Goal: Information Seeking & Learning: Learn about a topic

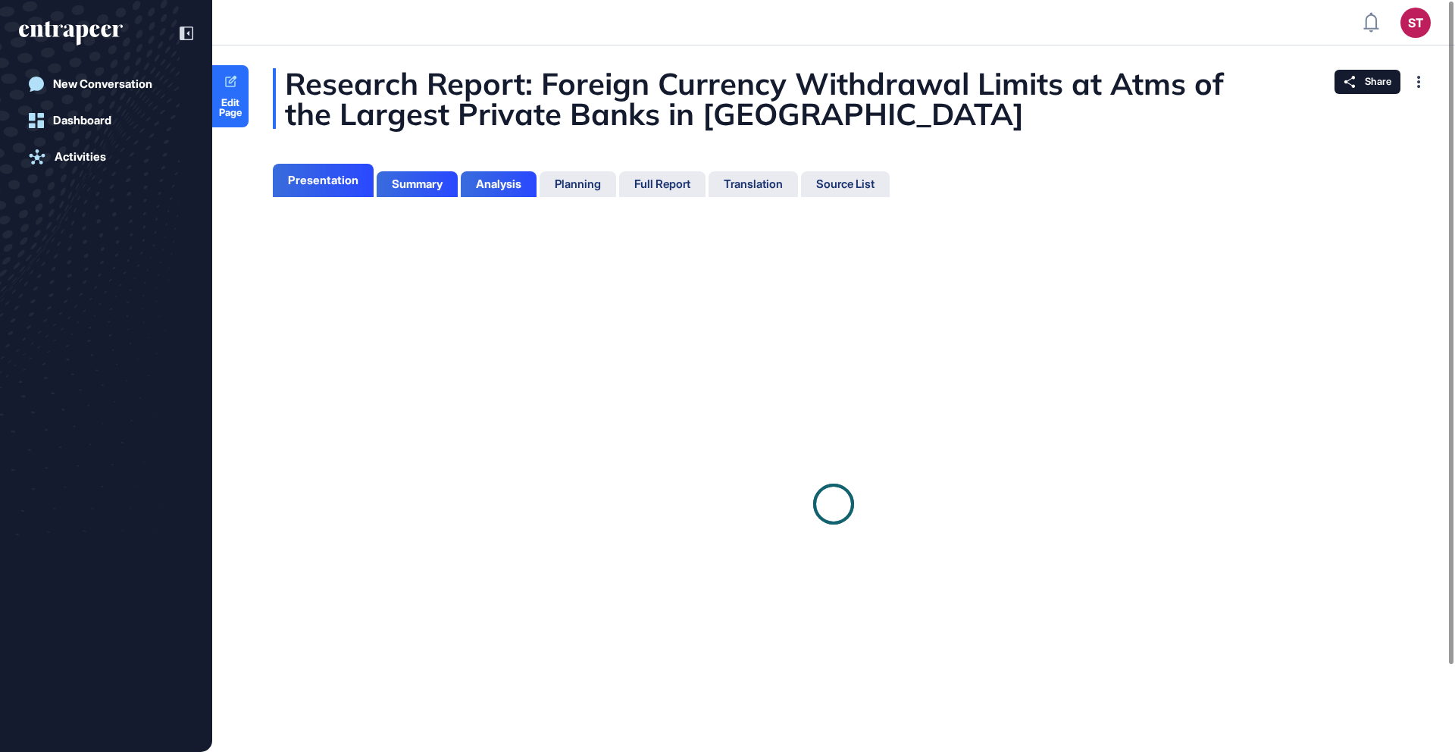
scroll to position [7, 1]
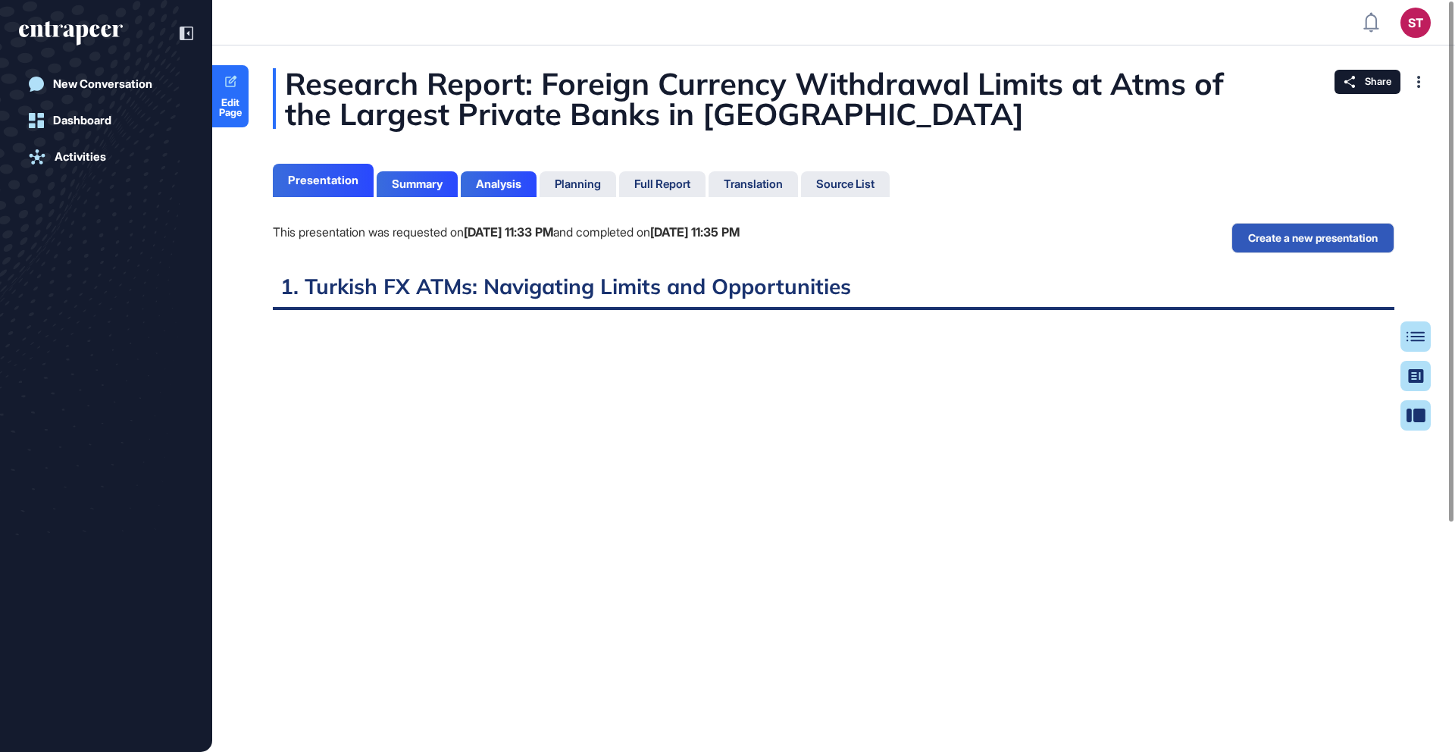
scroll to position [676, 4]
click at [1307, 236] on button "Create a new presentation" at bounding box center [1312, 238] width 163 height 30
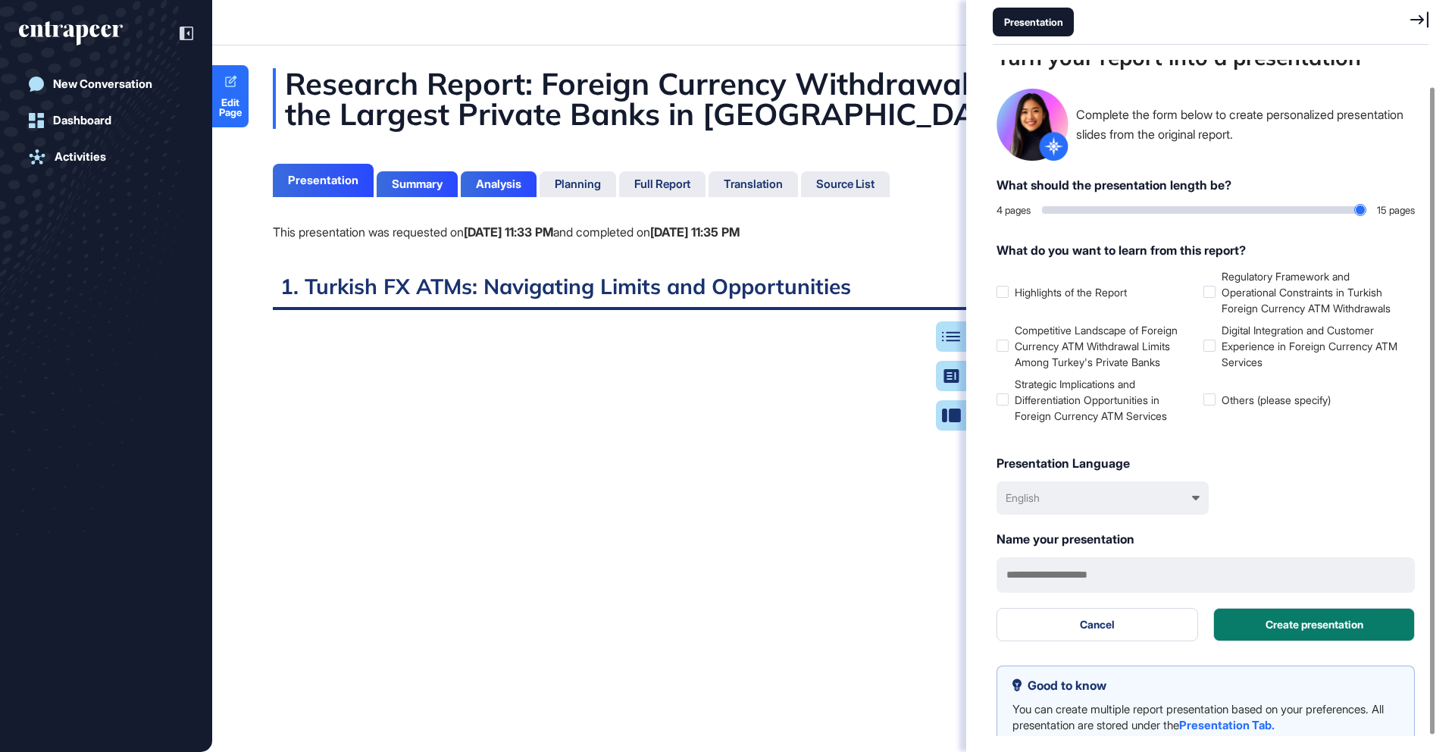
scroll to position [27, 0]
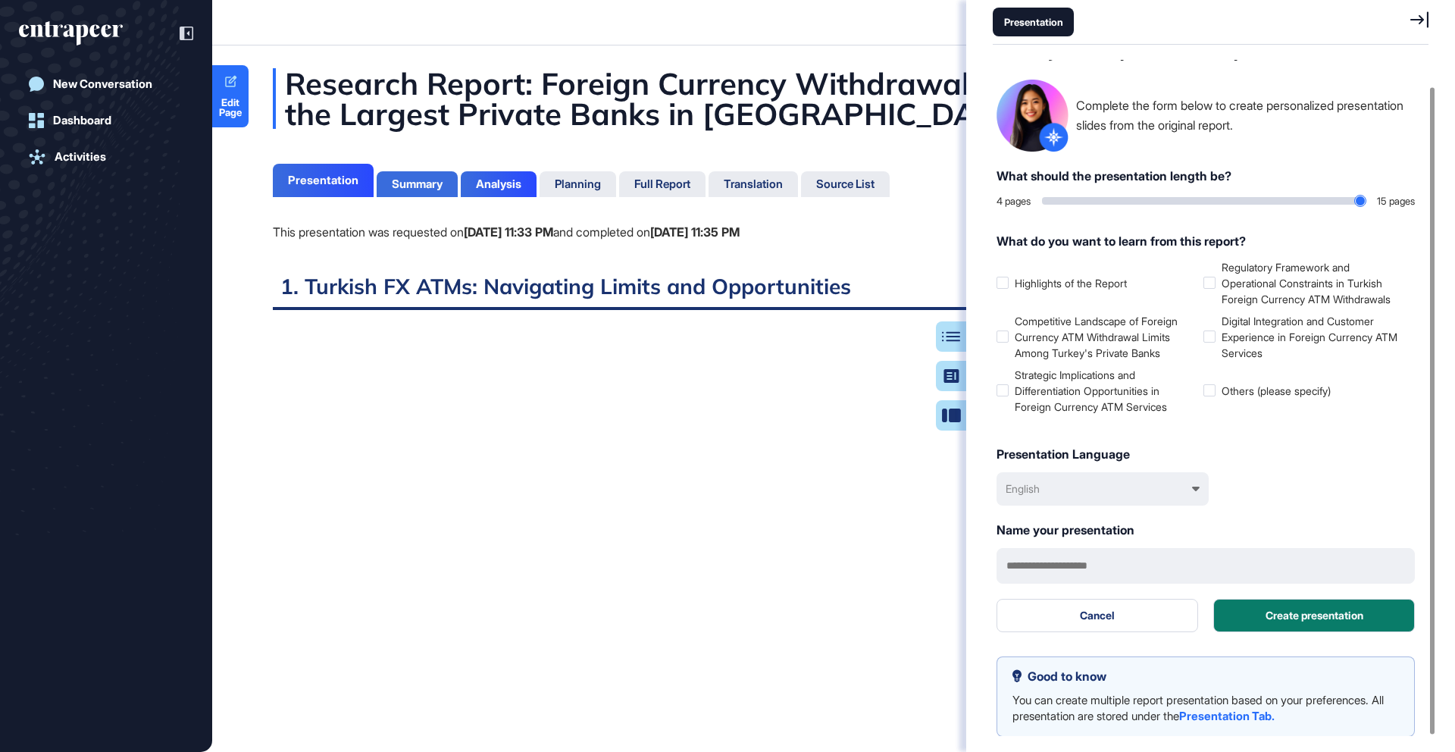
click at [413, 187] on div "Summary" at bounding box center [417, 184] width 51 height 14
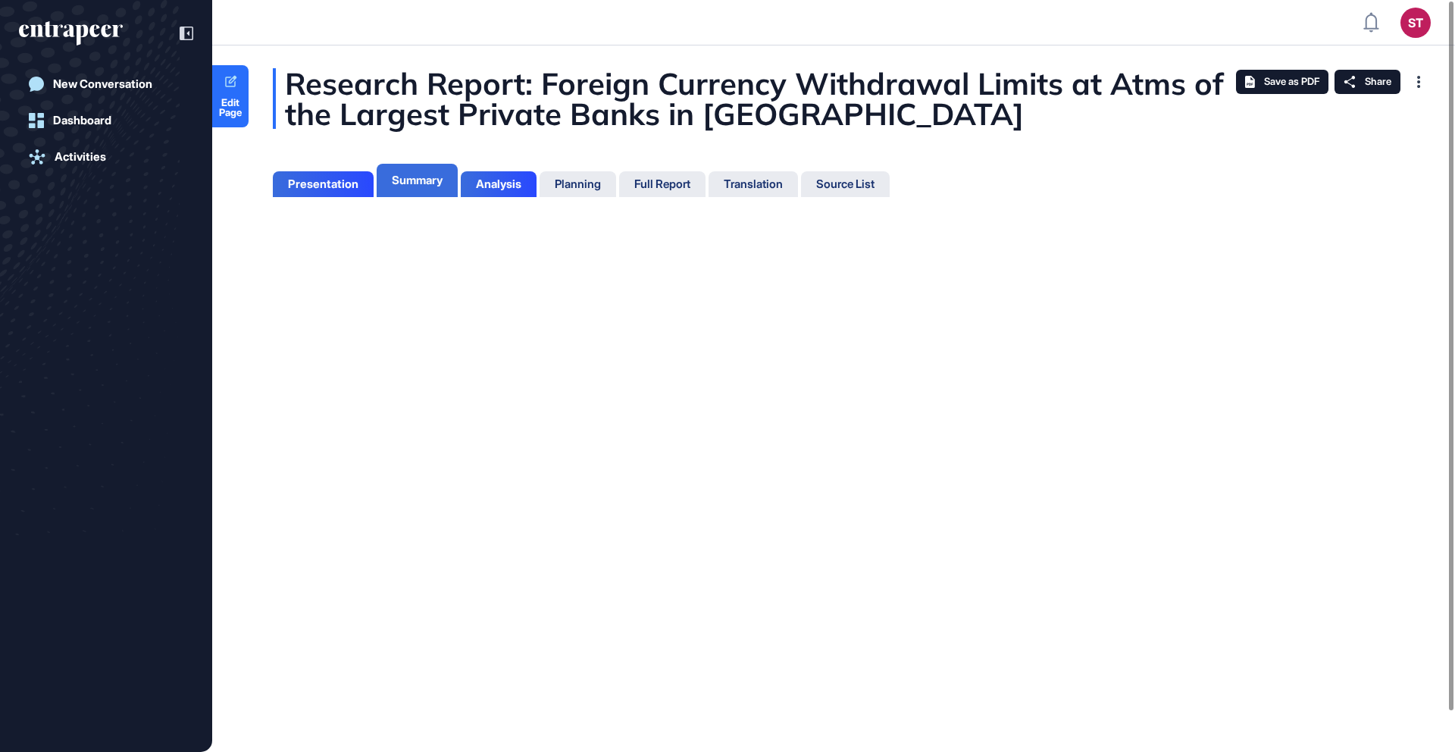
scroll to position [7, 1]
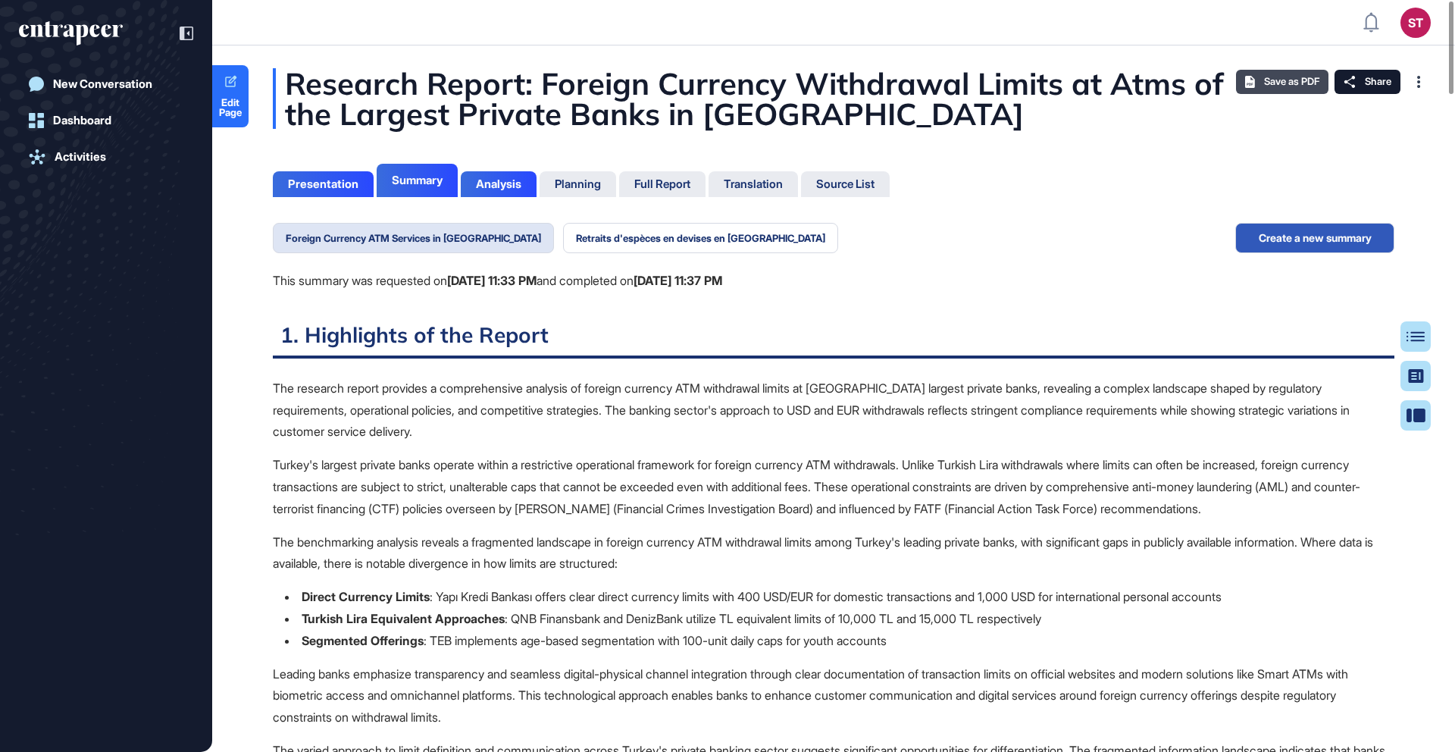
scroll to position [7, 1]
click at [1282, 232] on button "Create a new summary" at bounding box center [1314, 238] width 159 height 30
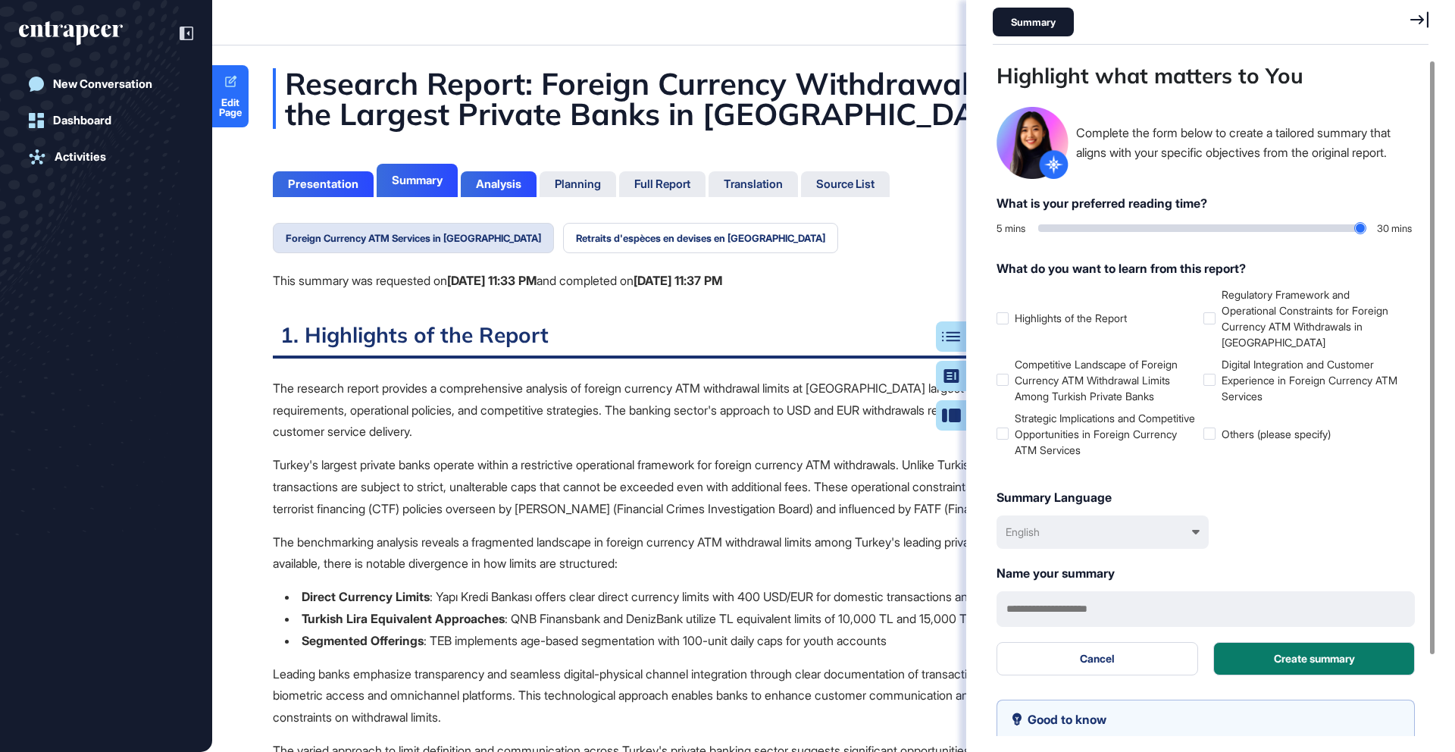
scroll to position [676, 440]
drag, startPoint x: 1044, startPoint y: 227, endPoint x: 1292, endPoint y: 233, distance: 247.9
click at [1292, 232] on input "range" at bounding box center [1201, 228] width 327 height 8
drag, startPoint x: 1296, startPoint y: 228, endPoint x: 1156, endPoint y: 245, distance: 140.4
type input "**"
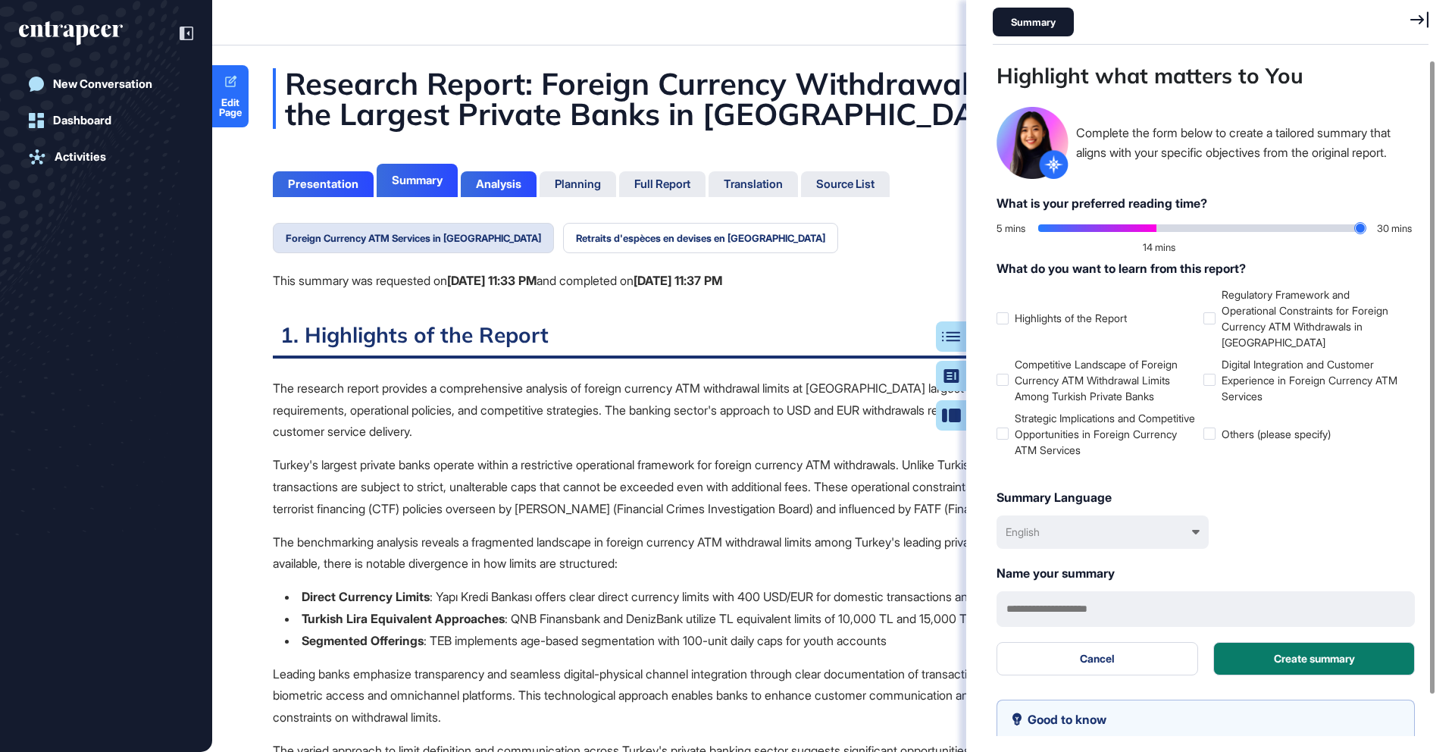
click at [1156, 232] on input "range" at bounding box center [1201, 228] width 327 height 8
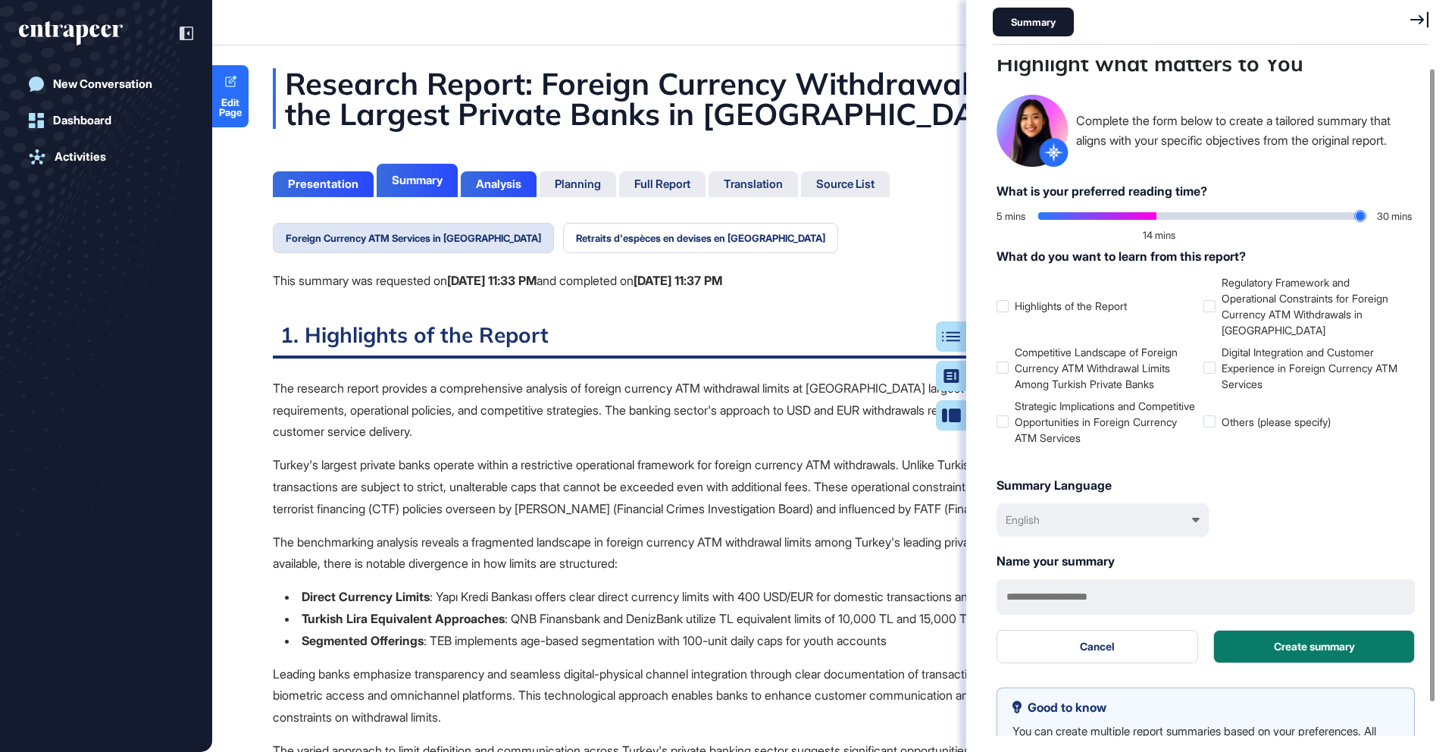
scroll to position [43, 0]
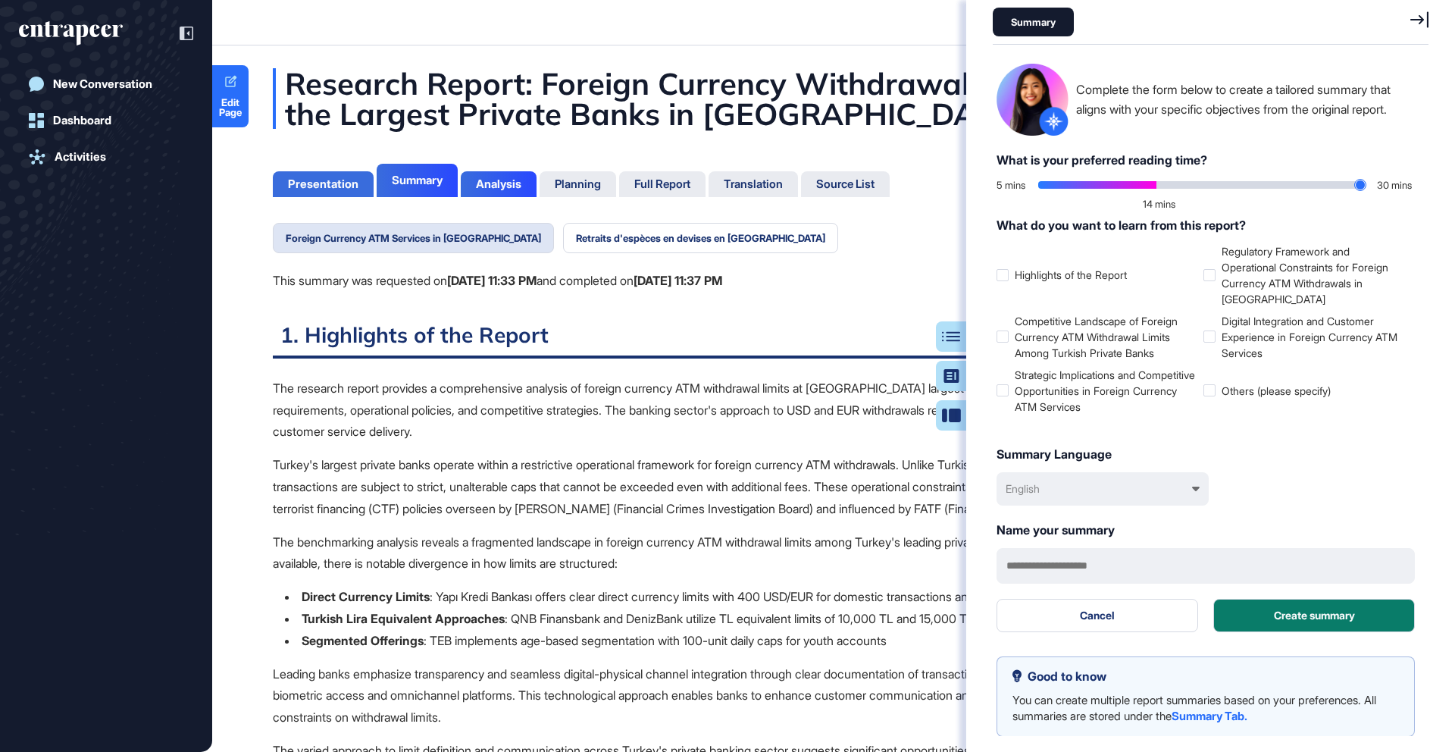
click at [305, 182] on div "Presentation" at bounding box center [323, 184] width 70 height 14
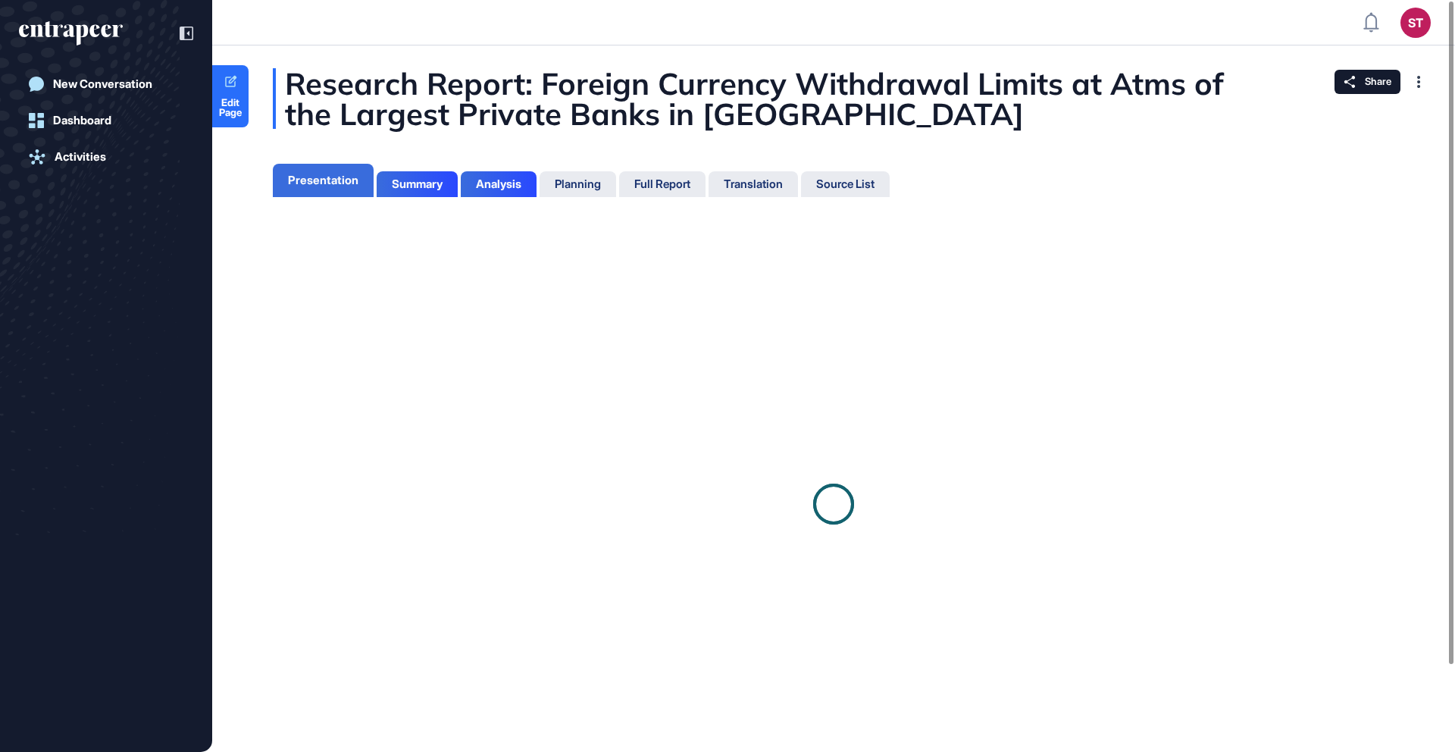
scroll to position [7, 1]
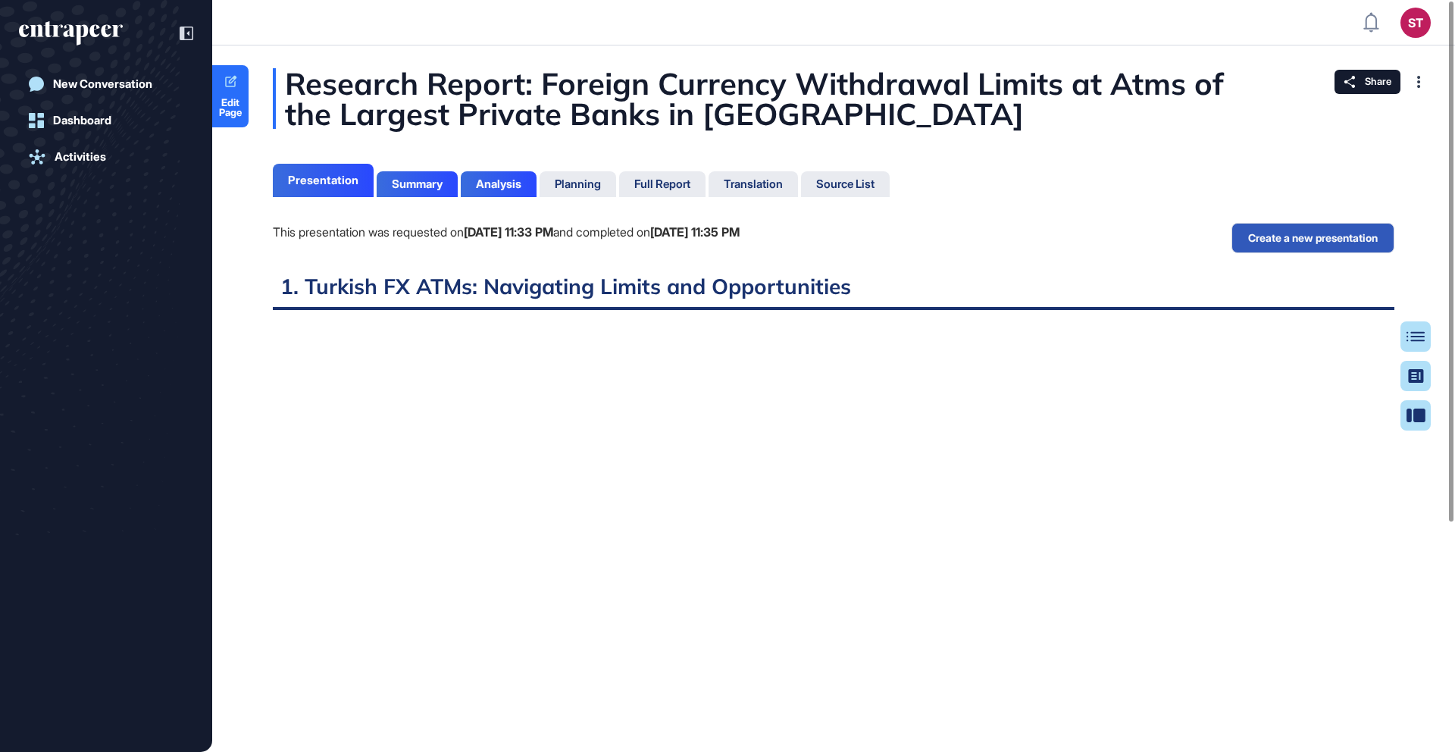
scroll to position [7, 1]
click at [1299, 224] on button "Create a new presentation" at bounding box center [1312, 238] width 163 height 30
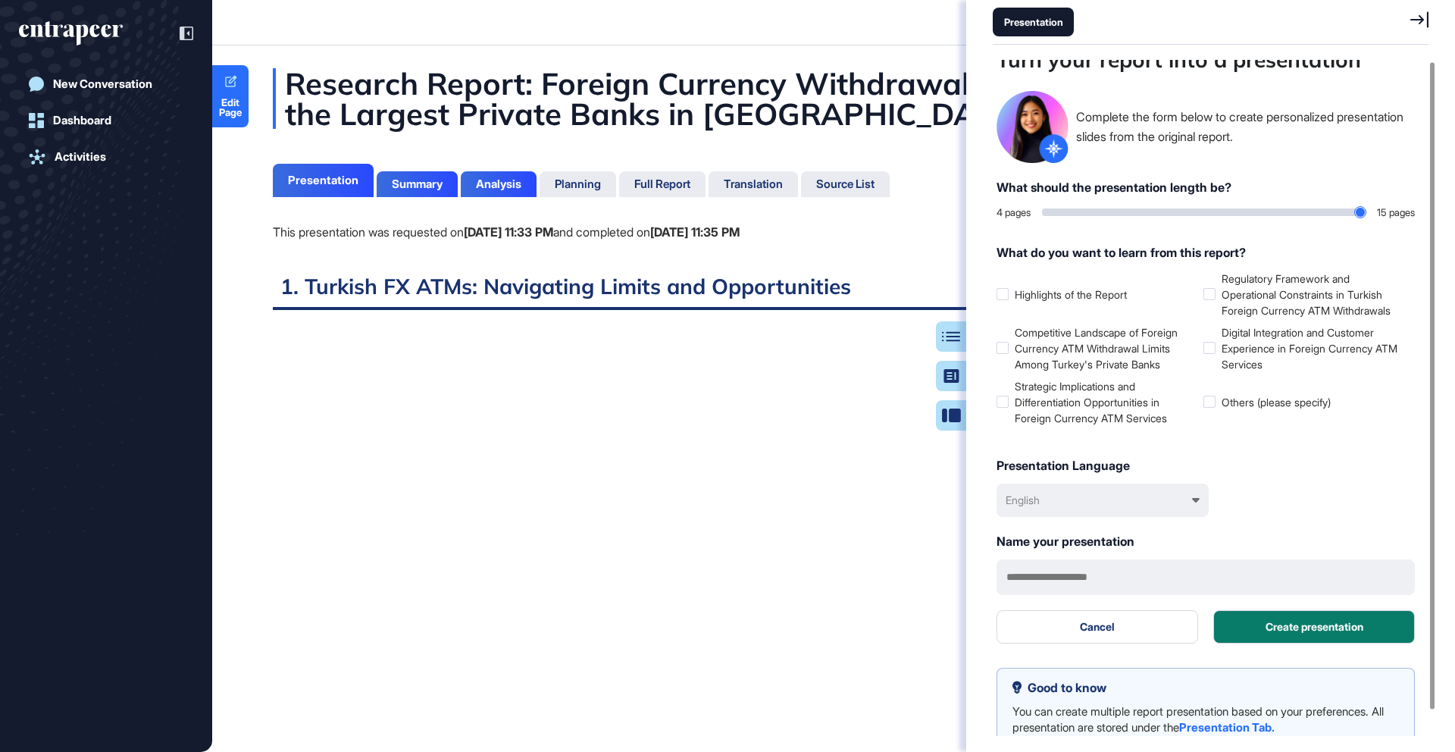
scroll to position [0, 0]
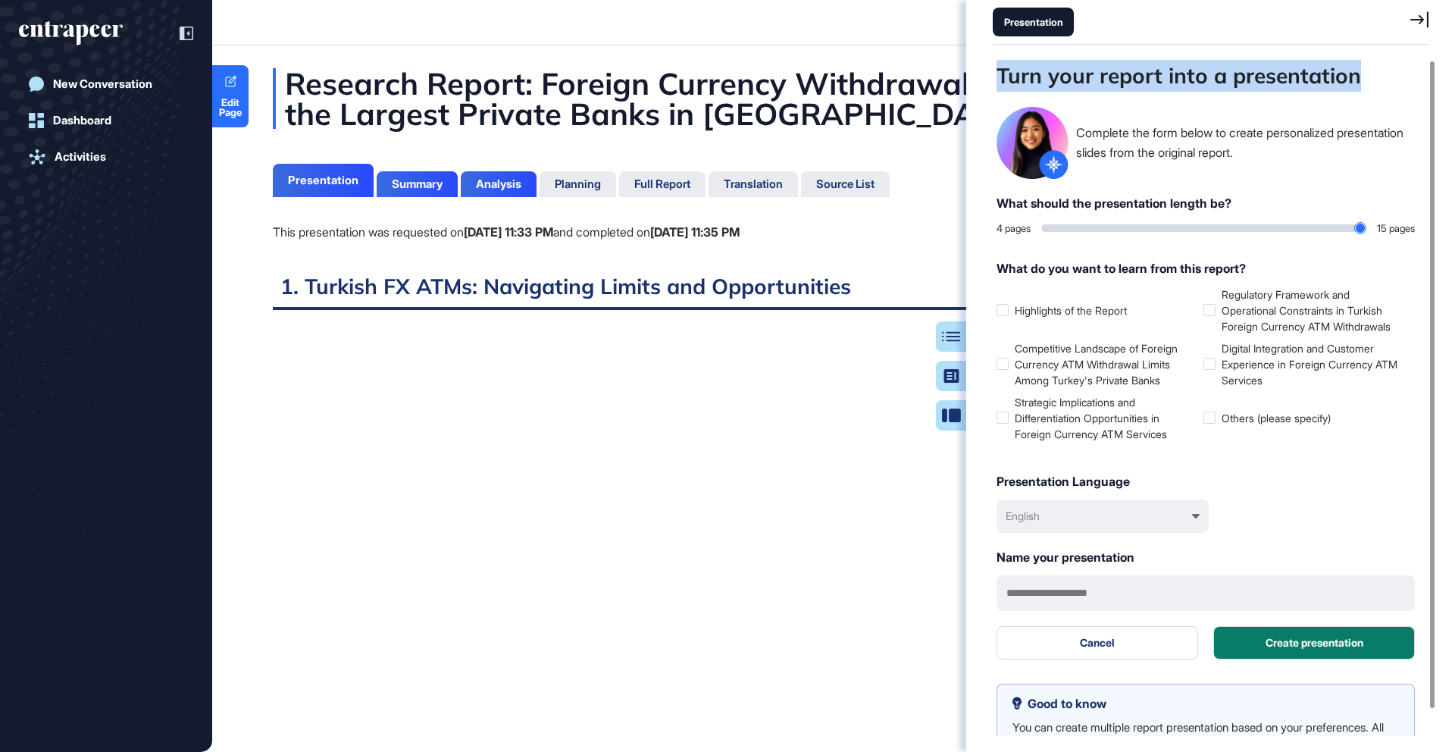
drag, startPoint x: 1103, startPoint y: 79, endPoint x: 1359, endPoint y: 84, distance: 255.4
click at [1359, 84] on div "Turn your report into a presentation" at bounding box center [1206, 76] width 418 height 32
copy div "Turn your report into a presentation"
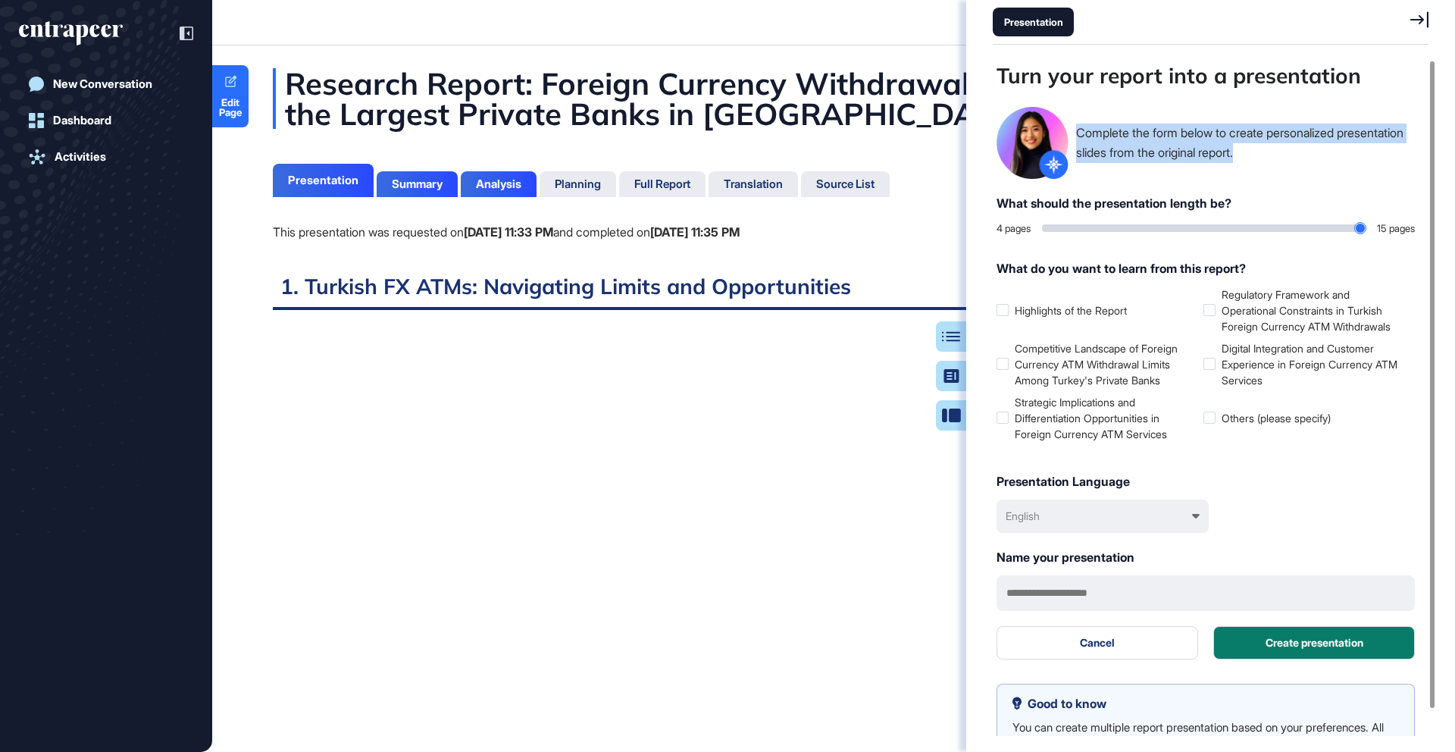
drag, startPoint x: 1075, startPoint y: 133, endPoint x: 1382, endPoint y: 185, distance: 311.2
click at [1382, 185] on div "Turn your report into a presentation Complete the form below to create personal…" at bounding box center [1206, 359] width 418 height 599
copy div "Complete the form below to create personalized presentation slides from the ori…"
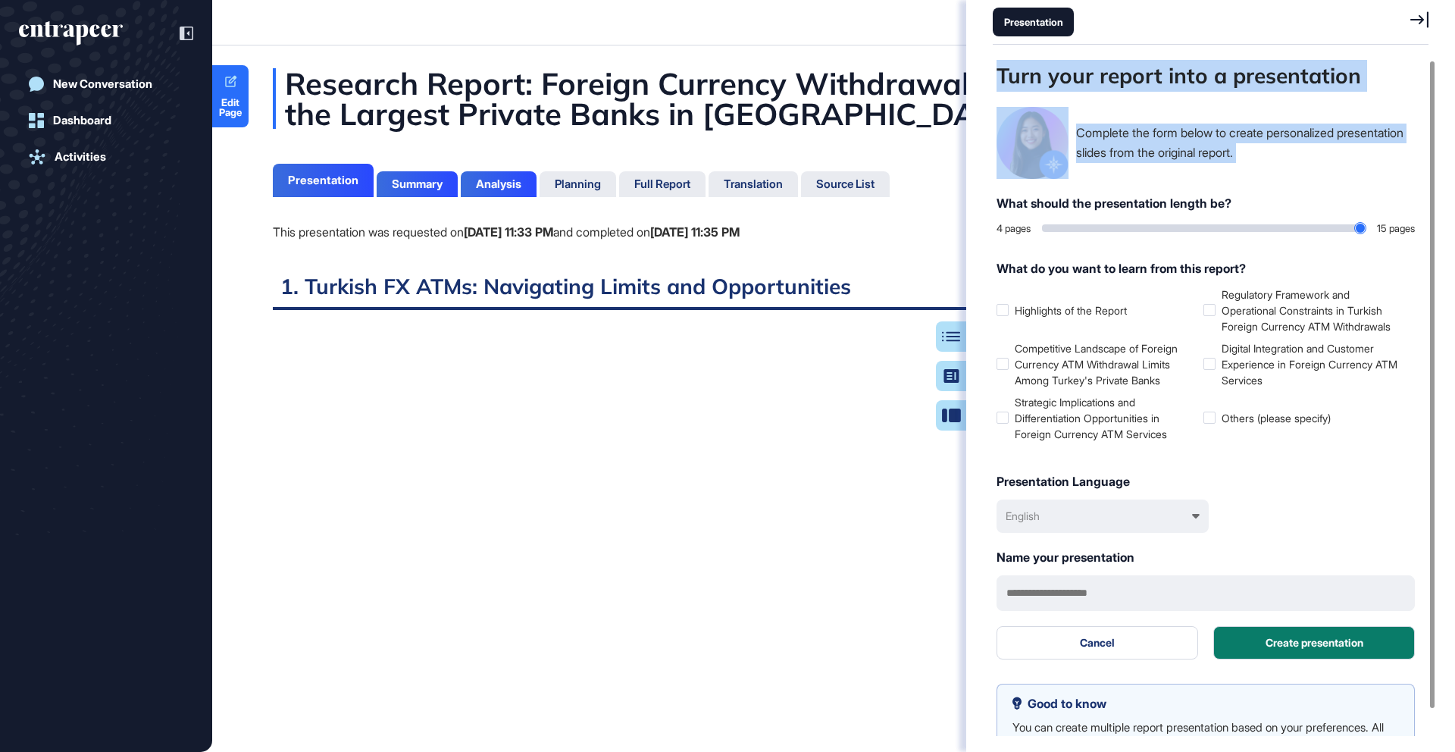
drag, startPoint x: 990, startPoint y: 202, endPoint x: 1249, endPoint y: 192, distance: 258.6
click at [1249, 192] on div "Turn your report into a presentation Complete the form below to create personal…" at bounding box center [1210, 398] width 489 height 676
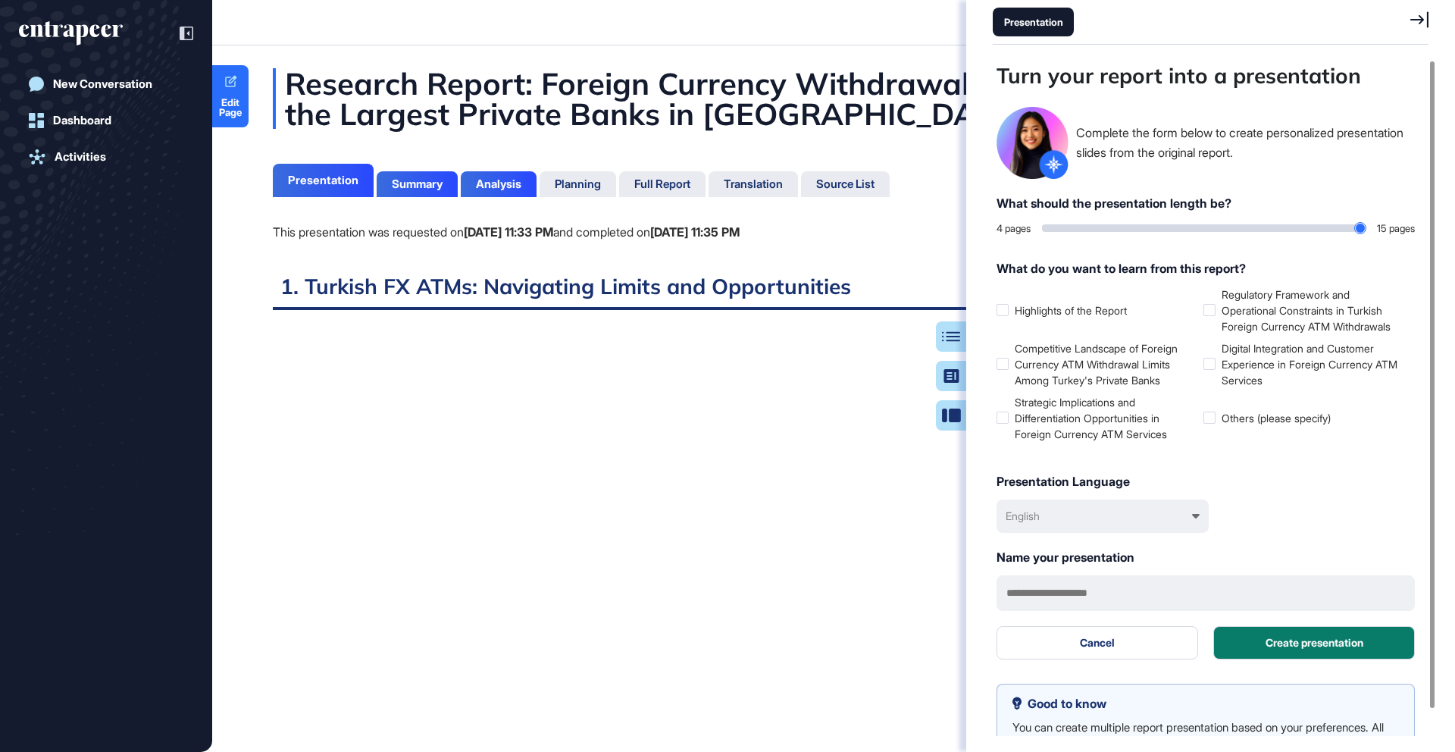
click at [1248, 192] on div "Turn your report into a presentation Complete the form below to create personal…" at bounding box center [1206, 359] width 418 height 599
drag, startPoint x: 1235, startPoint y: 205, endPoint x: 1000, endPoint y: 199, distance: 235.8
click at [1000, 199] on div "What should the presentation length be?" at bounding box center [1206, 203] width 418 height 18
copy div "What should the presentation length be?"
click at [424, 189] on div "Summary" at bounding box center [417, 184] width 51 height 14
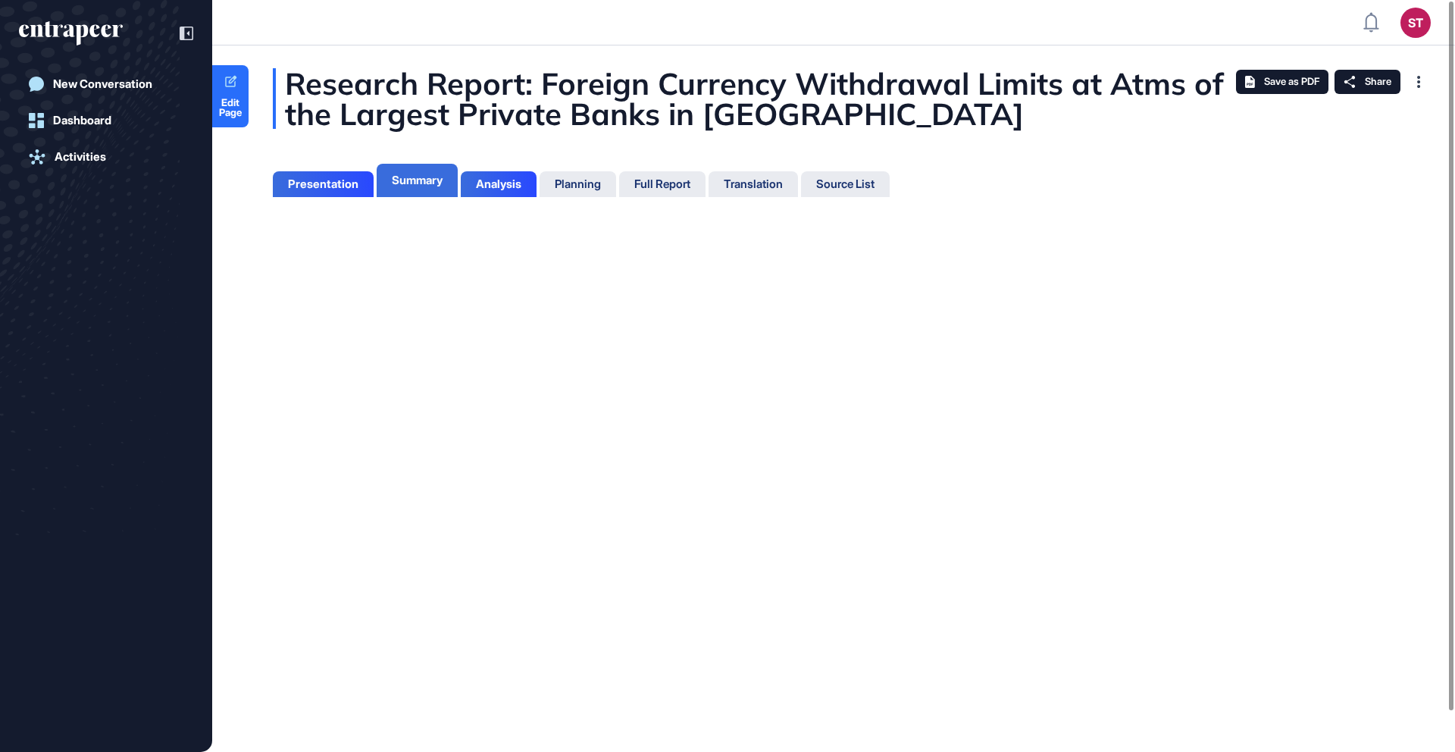
scroll to position [7, 1]
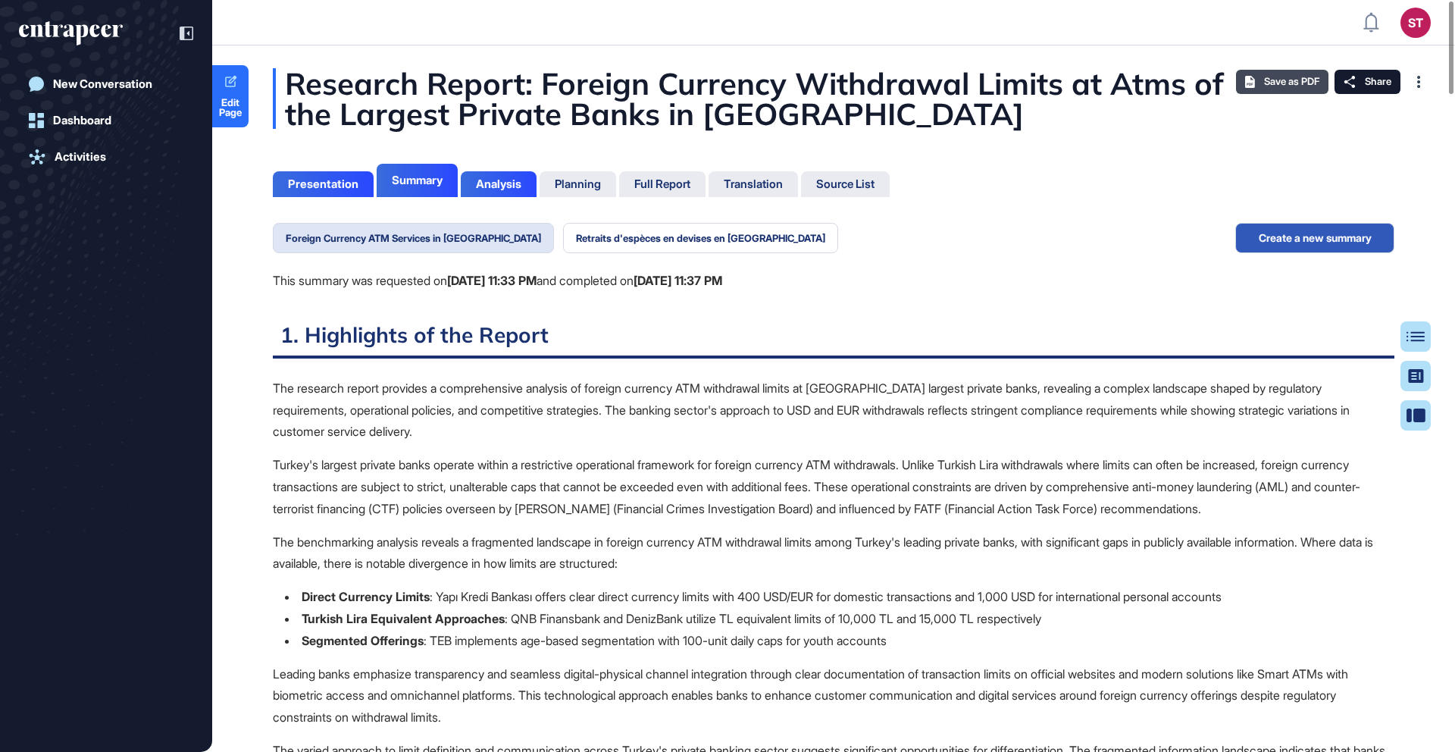
scroll to position [7, 1]
click at [1316, 234] on button "Create a new summary" at bounding box center [1314, 238] width 159 height 30
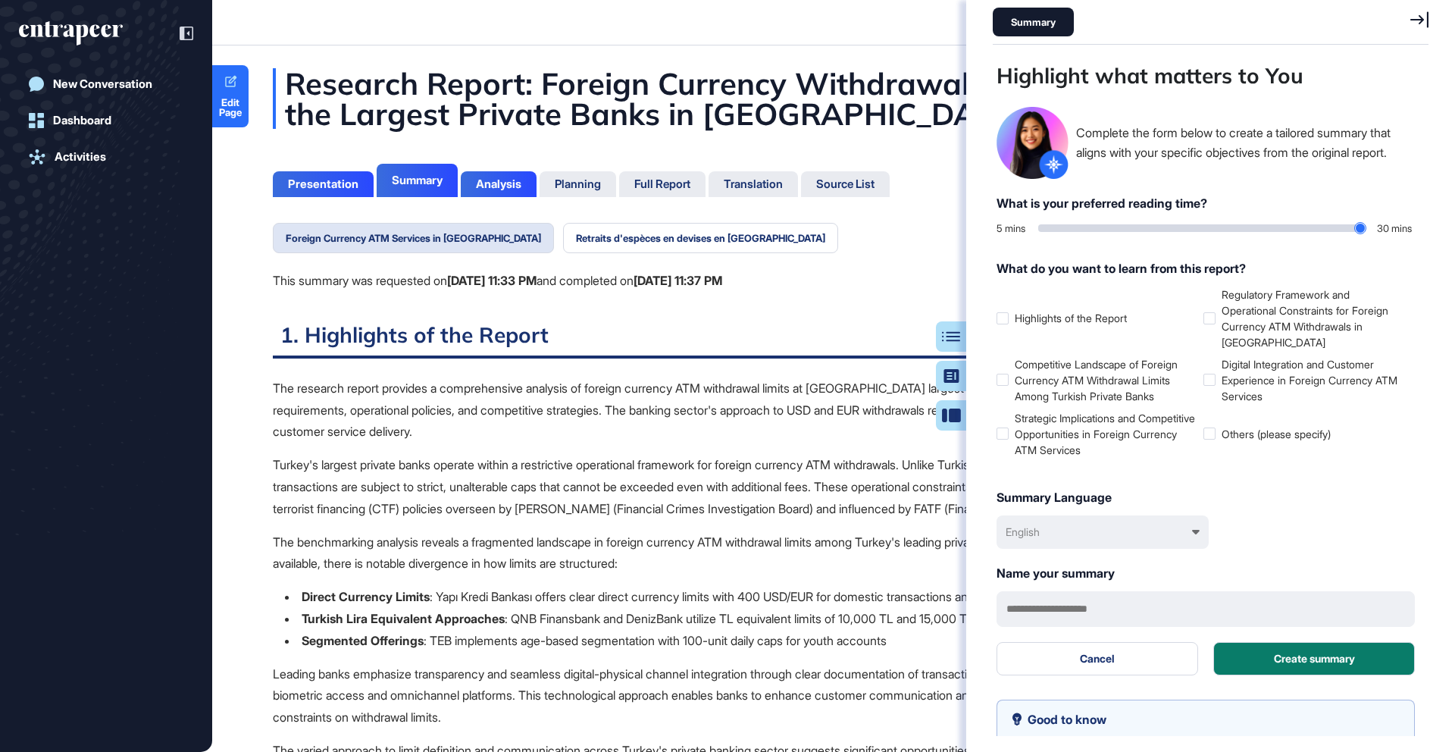
scroll to position [676, 440]
drag, startPoint x: 1043, startPoint y: 227, endPoint x: 1124, endPoint y: 236, distance: 81.5
type input "**"
click at [1124, 232] on input "range" at bounding box center [1201, 228] width 327 height 8
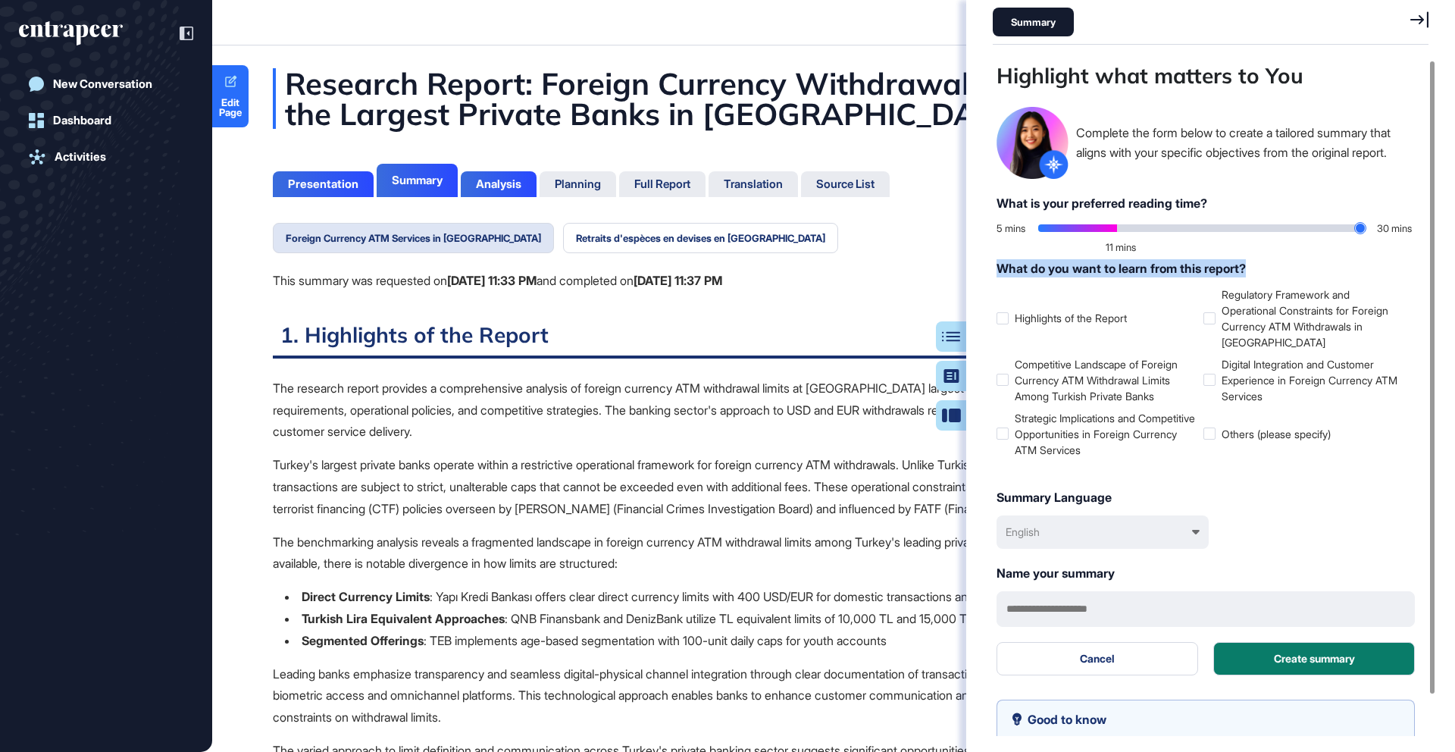
drag, startPoint x: 993, startPoint y: 265, endPoint x: 1282, endPoint y: 271, distance: 289.5
click at [1281, 272] on div "Highlight what matters to You Complete the form below to create a tailored summ…" at bounding box center [1214, 398] width 443 height 676
copy div "What do you want to learn from this report?"
click at [358, 179] on div "Presentation" at bounding box center [323, 184] width 101 height 26
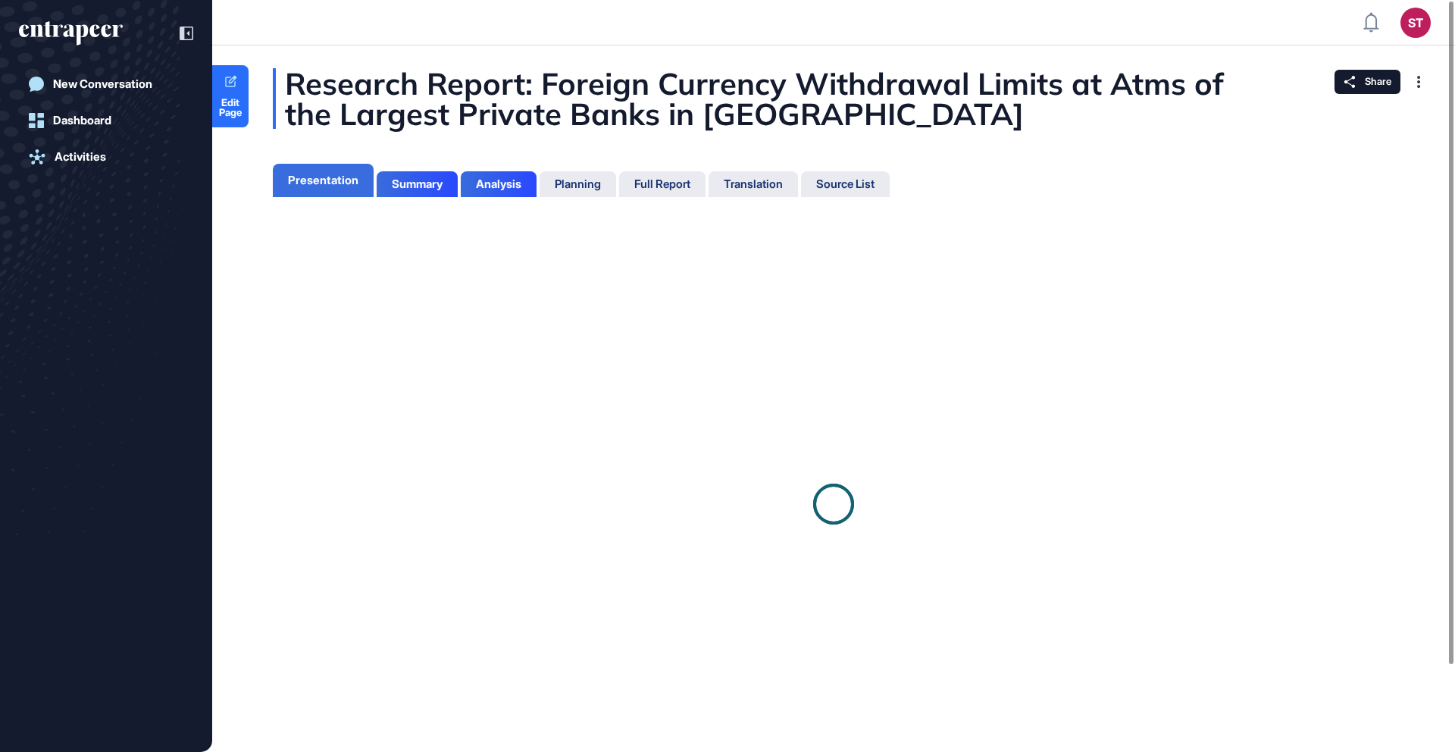
scroll to position [7, 1]
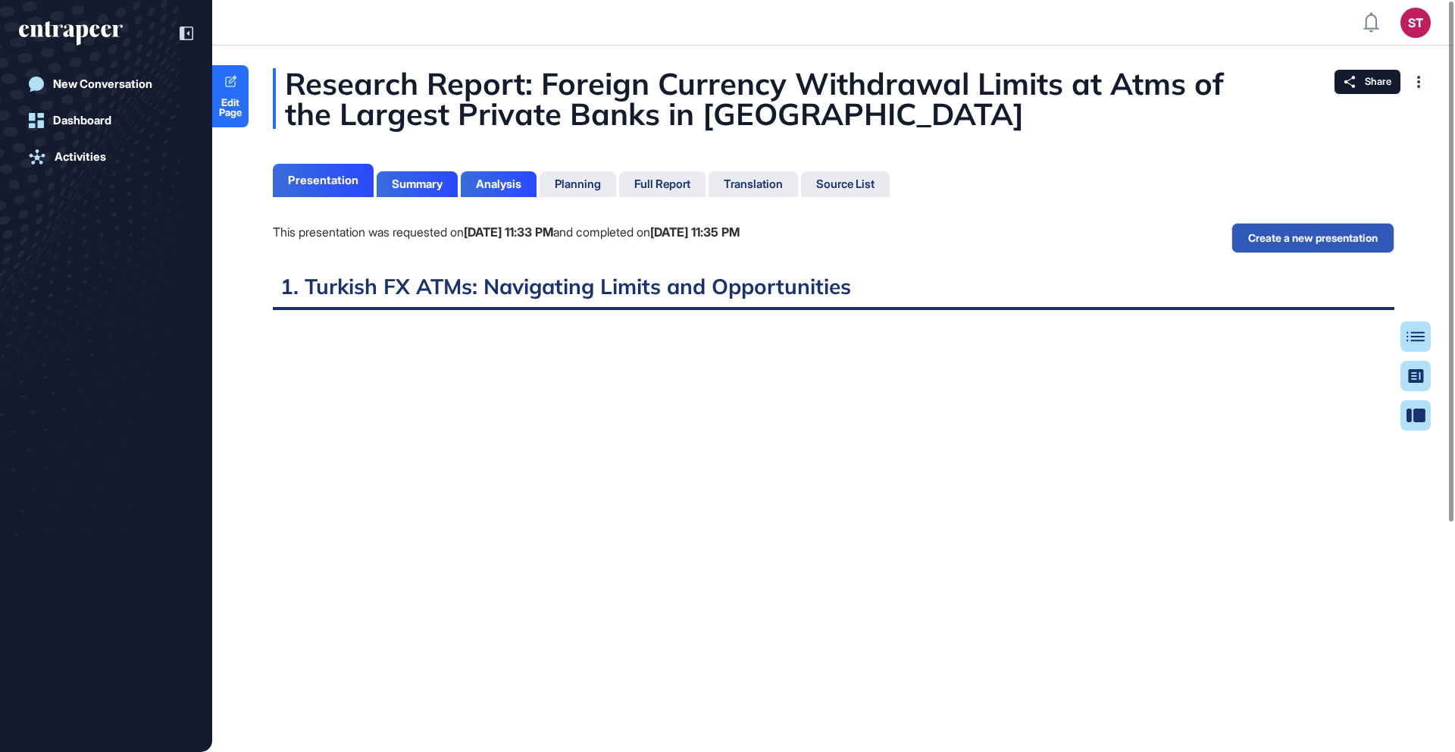
scroll to position [676, 4]
click at [1373, 233] on button "Create a new presentation" at bounding box center [1312, 238] width 163 height 30
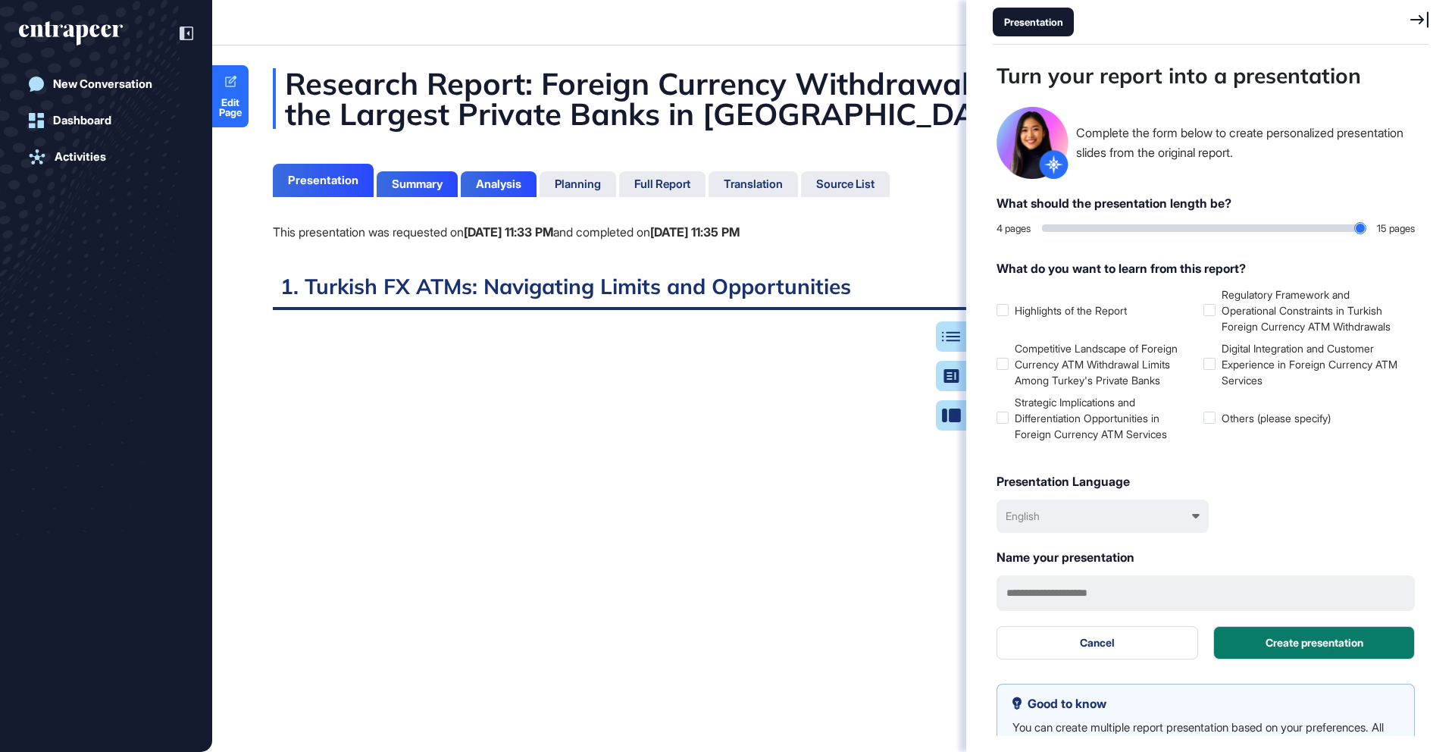
scroll to position [676, 440]
click at [1209, 419] on div at bounding box center [1209, 417] width 12 height 12
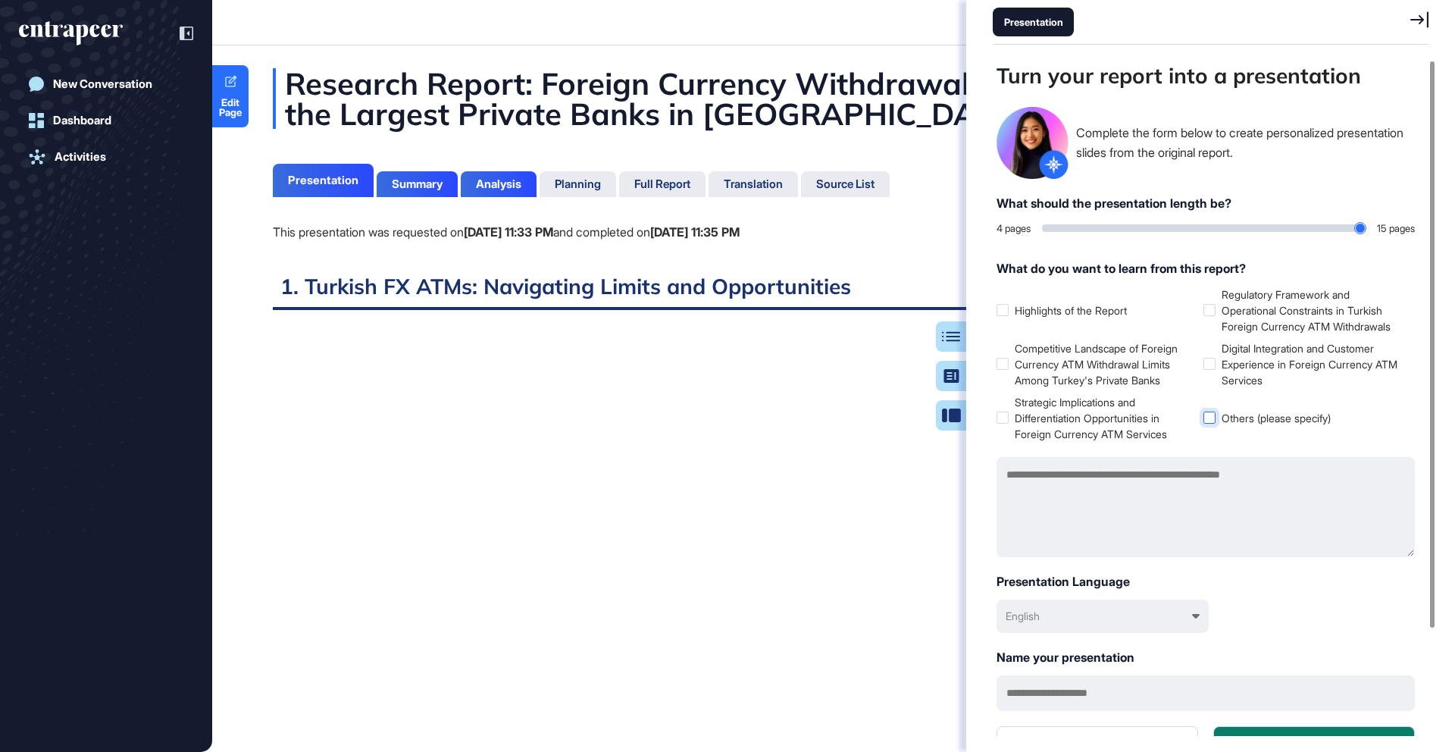
click at [0, 0] on icon at bounding box center [0, 0] width 0 height 0
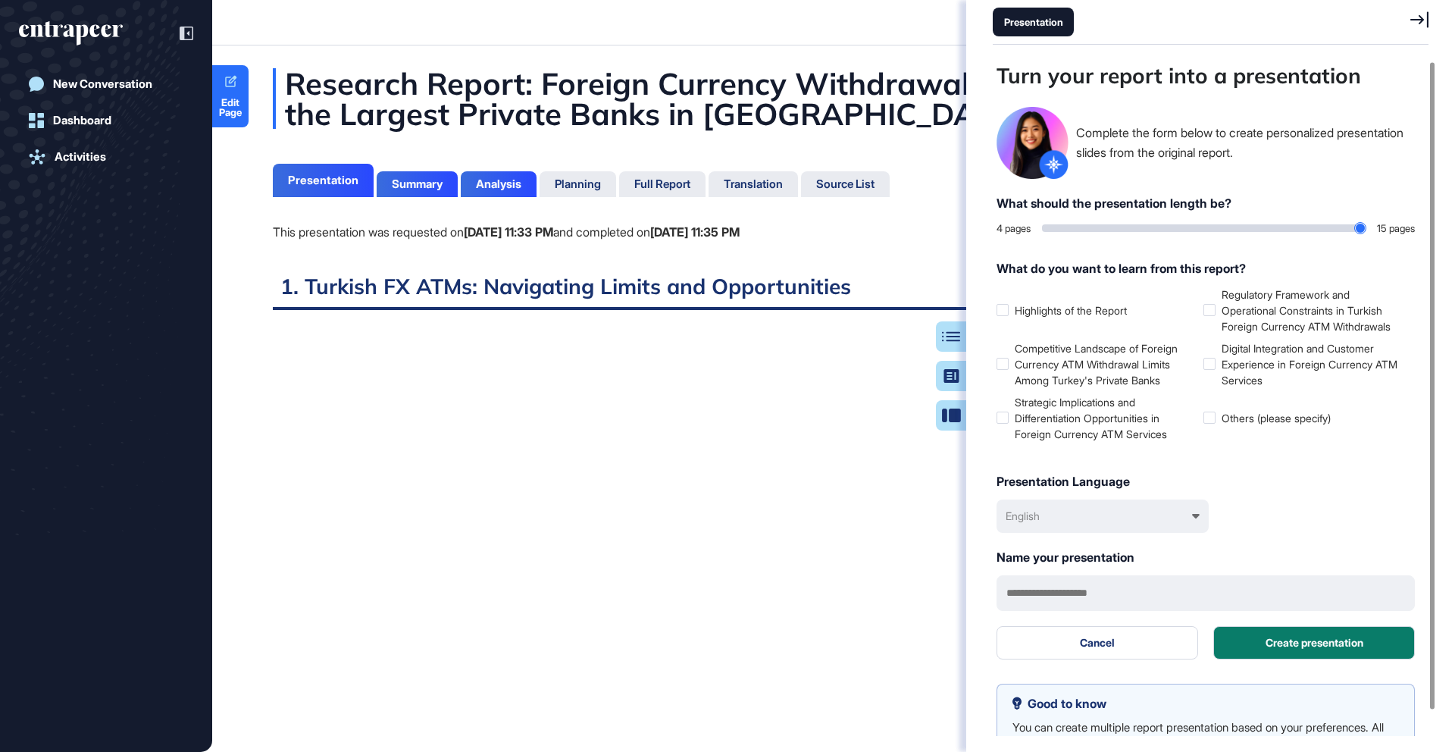
scroll to position [27, 0]
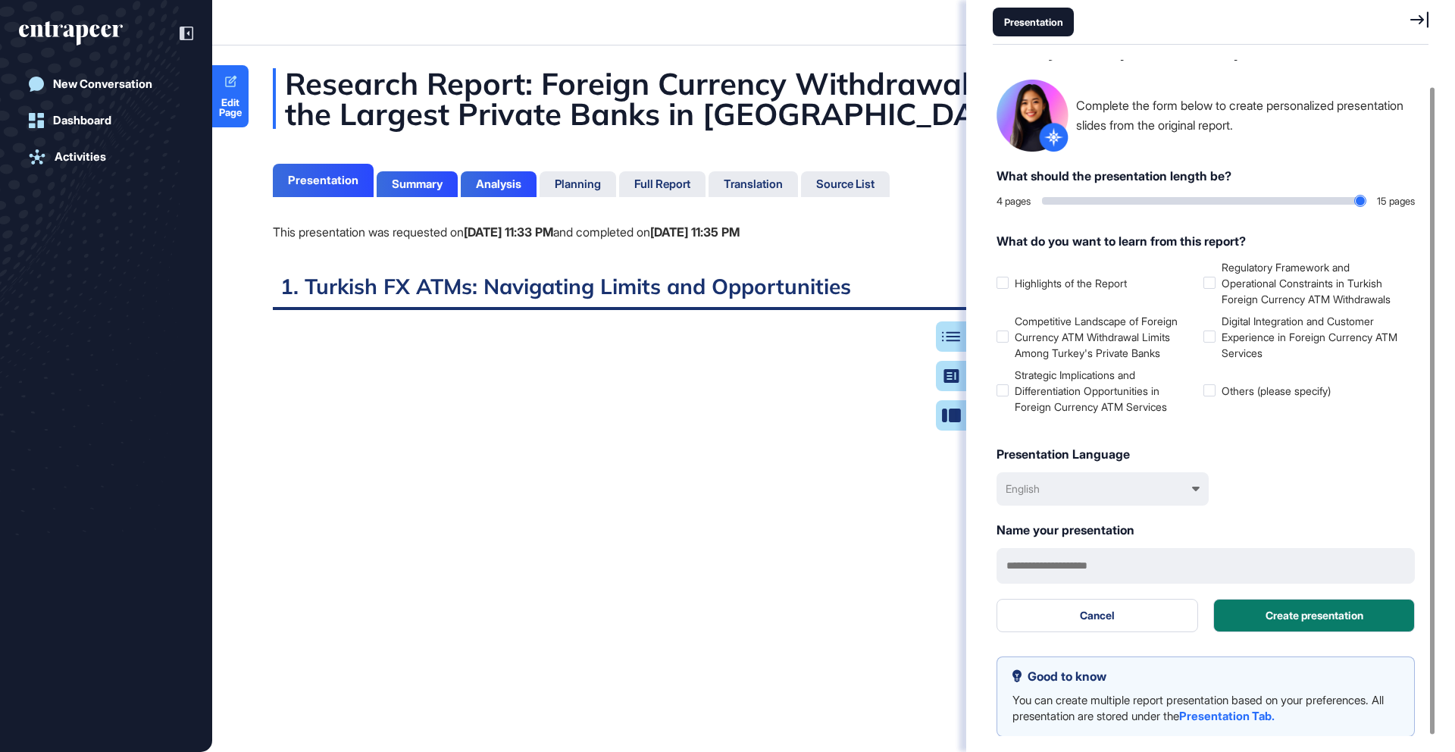
click at [1420, 23] on icon at bounding box center [1419, 19] width 18 height 17
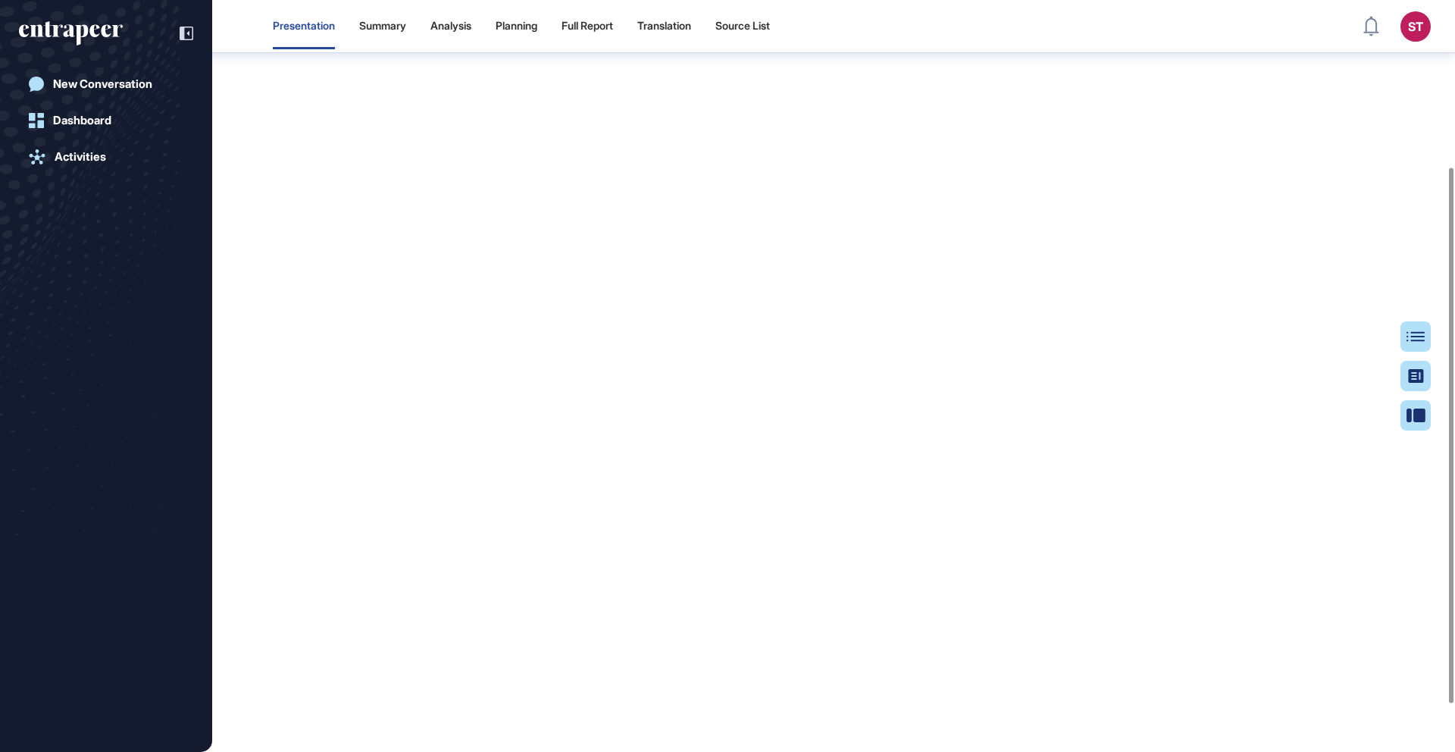
scroll to position [0, 0]
click at [459, 36] on div "Analysis" at bounding box center [450, 26] width 41 height 45
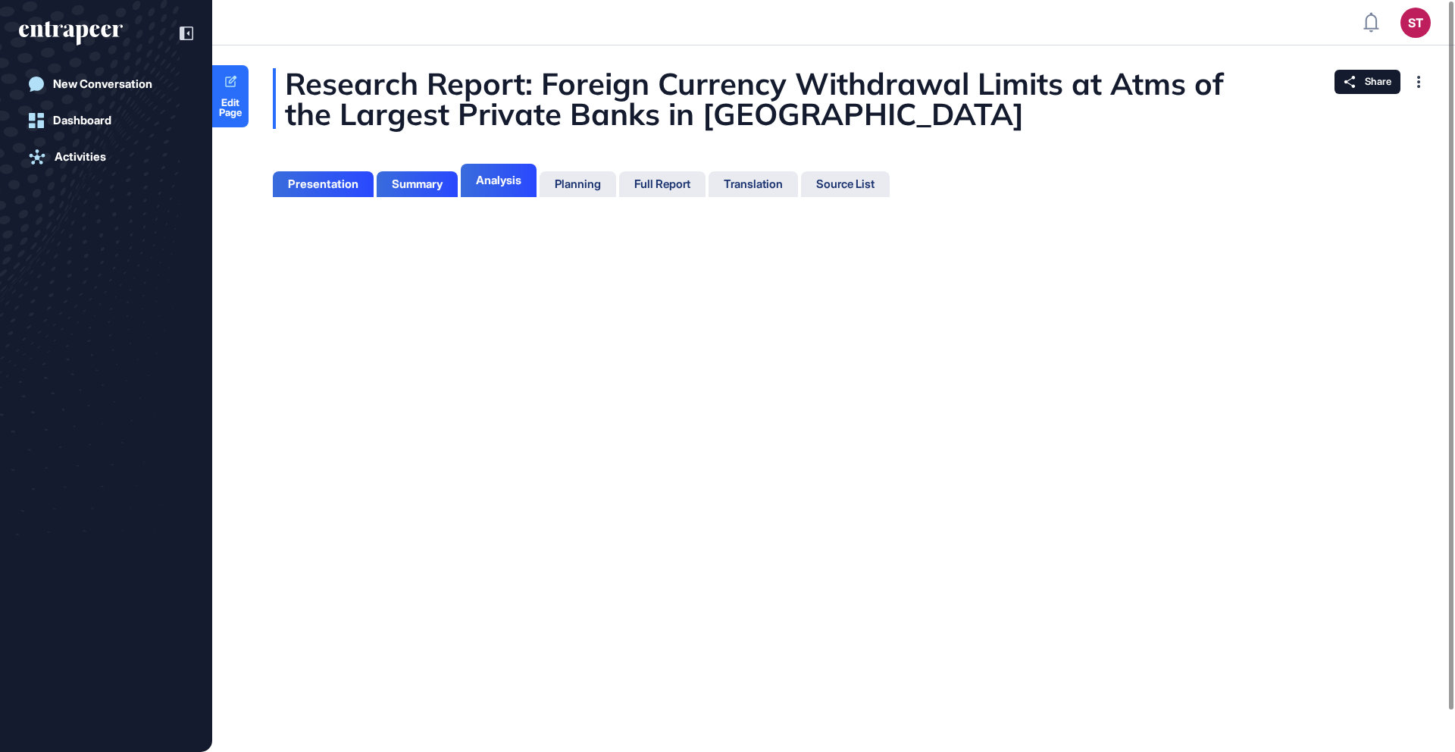
scroll to position [7, 1]
click at [680, 188] on div "Full Report" at bounding box center [662, 184] width 56 height 14
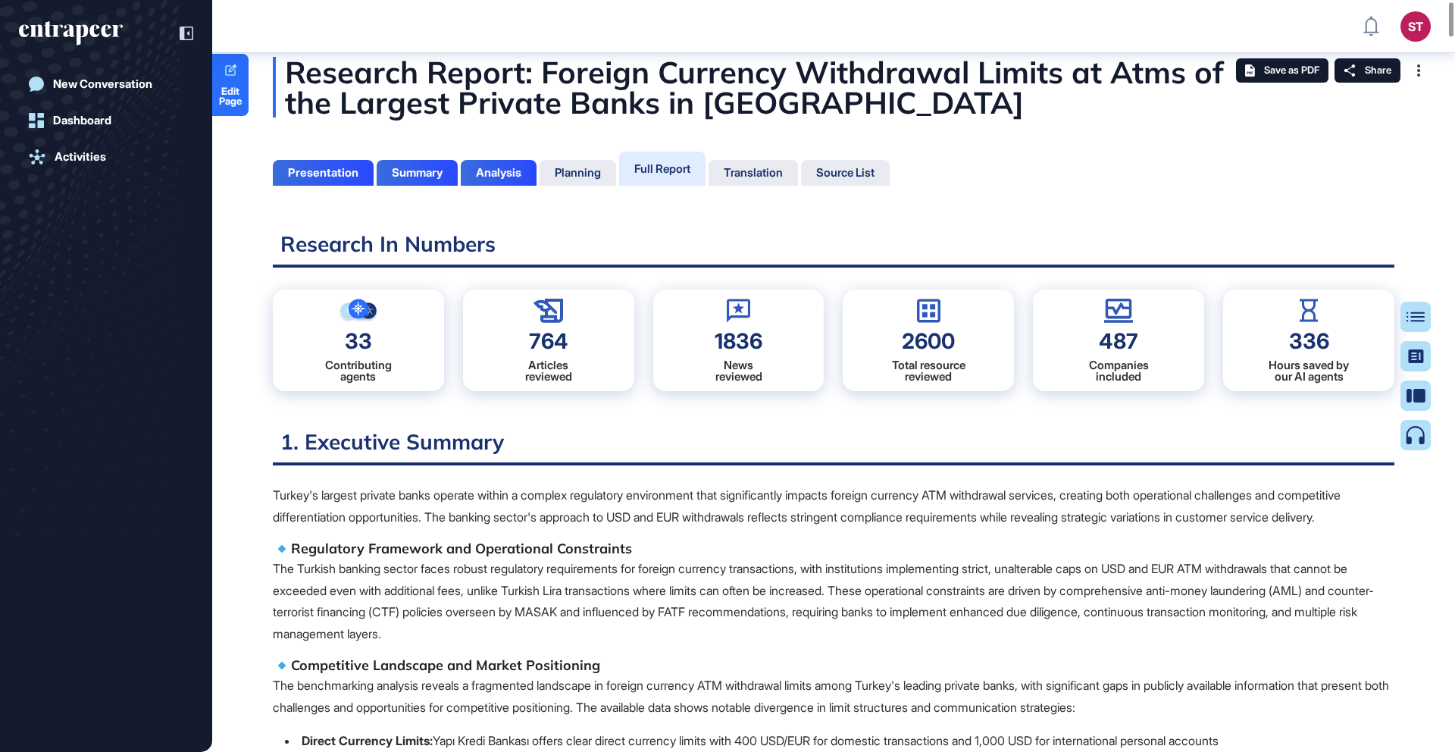
scroll to position [20, 0]
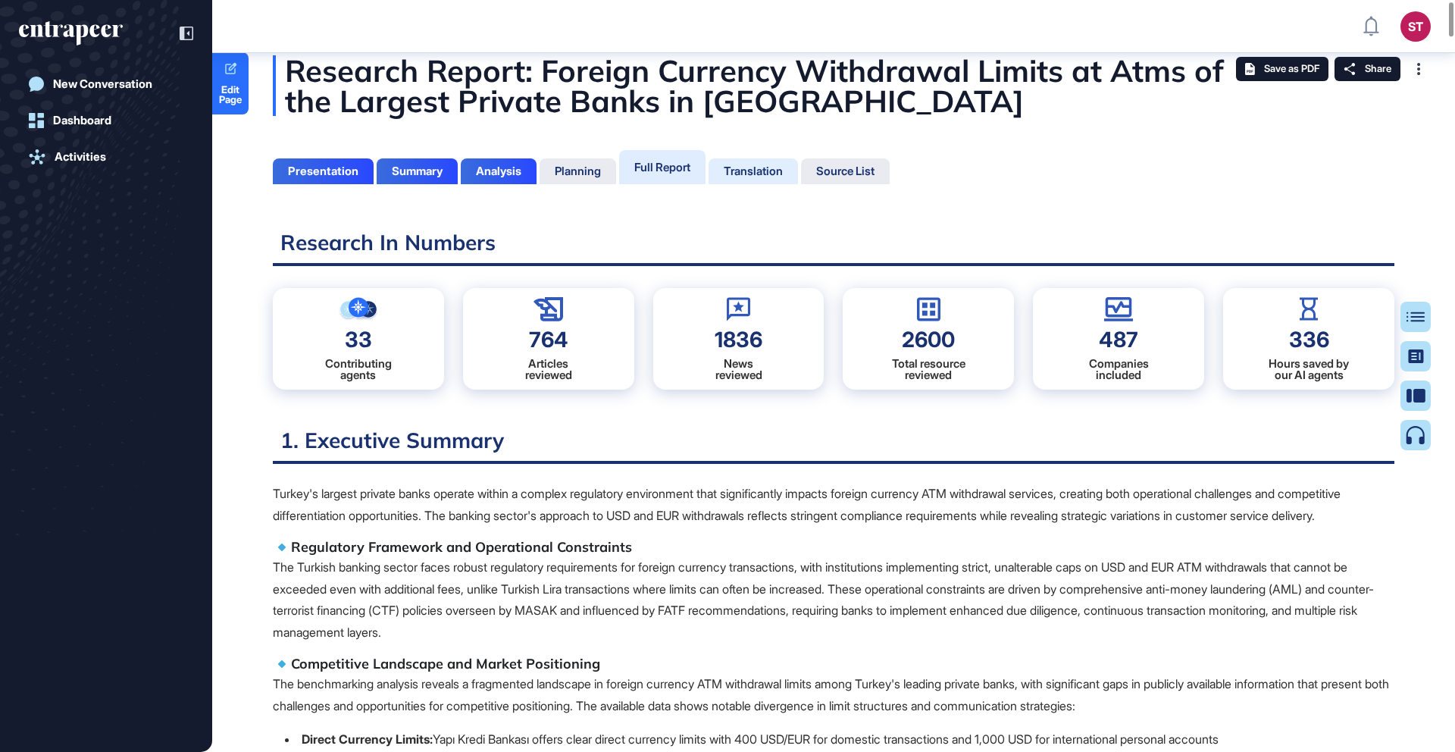
click at [718, 170] on div "Translation" at bounding box center [753, 171] width 89 height 26
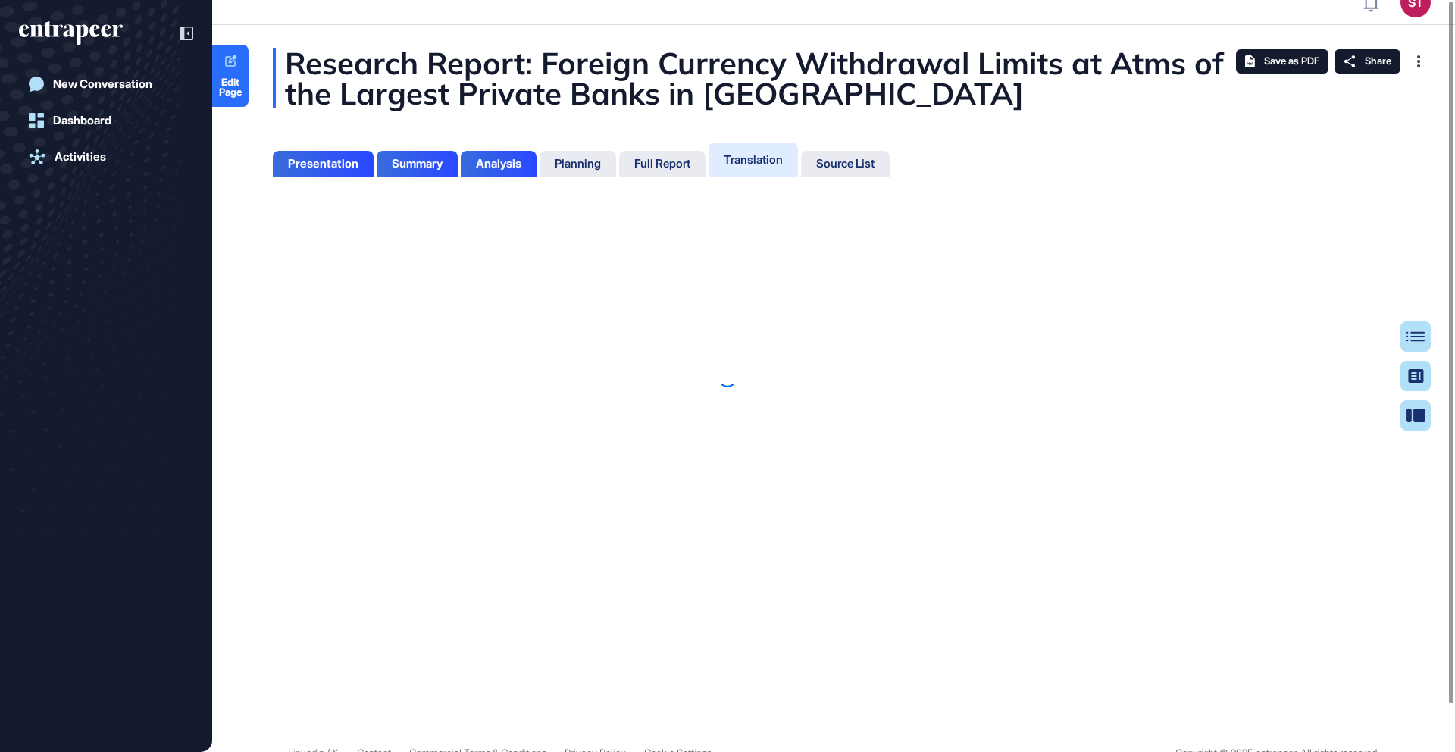
scroll to position [7, 1]
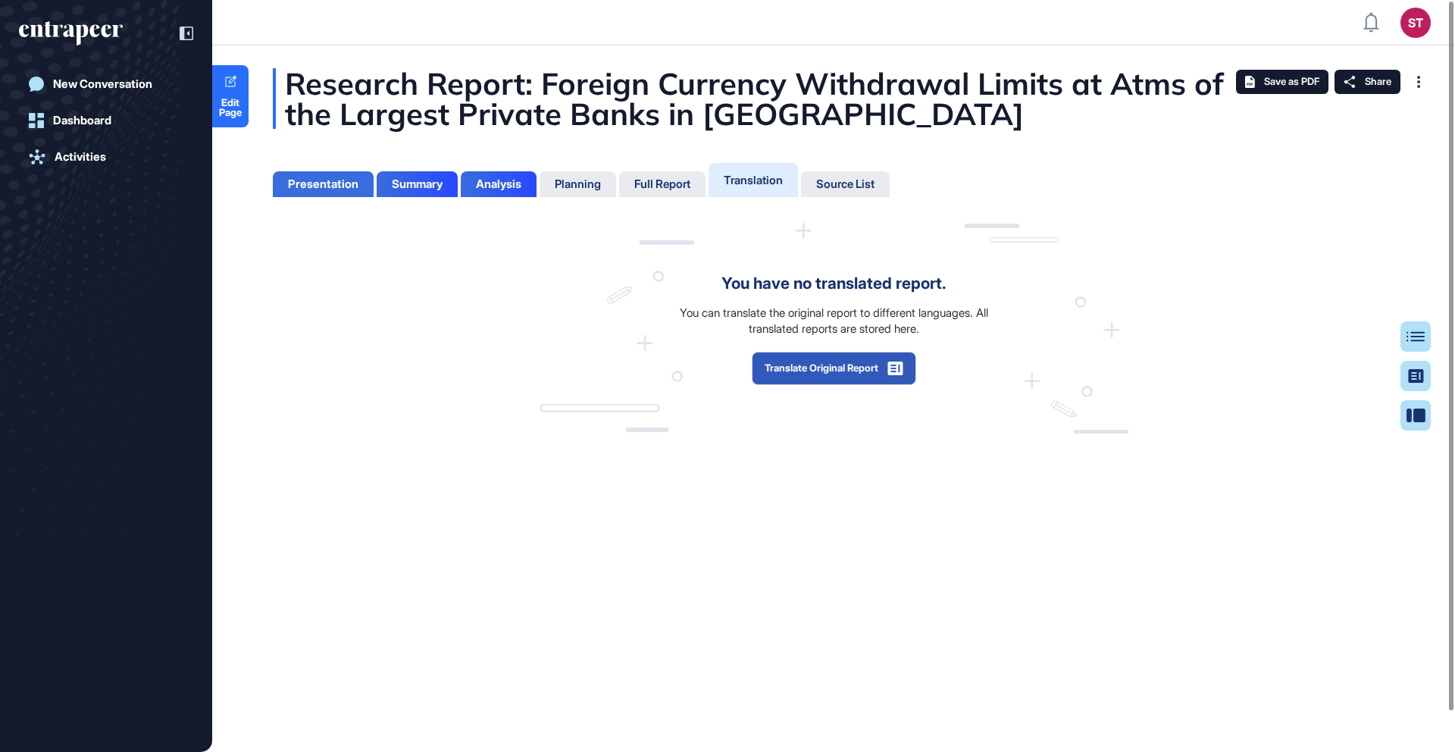
click at [343, 180] on div "Presentation" at bounding box center [323, 184] width 70 height 14
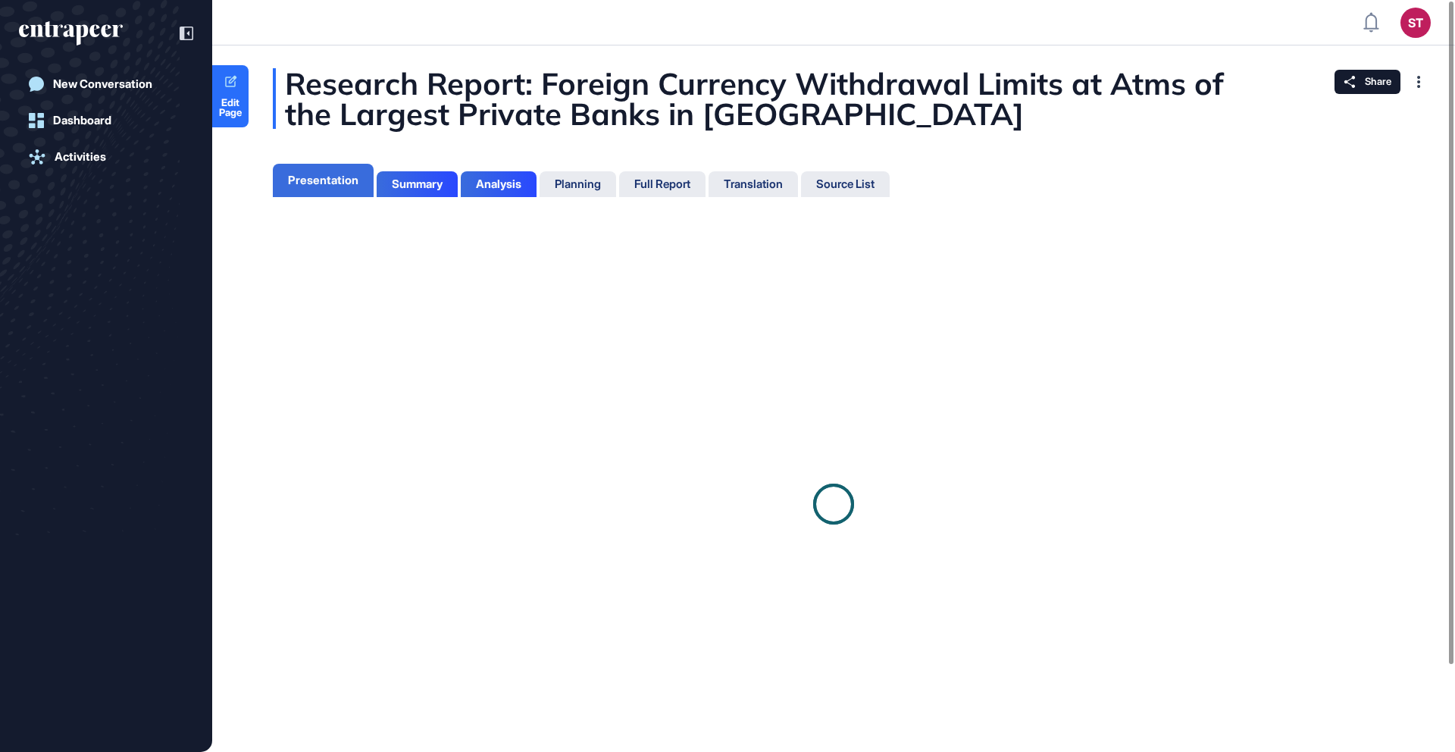
scroll to position [7, 1]
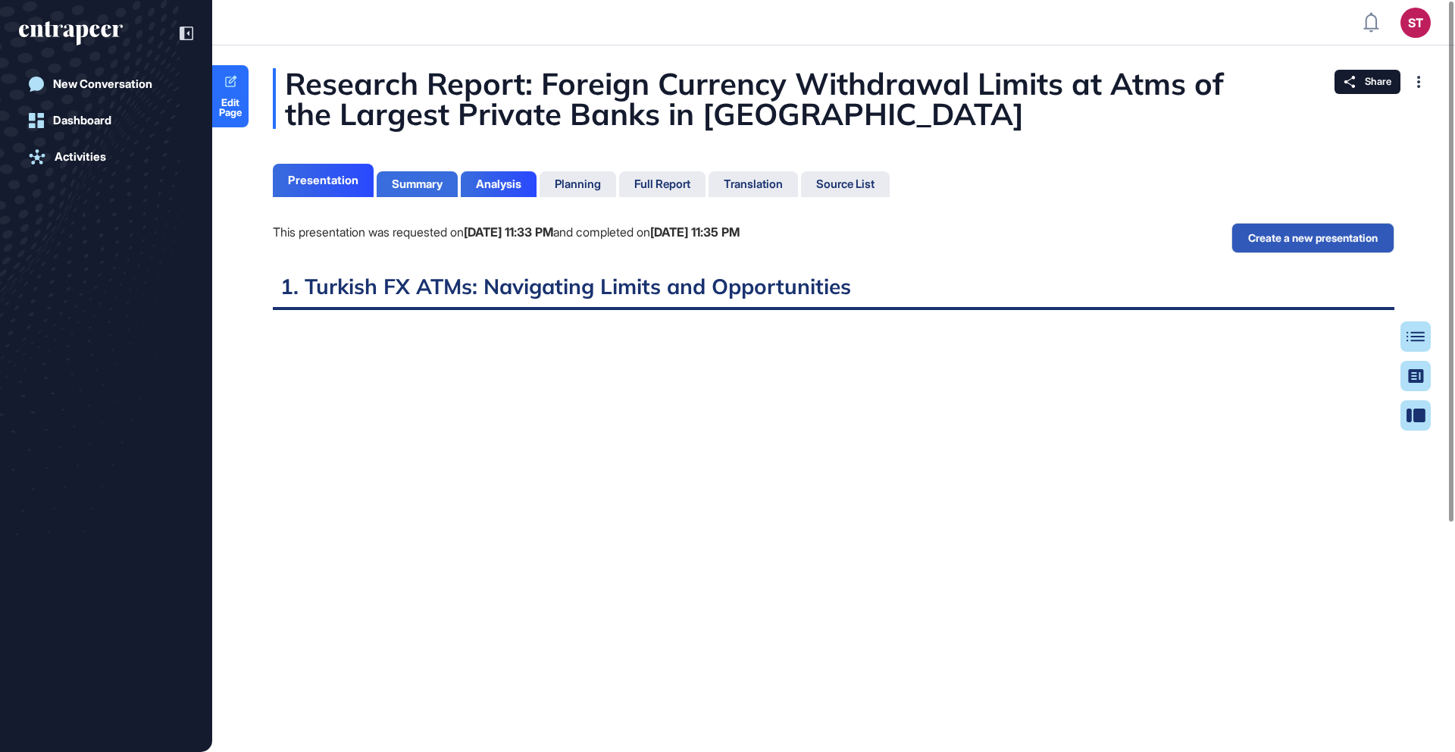
scroll to position [7, 1]
click at [432, 181] on div "Summary" at bounding box center [417, 184] width 51 height 14
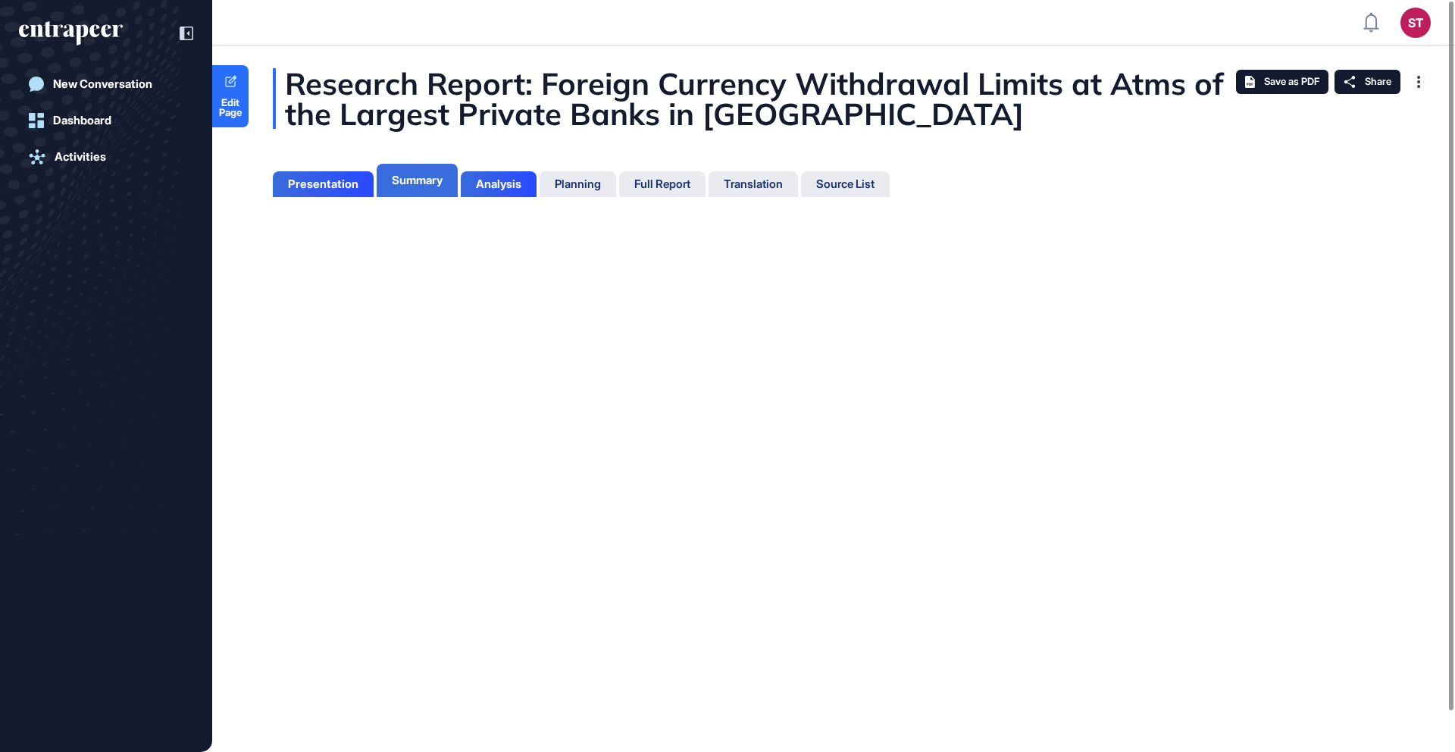
scroll to position [7, 1]
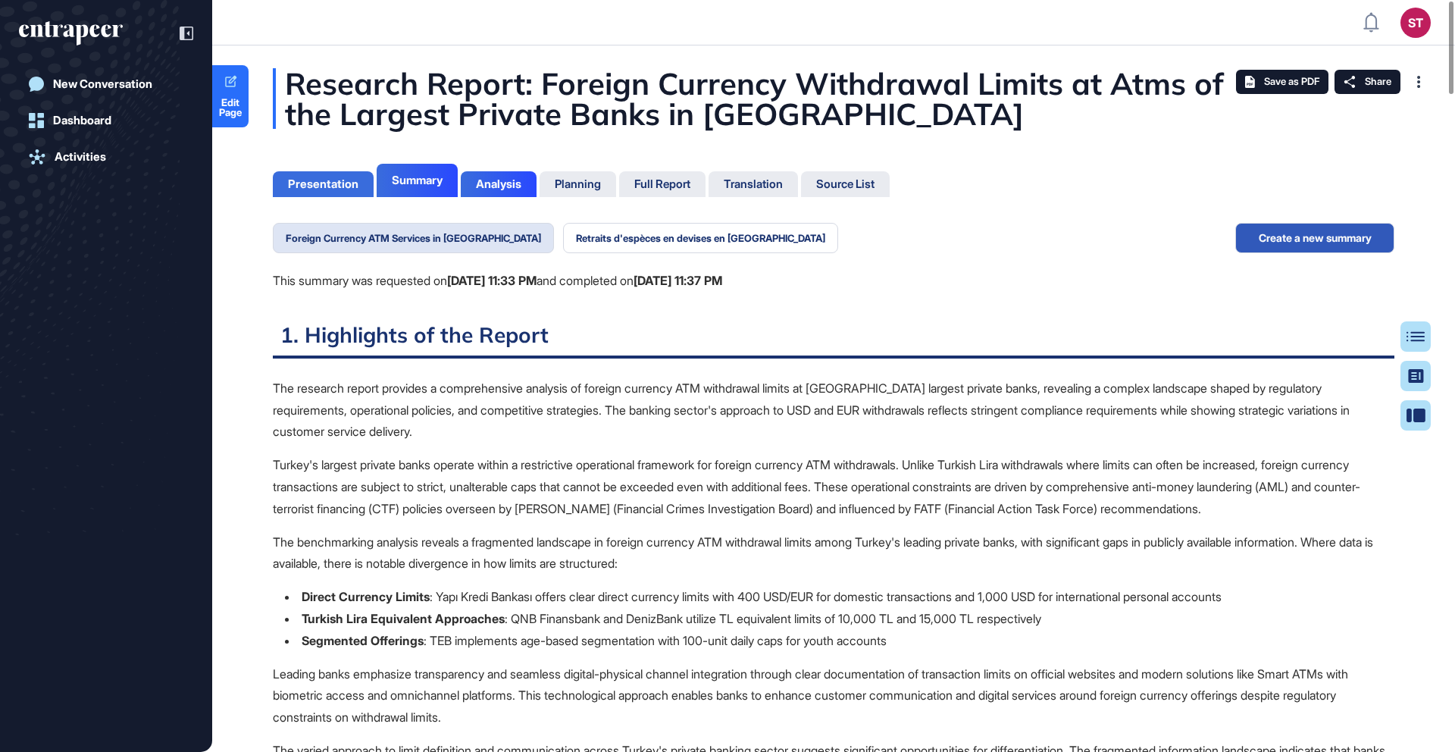
scroll to position [7, 1]
click at [621, 233] on button "Retraits d'espèces en devises en [GEOGRAPHIC_DATA]" at bounding box center [700, 238] width 275 height 30
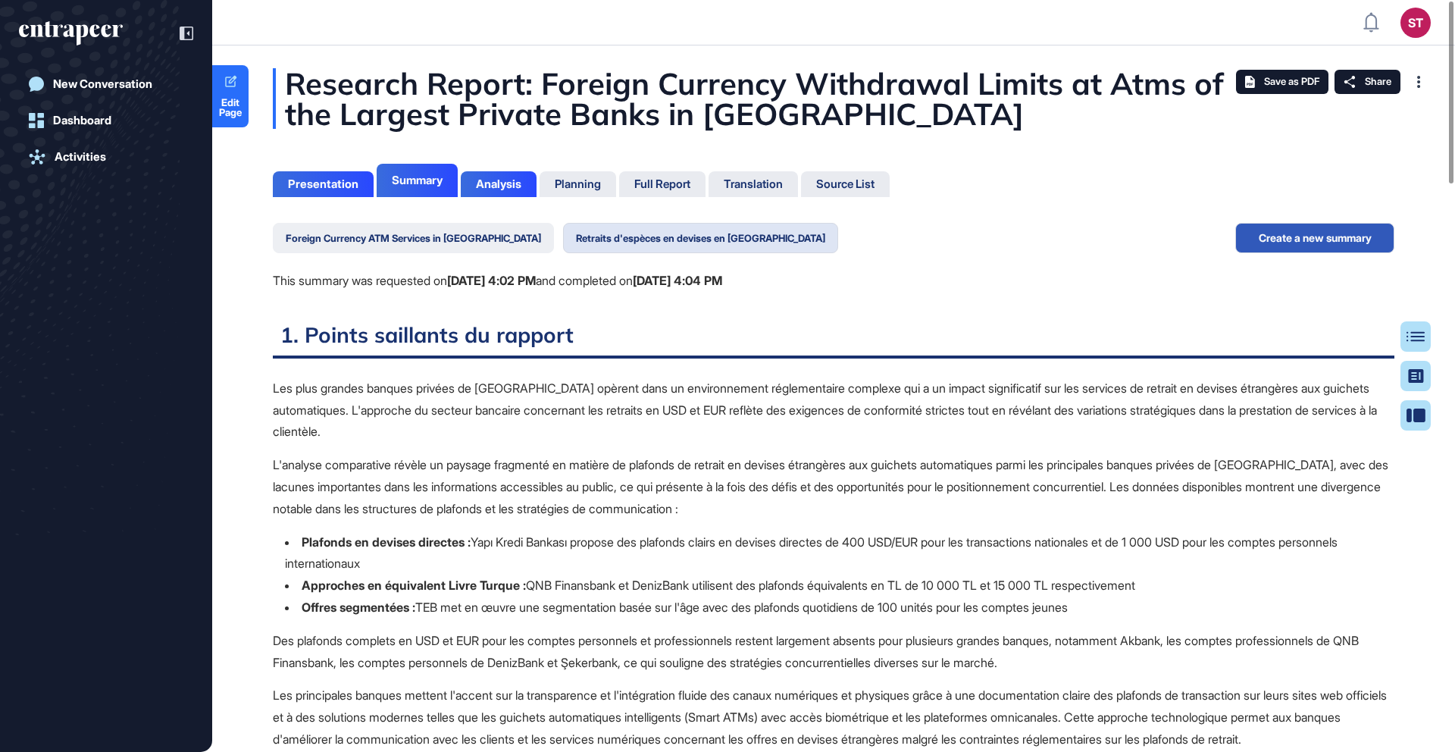
click at [475, 239] on button "Foreign Currency ATM Services in [GEOGRAPHIC_DATA]" at bounding box center [413, 238] width 281 height 30
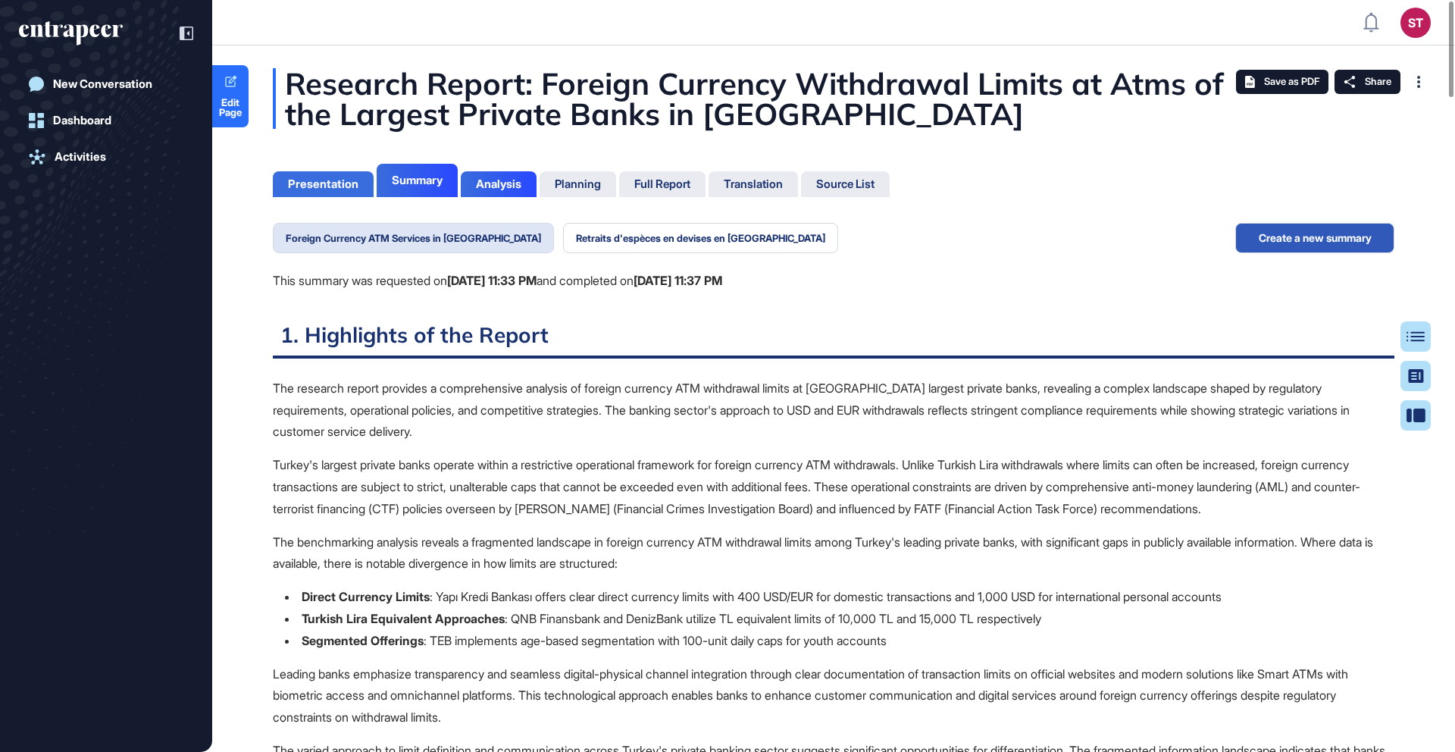
click at [294, 184] on div "Presentation" at bounding box center [323, 184] width 70 height 14
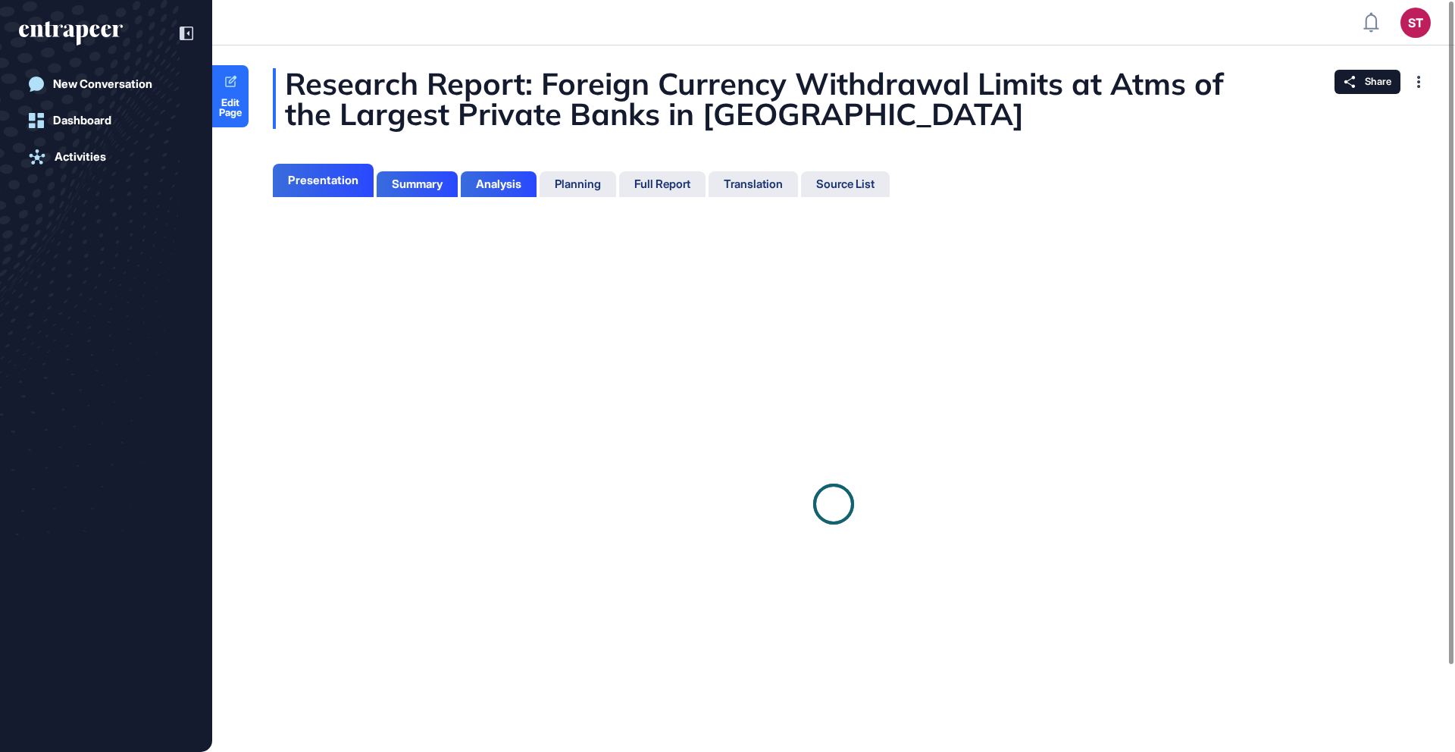
scroll to position [7, 1]
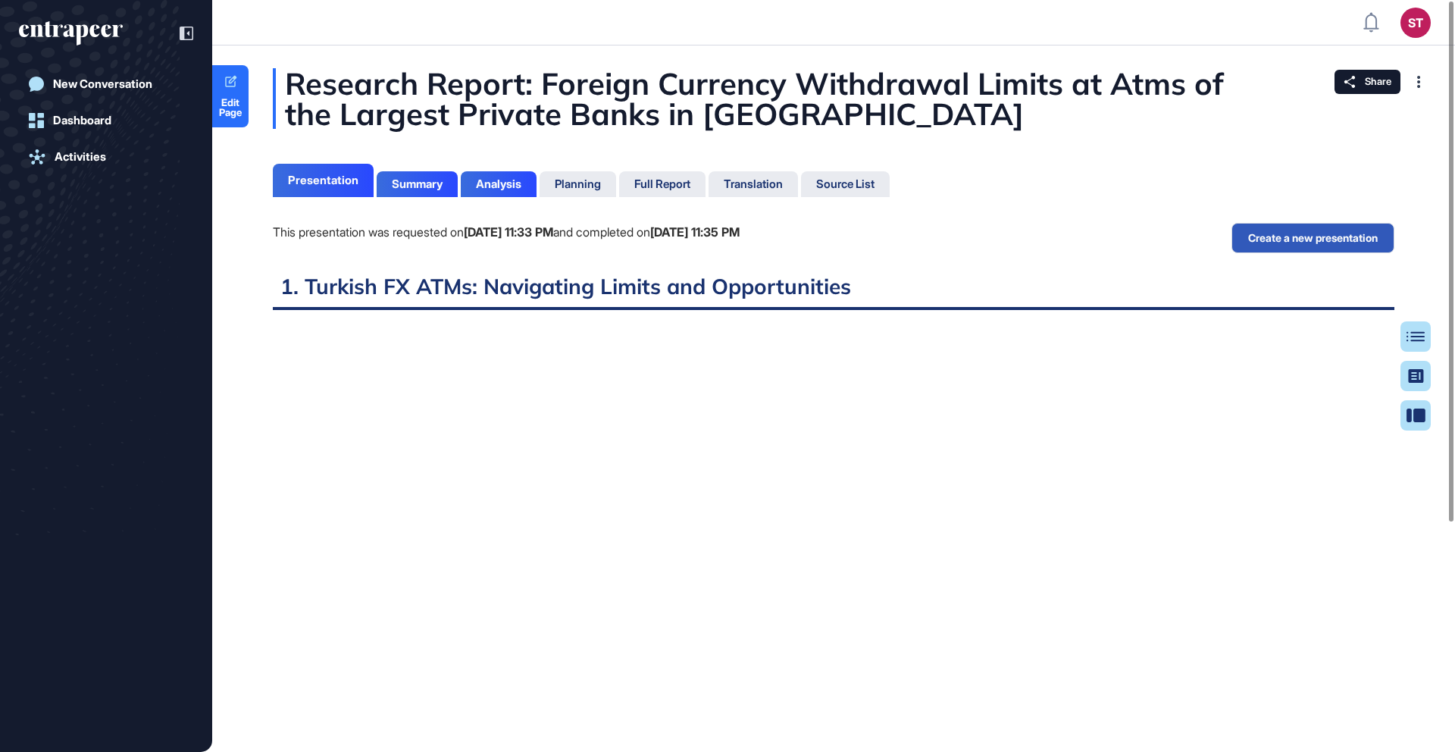
scroll to position [7, 1]
click at [515, 192] on div "Analysis" at bounding box center [499, 184] width 76 height 26
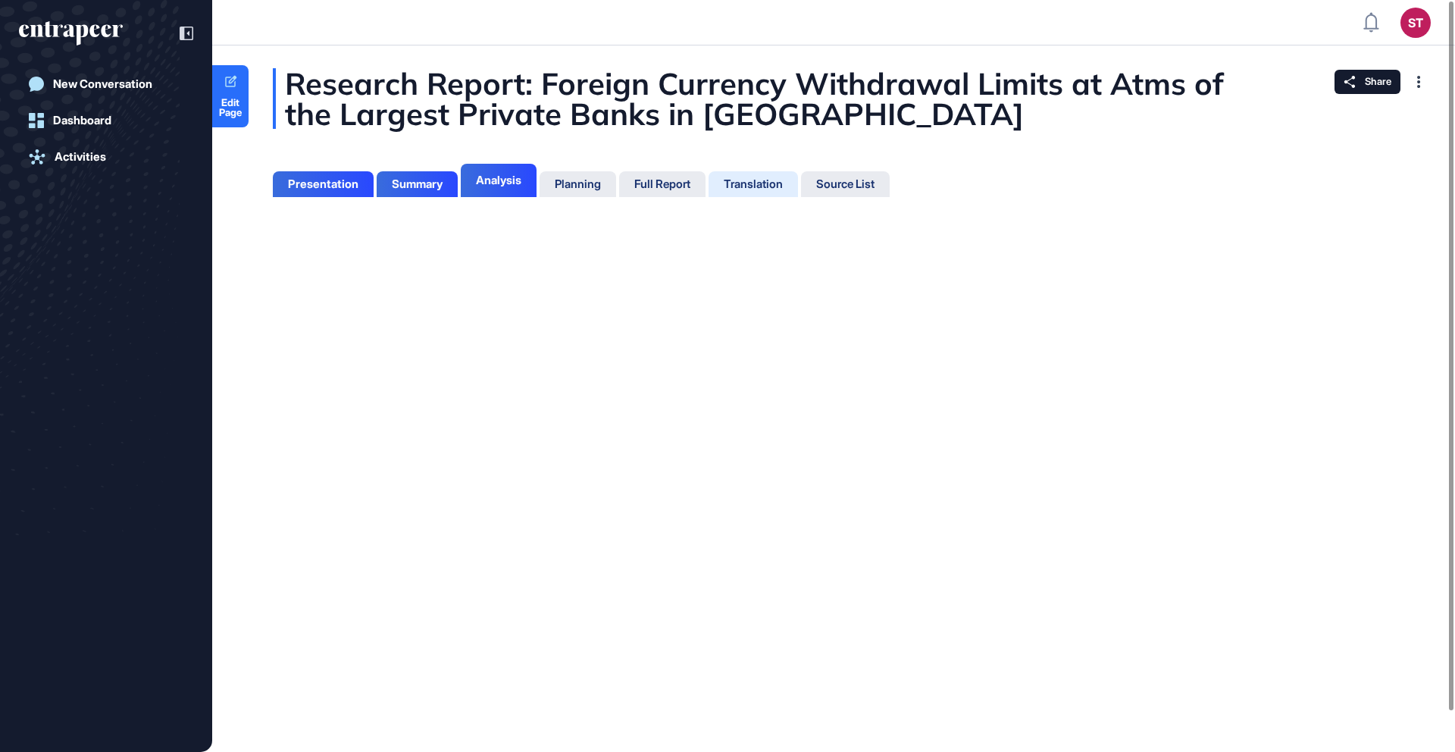
click at [774, 196] on div "Translation" at bounding box center [753, 184] width 89 height 26
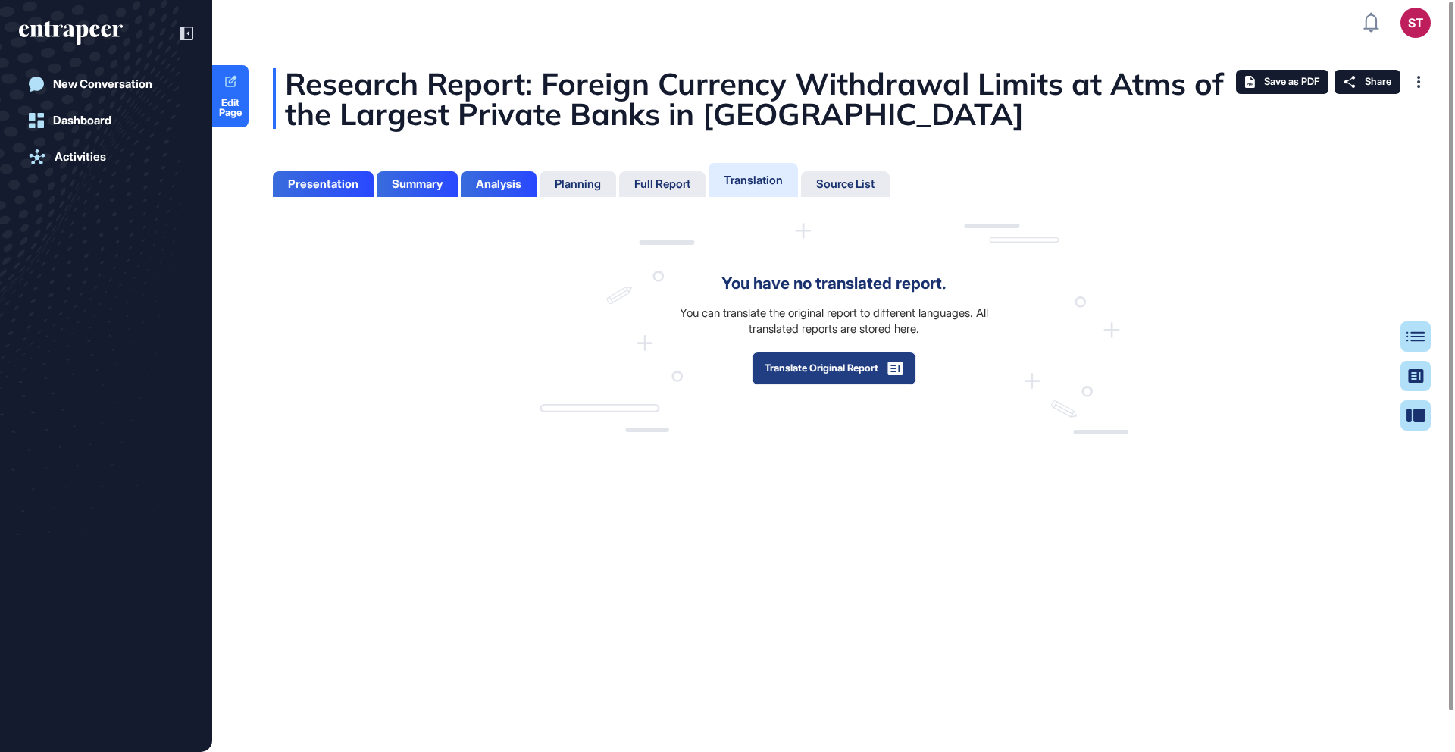
click at [846, 374] on button "Translate Original Report" at bounding box center [834, 368] width 164 height 33
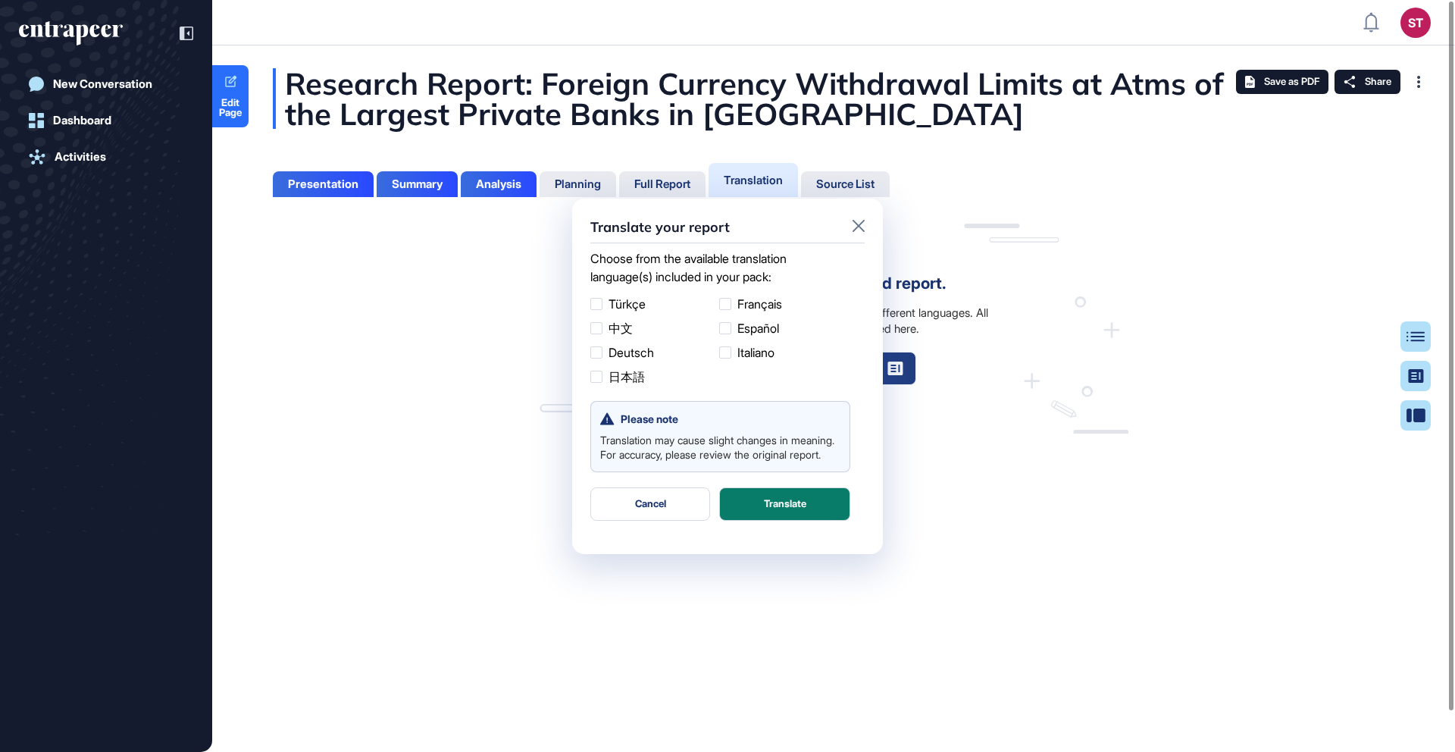
scroll to position [1, 1]
drag, startPoint x: 855, startPoint y: 230, endPoint x: 855, endPoint y: 251, distance: 20.5
click at [855, 230] on icon at bounding box center [859, 226] width 12 height 12
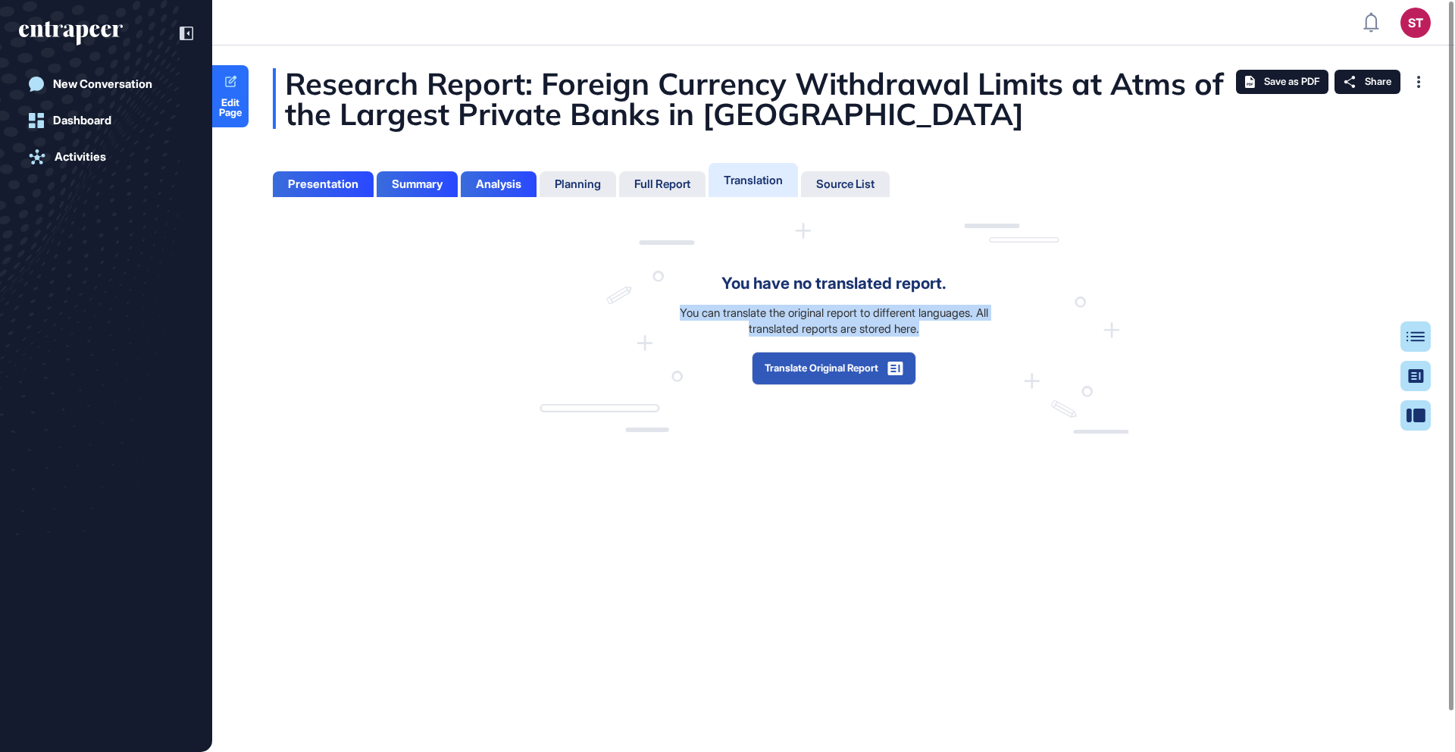
drag, startPoint x: 665, startPoint y: 314, endPoint x: 925, endPoint y: 333, distance: 259.9
click at [925, 333] on div "You can translate the original report to different languages. All translated re…" at bounding box center [833, 321] width 357 height 32
copy div "You can translate the original report to different languages. All translated re…"
click at [883, 365] on button "Translate Original Report" at bounding box center [834, 368] width 164 height 33
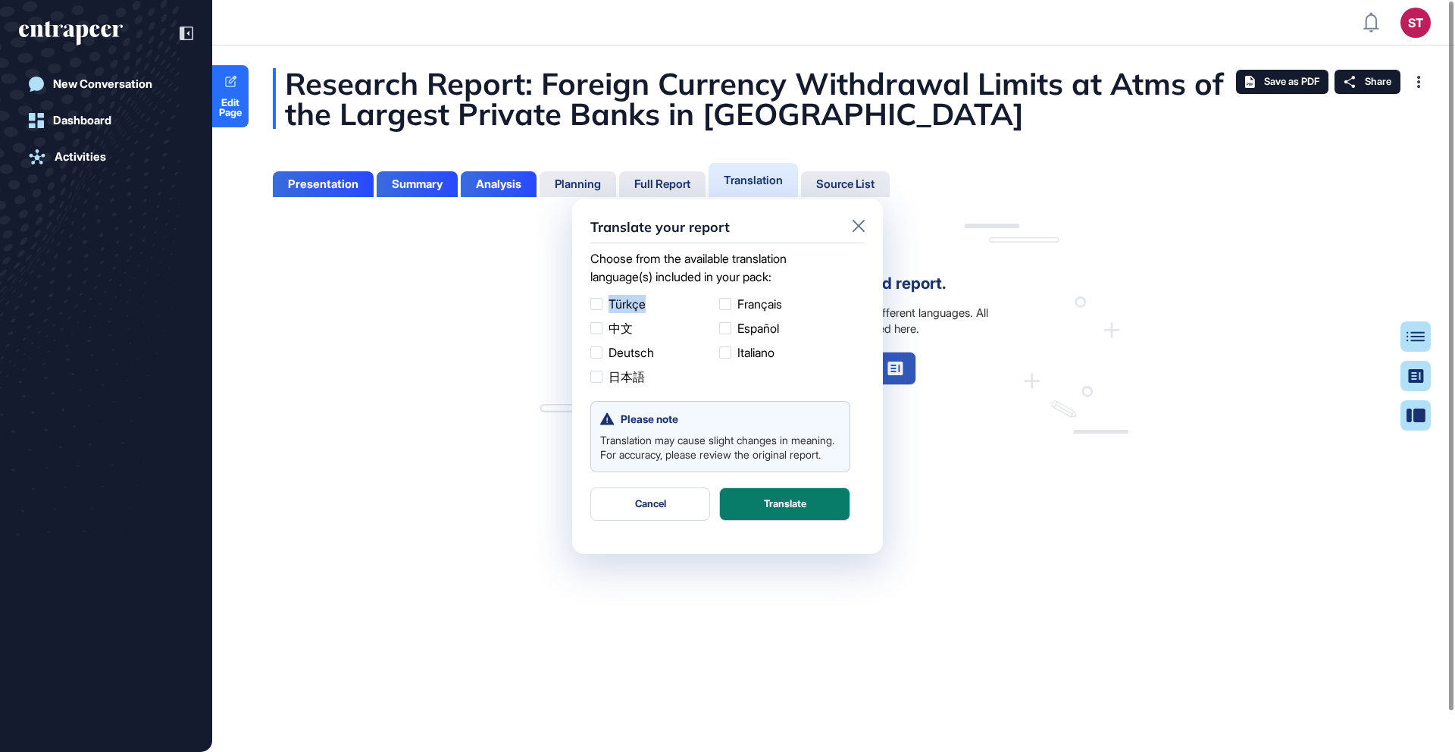
drag, startPoint x: 651, startPoint y: 302, endPoint x: 674, endPoint y: 393, distance: 94.5
click at [609, 299] on label "Türkçe" at bounding box center [651, 304] width 123 height 18
copy label "Türkçe"
drag, startPoint x: 639, startPoint y: 328, endPoint x: 616, endPoint y: 333, distance: 23.3
click at [605, 321] on label "中文" at bounding box center [651, 328] width 123 height 18
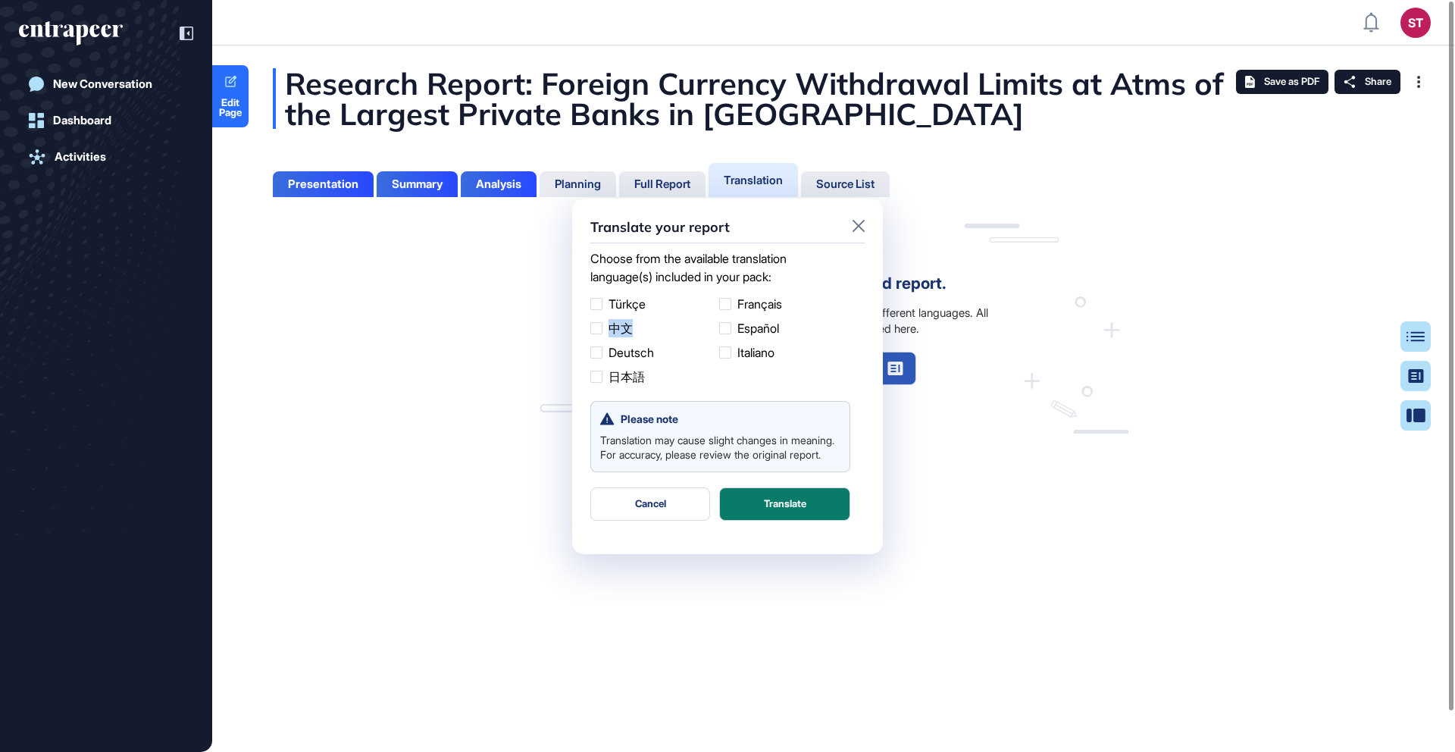
copy label "中文"
drag, startPoint x: 616, startPoint y: 349, endPoint x: 656, endPoint y: 354, distance: 40.5
click at [656, 354] on label "Deutsch" at bounding box center [651, 352] width 123 height 18
copy label "Deutsch"
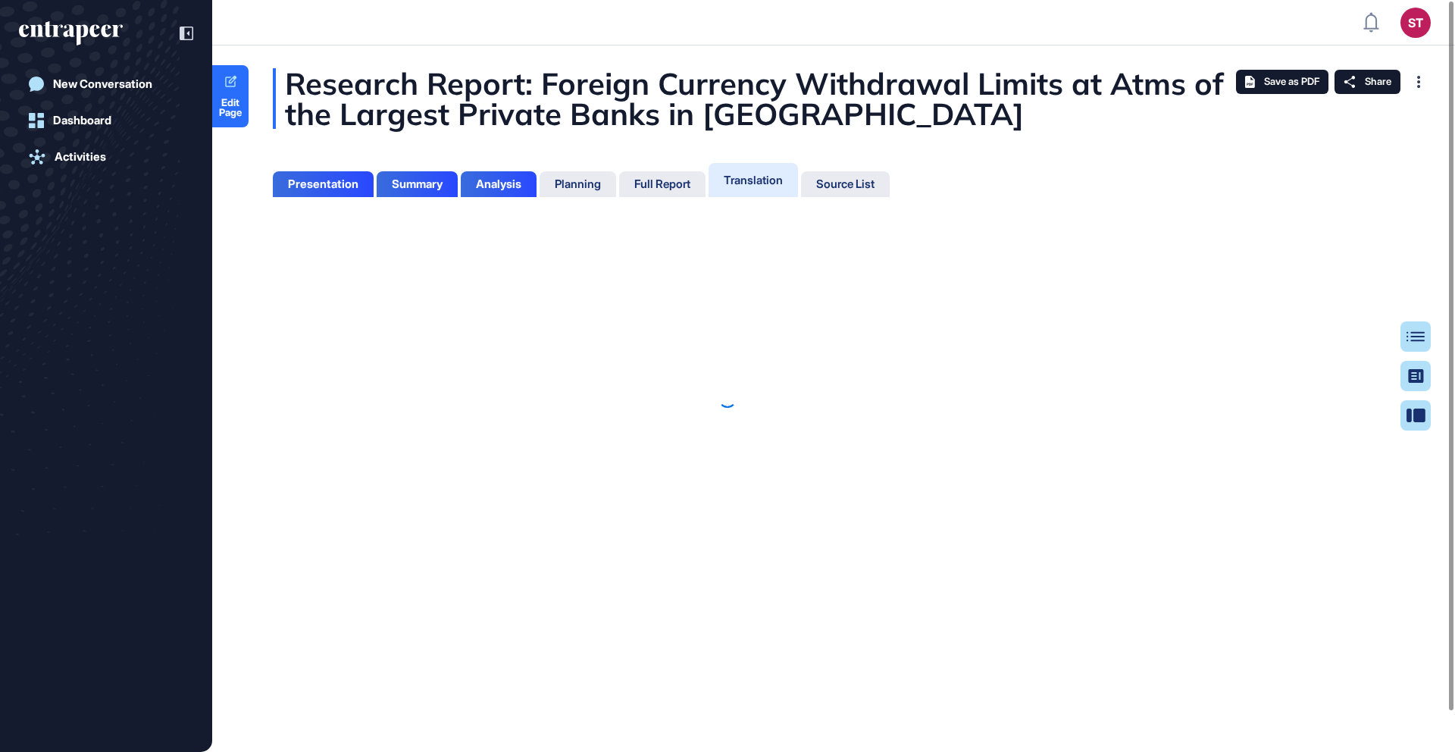
scroll to position [7, 1]
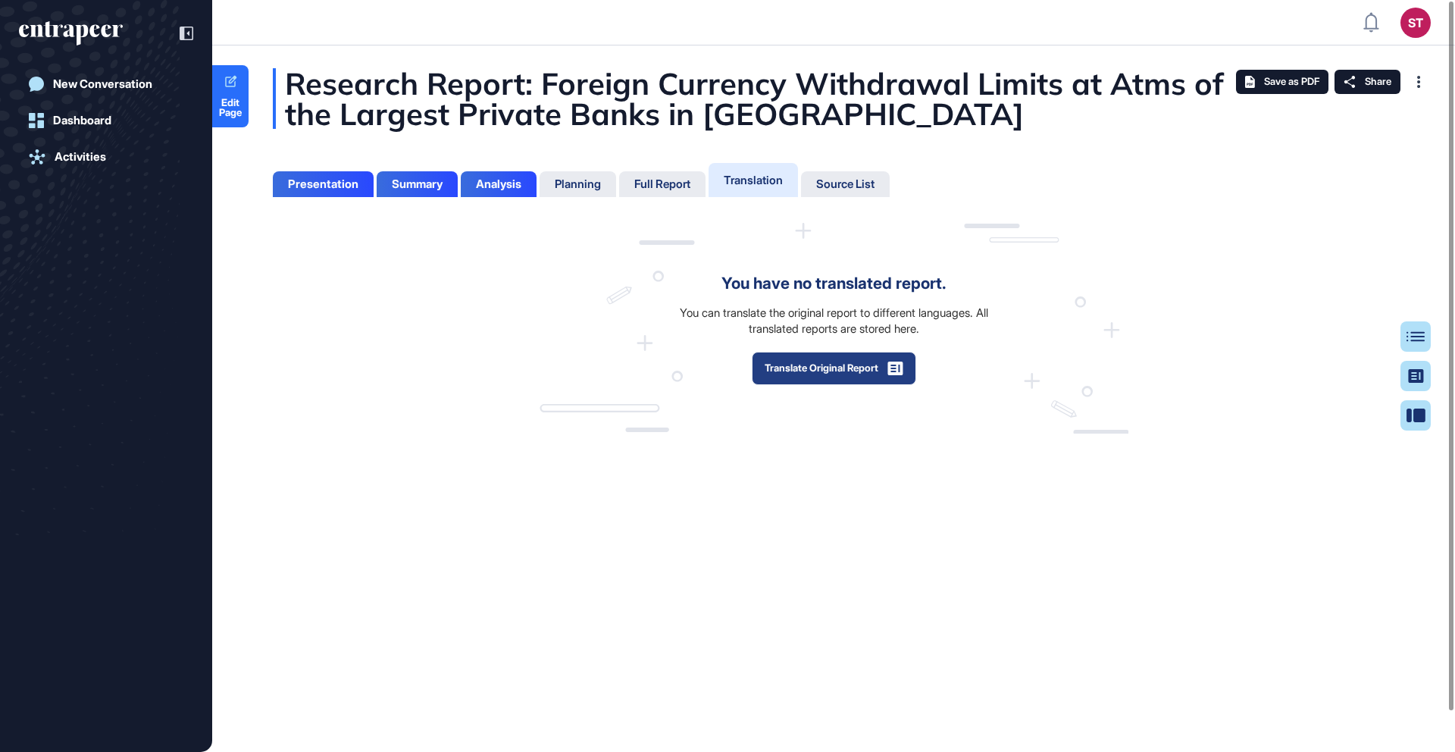
click at [798, 379] on button "Translate Original Report" at bounding box center [834, 368] width 164 height 33
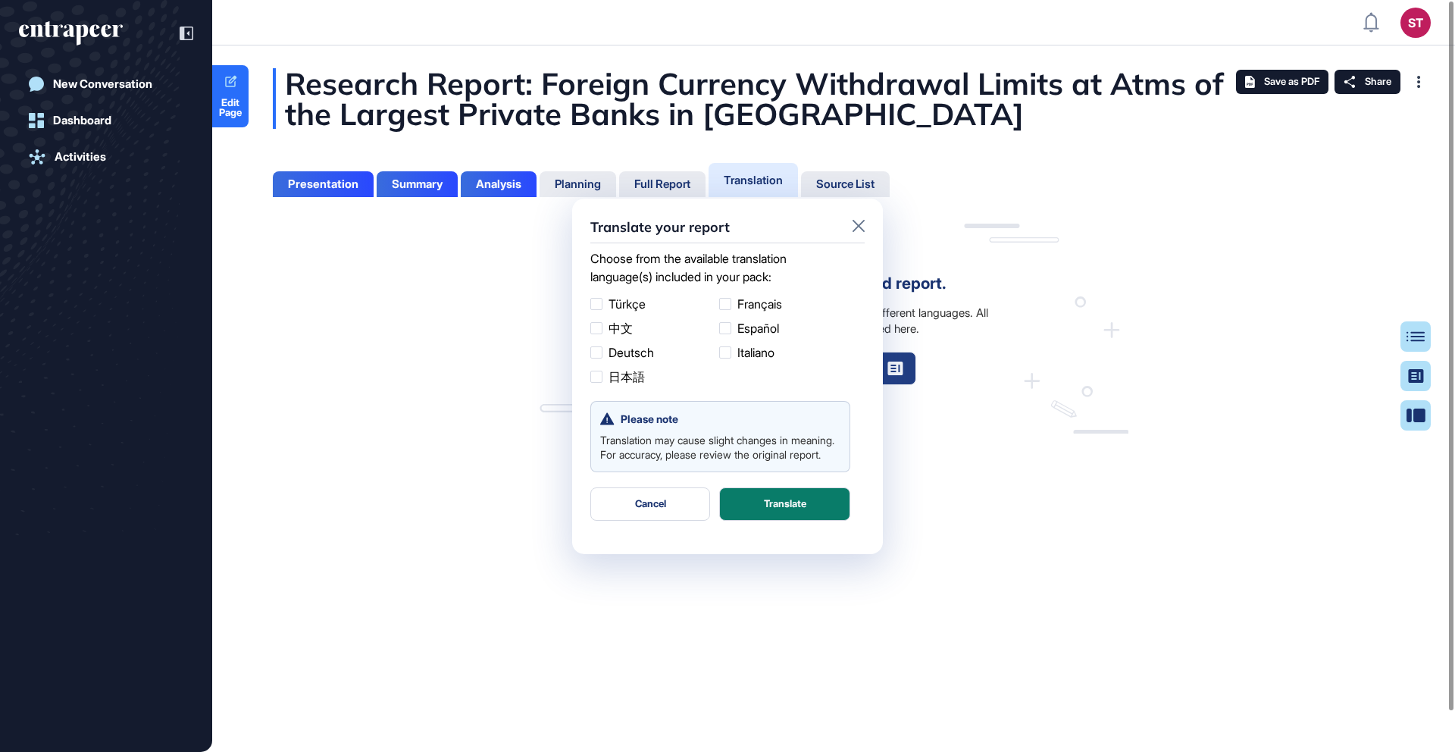
scroll to position [1, 1]
drag, startPoint x: 739, startPoint y: 303, endPoint x: 782, endPoint y: 313, distance: 44.3
click at [782, 313] on ul "Türkçe Français 中文 Español Deutsch Italiano 日本語" at bounding box center [720, 340] width 260 height 91
copy label "Français"
drag, startPoint x: 739, startPoint y: 327, endPoint x: 779, endPoint y: 338, distance: 41.5
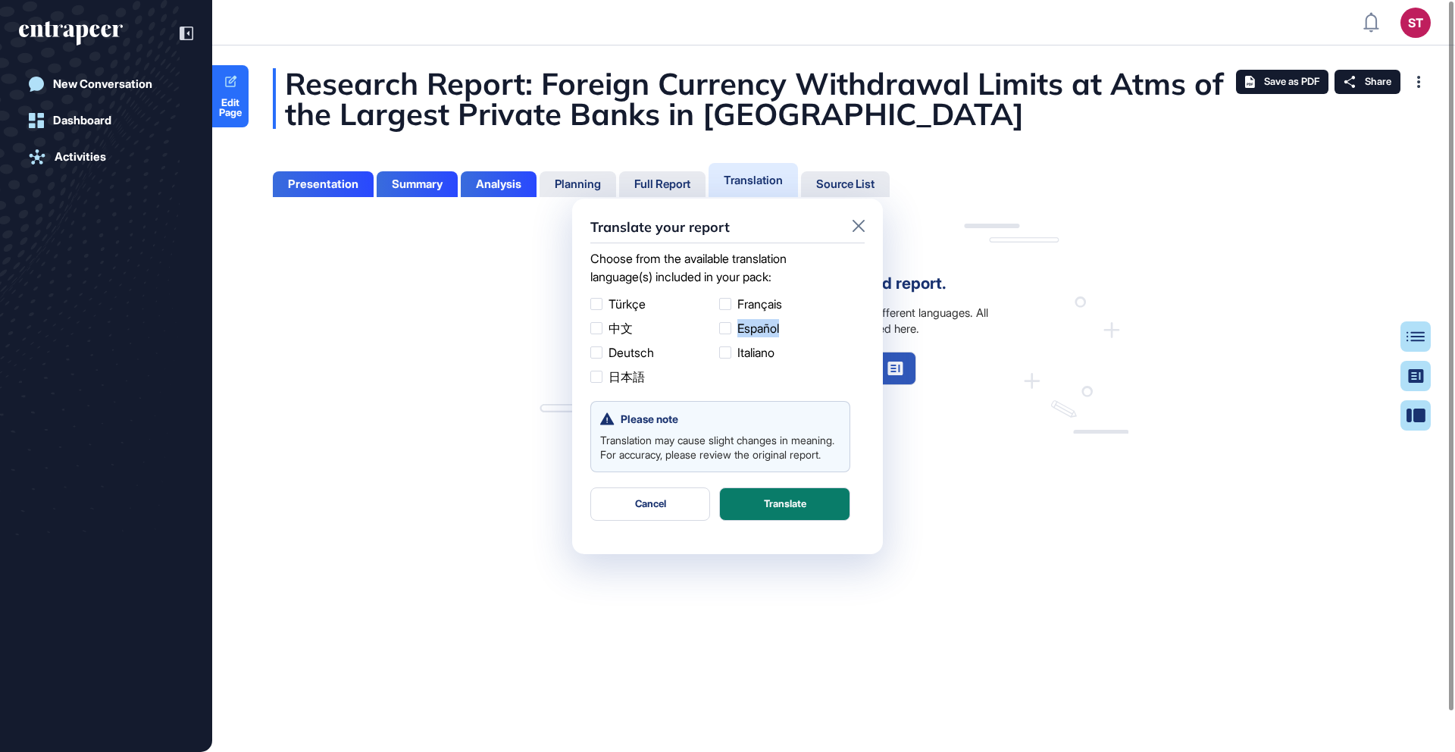
click at [779, 338] on ul "Türkçe Français 中文 Español Deutsch Italiano 日本語" at bounding box center [720, 340] width 260 height 91
copy label "Español"
drag, startPoint x: 737, startPoint y: 352, endPoint x: 777, endPoint y: 359, distance: 40.9
click at [777, 359] on label "Italiano" at bounding box center [780, 352] width 123 height 18
copy label "Italiano"
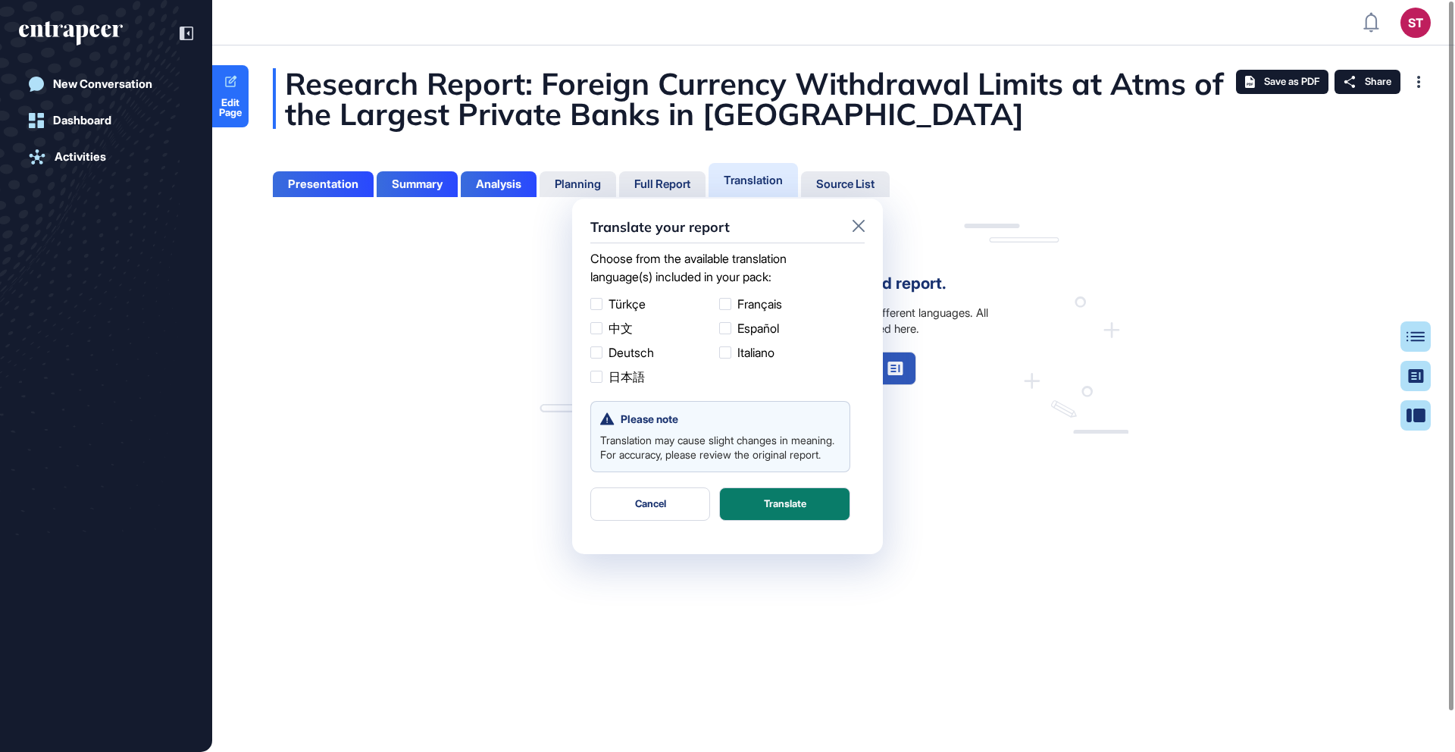
click at [859, 218] on div at bounding box center [859, 227] width 12 height 20
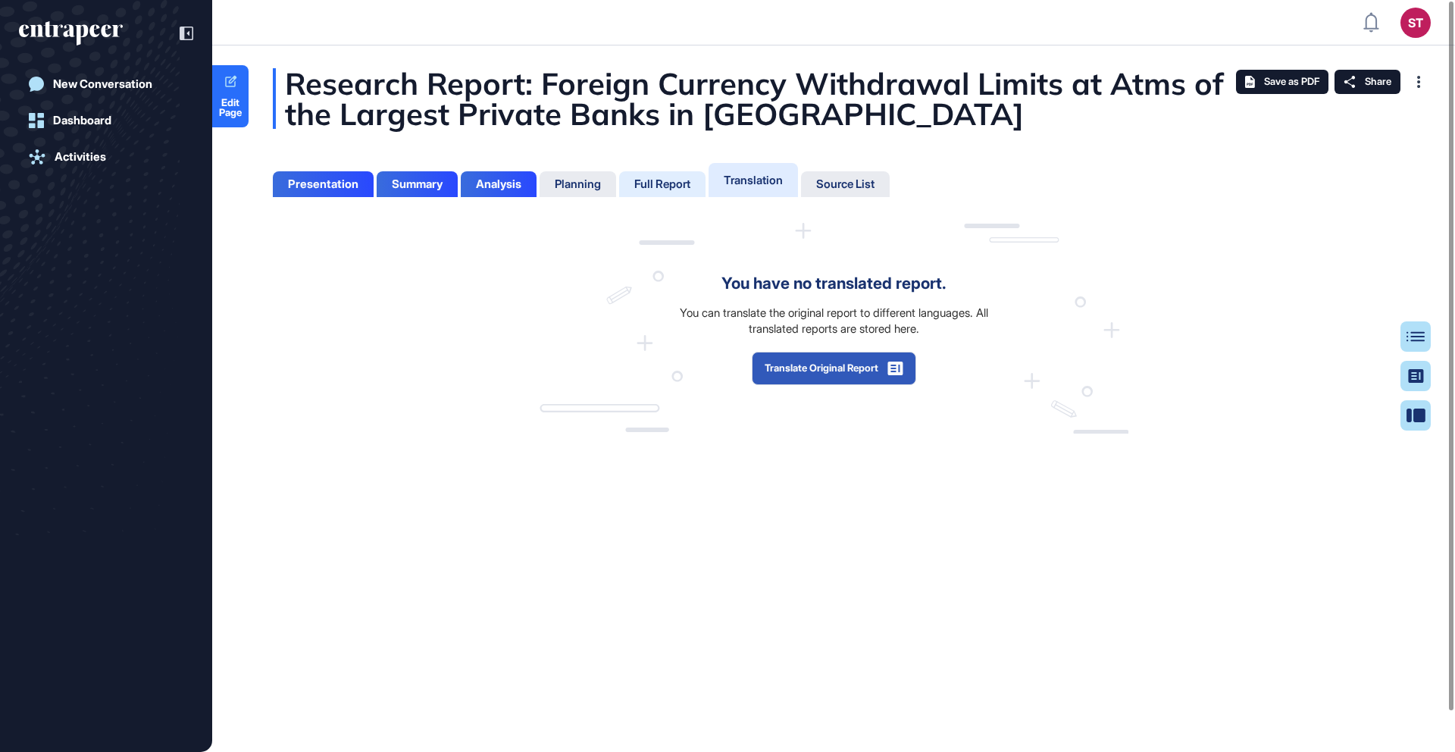
click at [674, 177] on div "Full Report" at bounding box center [662, 184] width 56 height 14
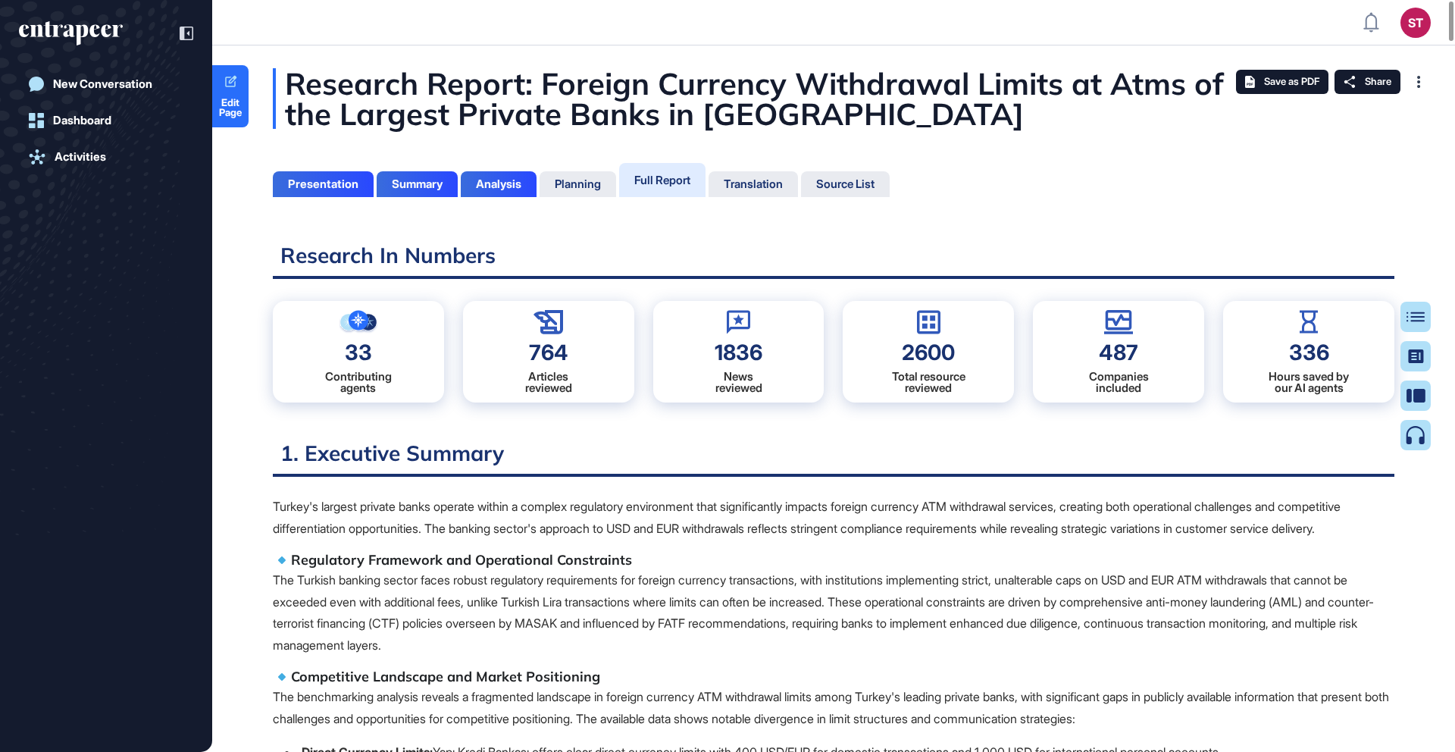
scroll to position [676, 4]
click at [527, 181] on div "Analysis" at bounding box center [499, 184] width 76 height 26
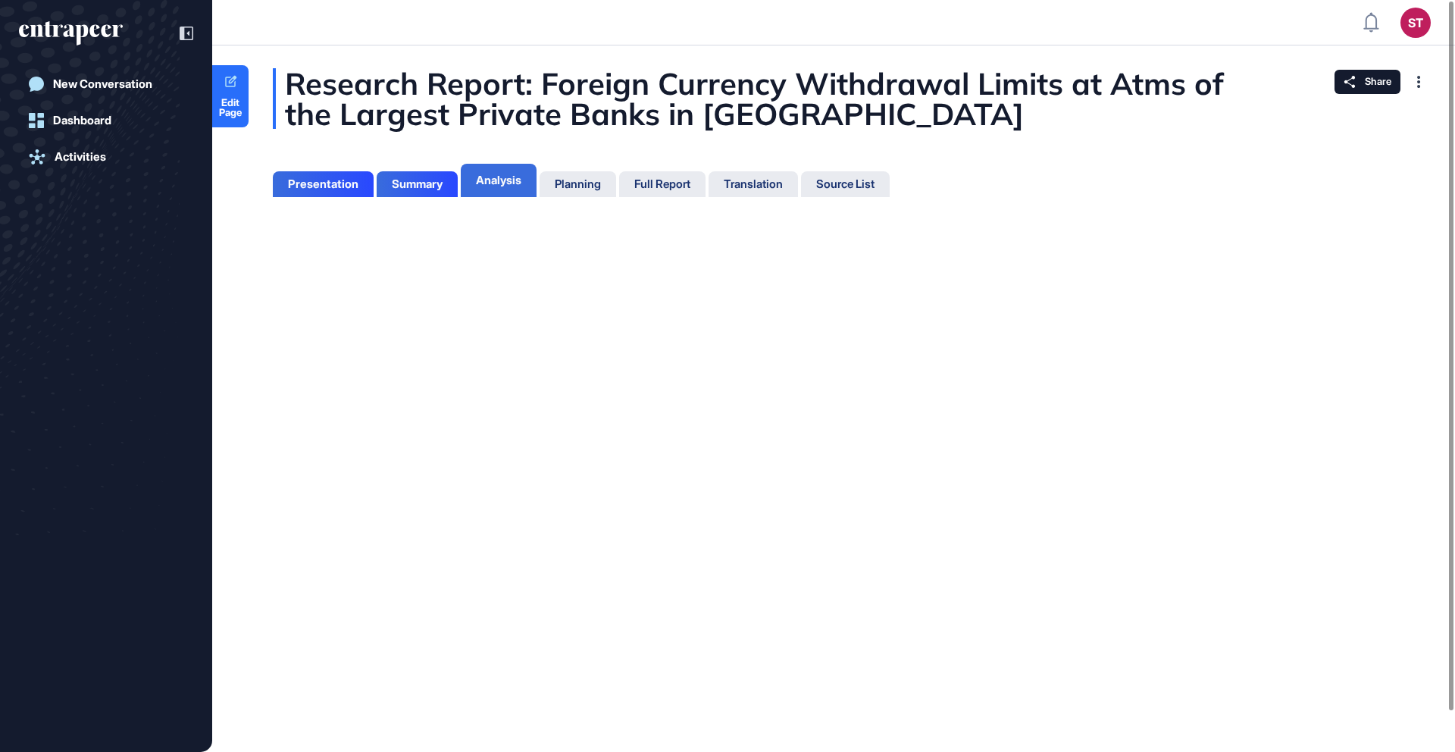
scroll to position [7, 1]
click at [442, 182] on div "Summary" at bounding box center [417, 184] width 51 height 14
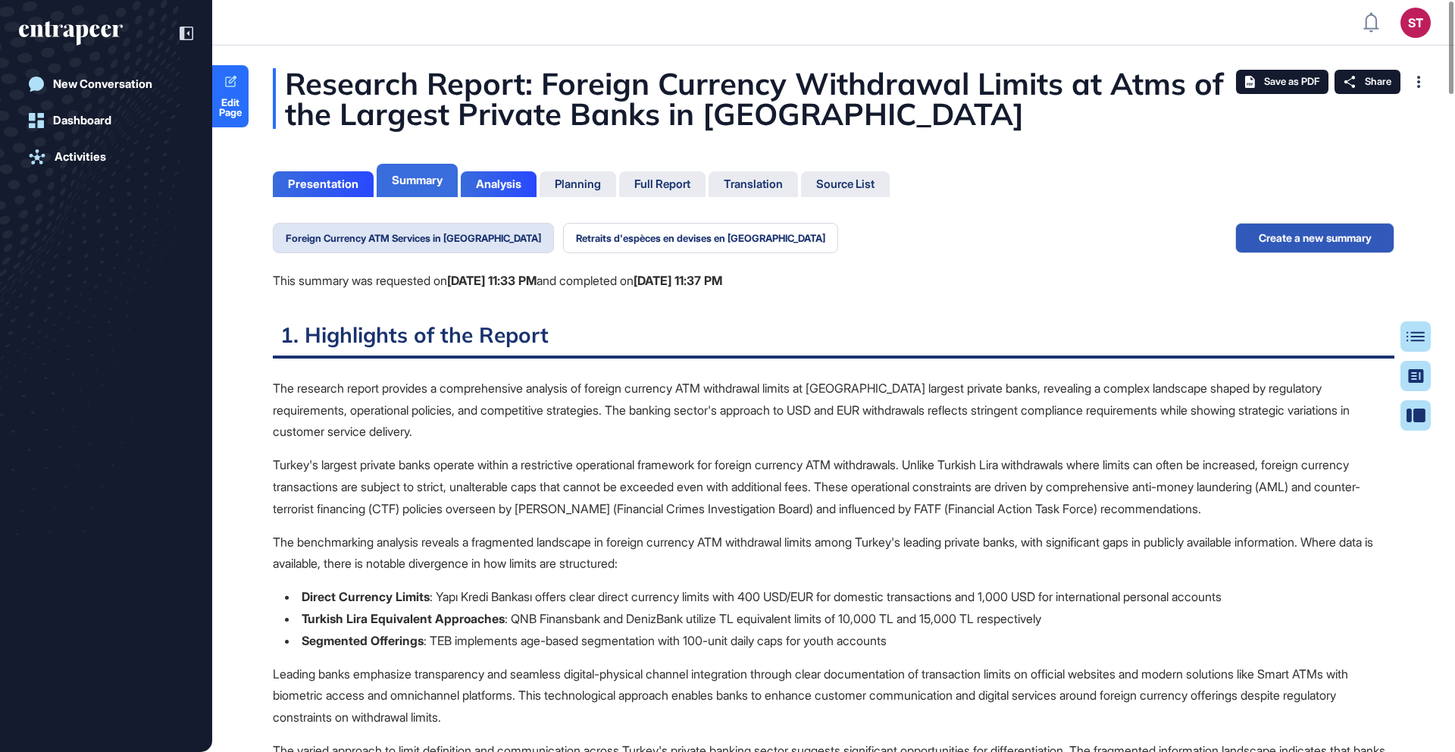
scroll to position [676, 4]
click at [352, 176] on div "Presentation" at bounding box center [323, 184] width 101 height 26
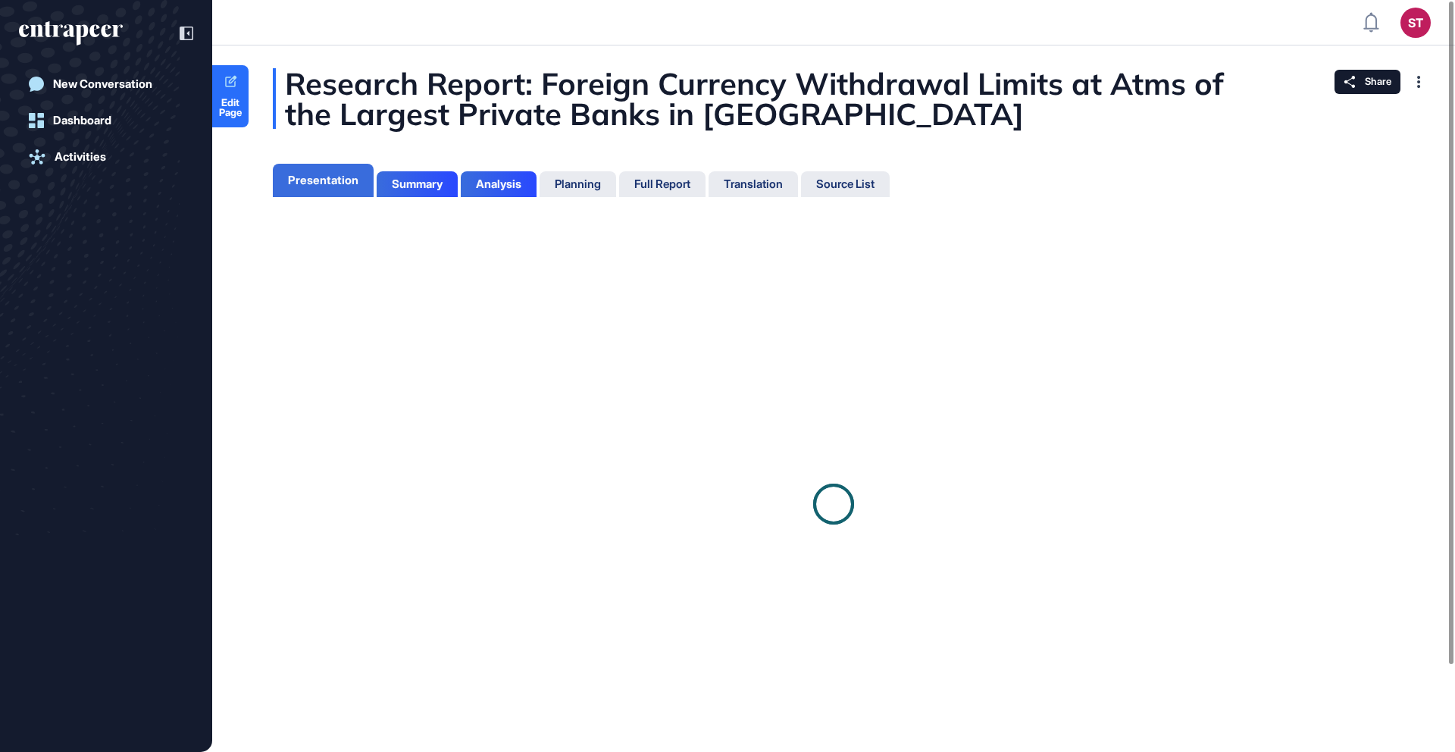
scroll to position [7, 1]
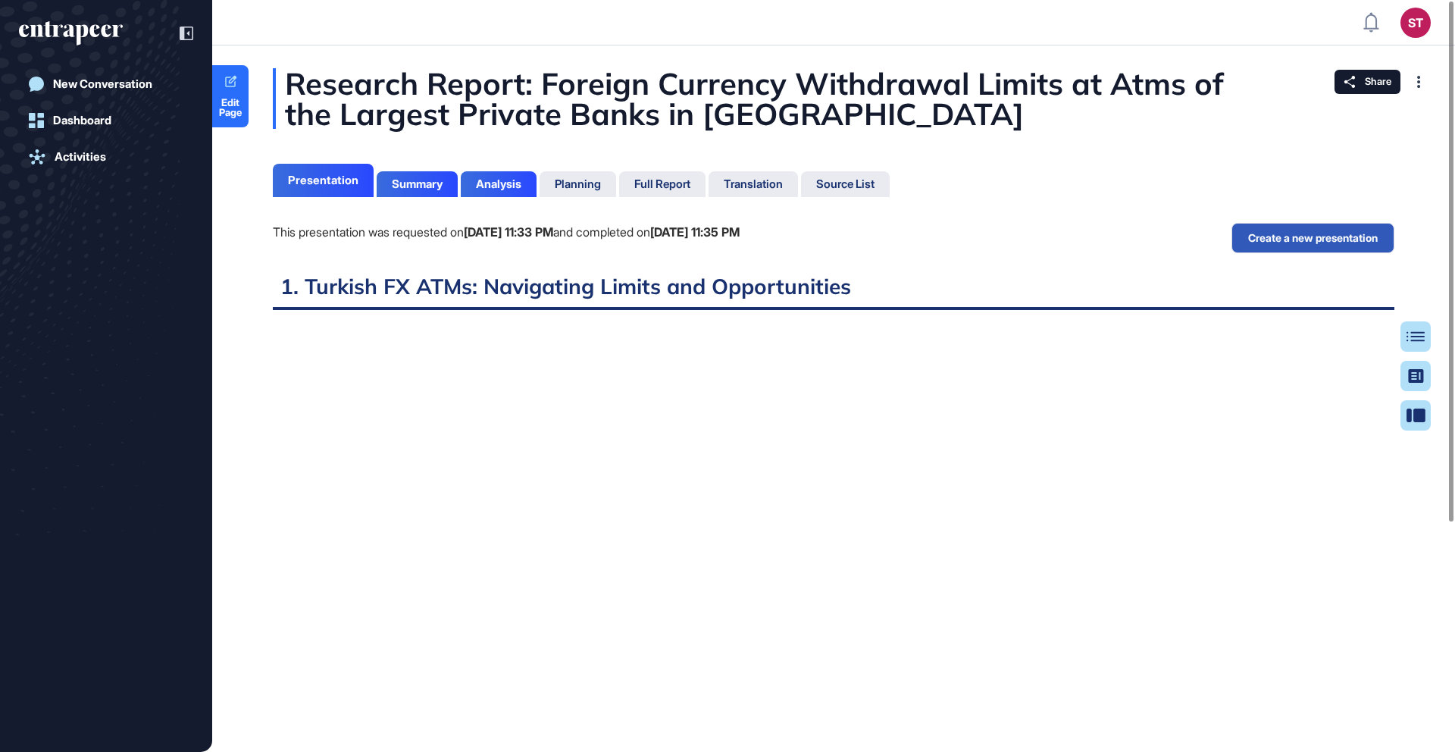
scroll to position [7, 1]
click at [754, 177] on div "Translation" at bounding box center [753, 184] width 89 height 26
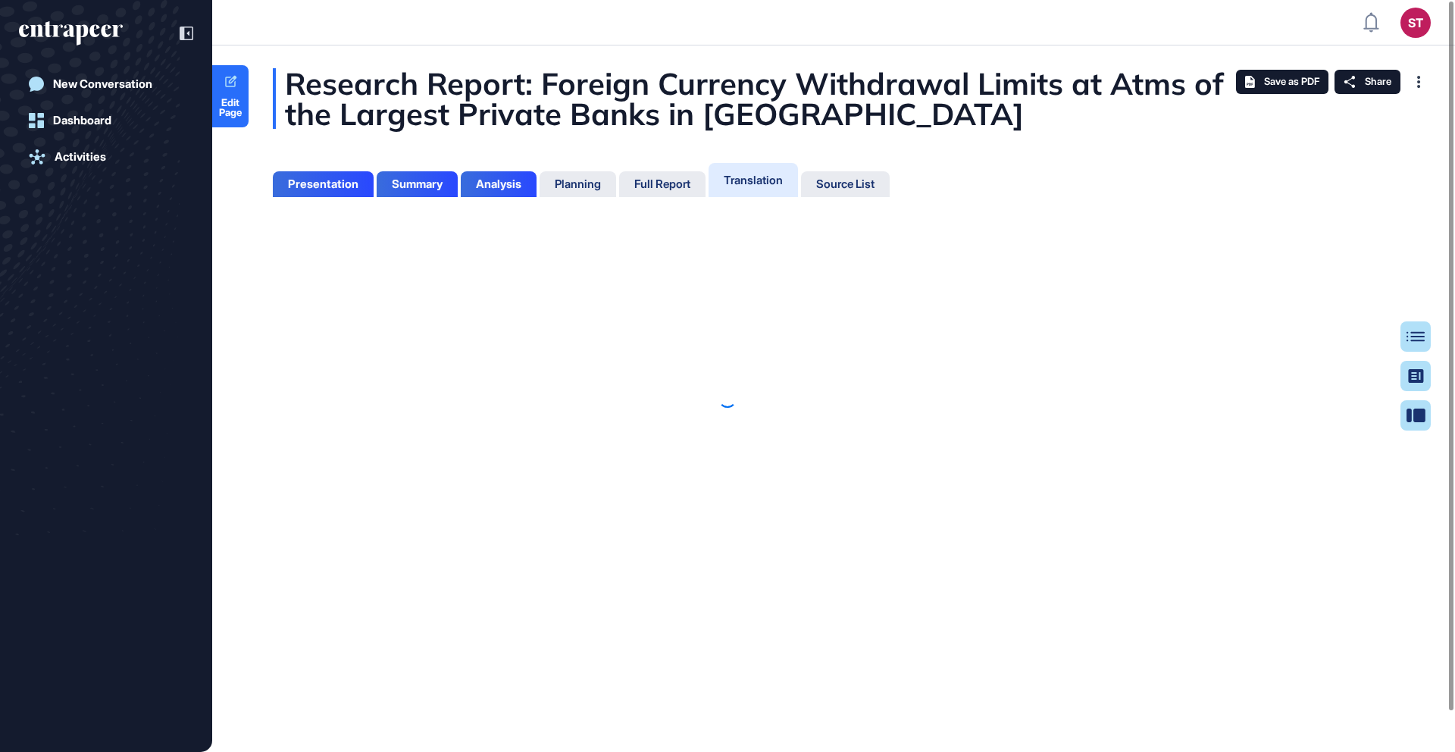
scroll to position [7, 1]
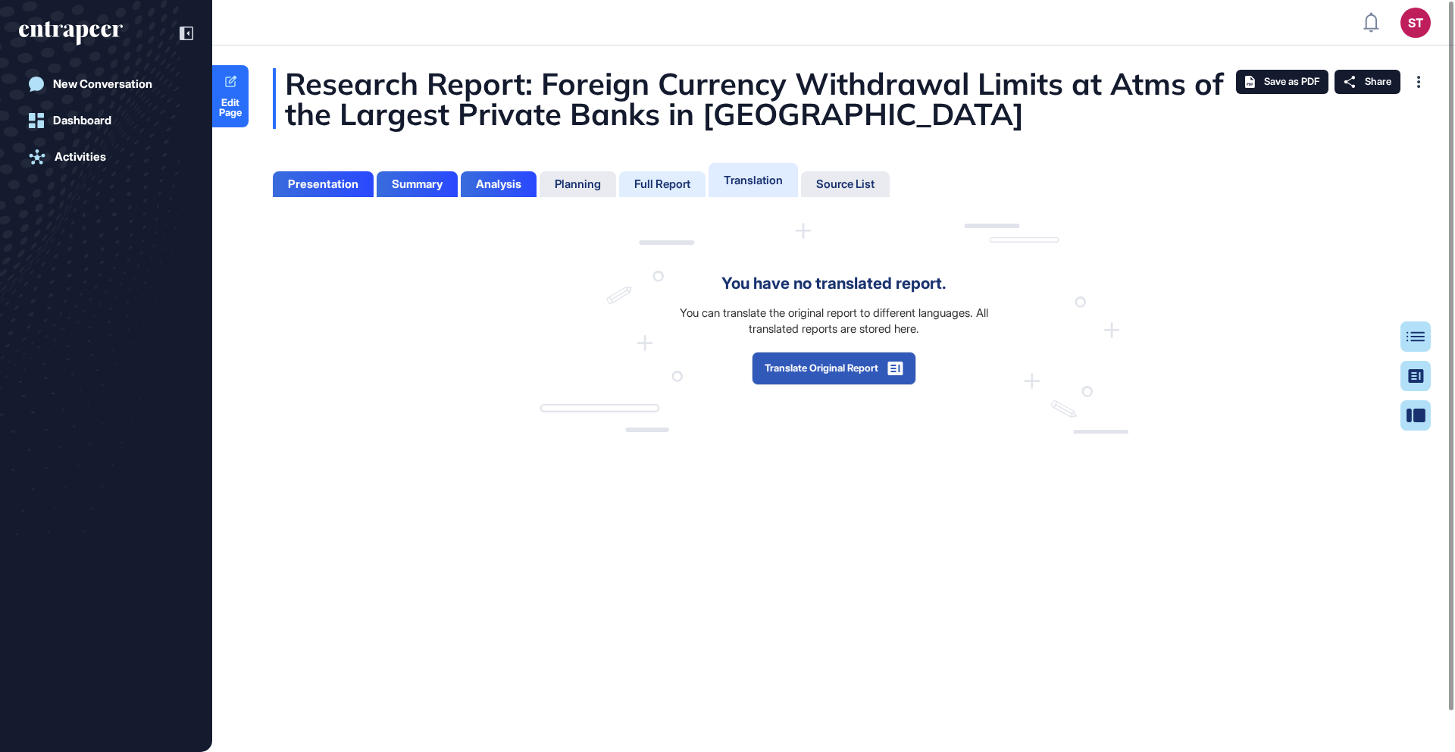
click at [666, 183] on div "Full Report" at bounding box center [662, 184] width 56 height 14
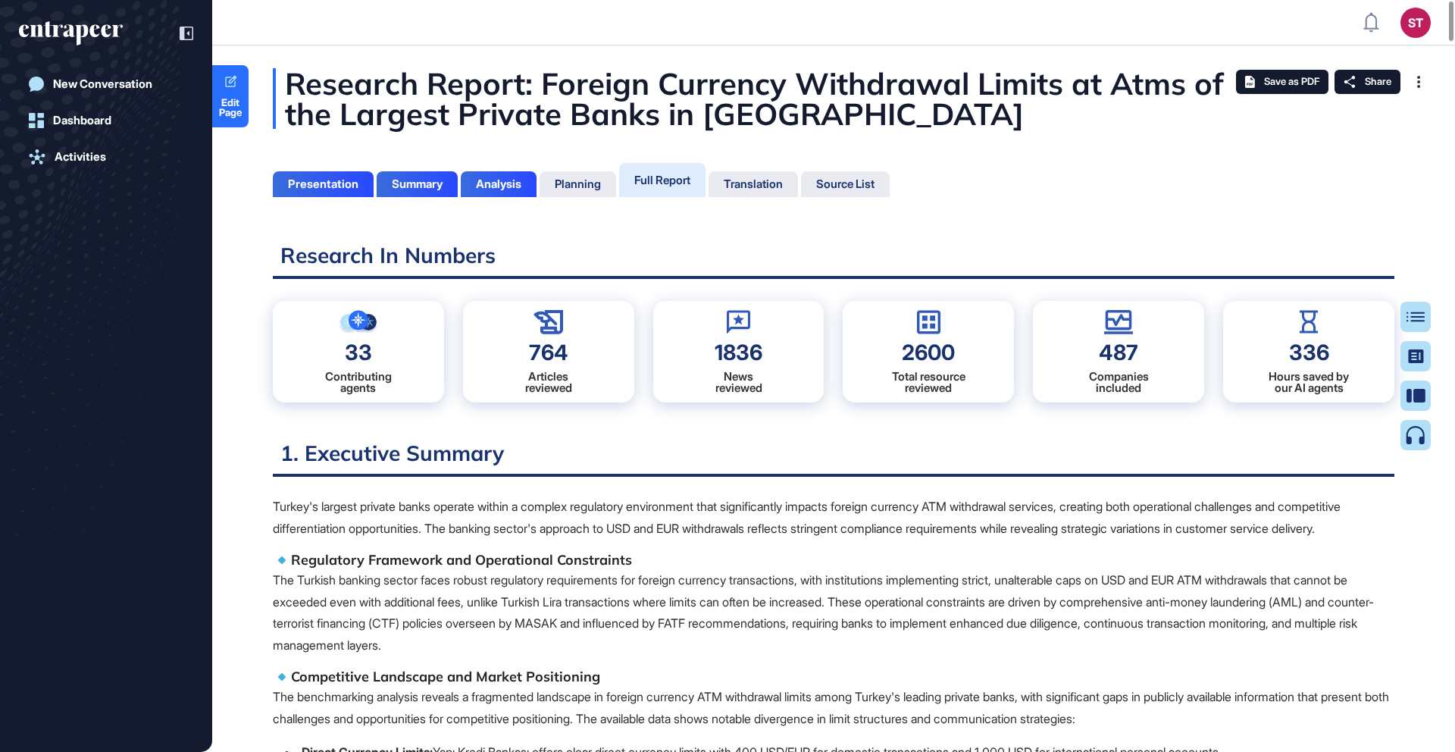
scroll to position [676, 4]
click at [518, 185] on div "Analysis" at bounding box center [498, 184] width 45 height 14
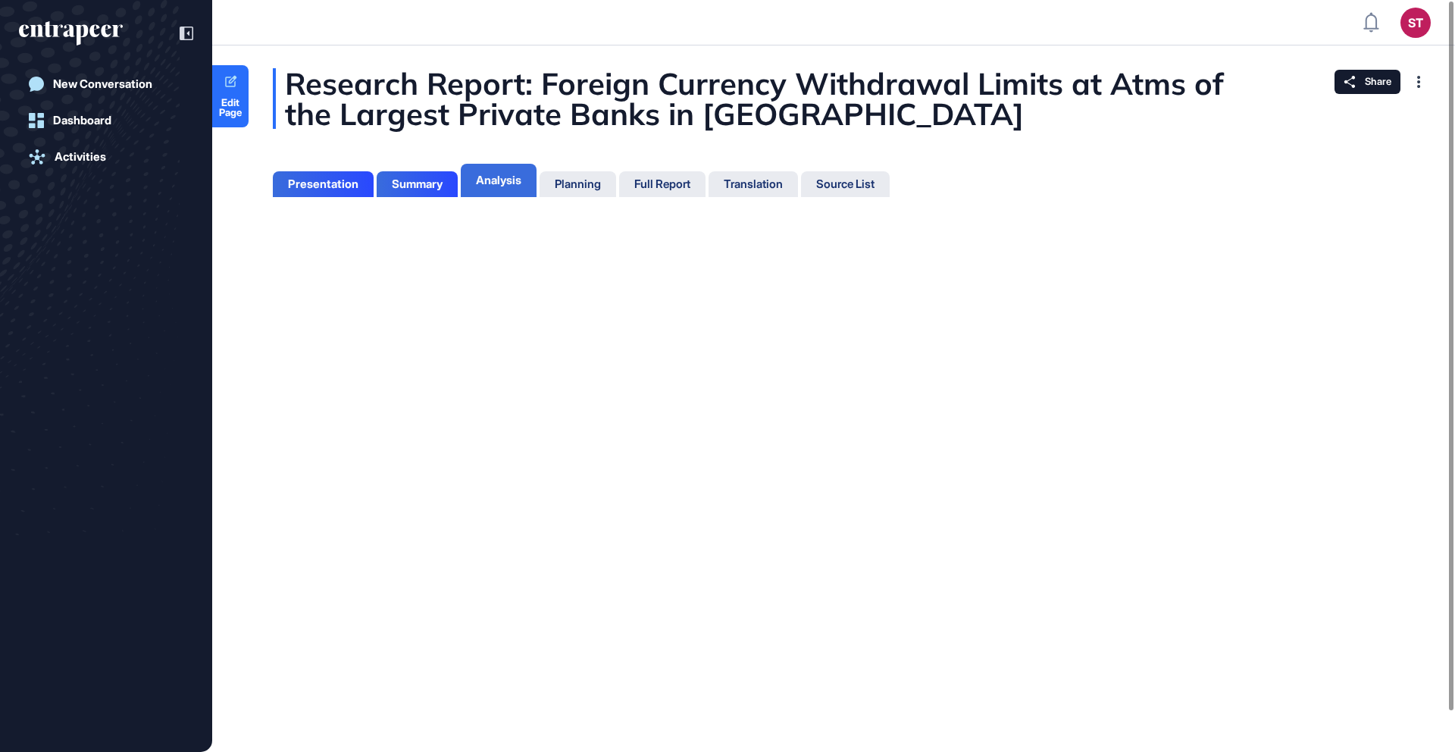
scroll to position [7, 1]
click at [432, 192] on div "Summary" at bounding box center [417, 184] width 81 height 26
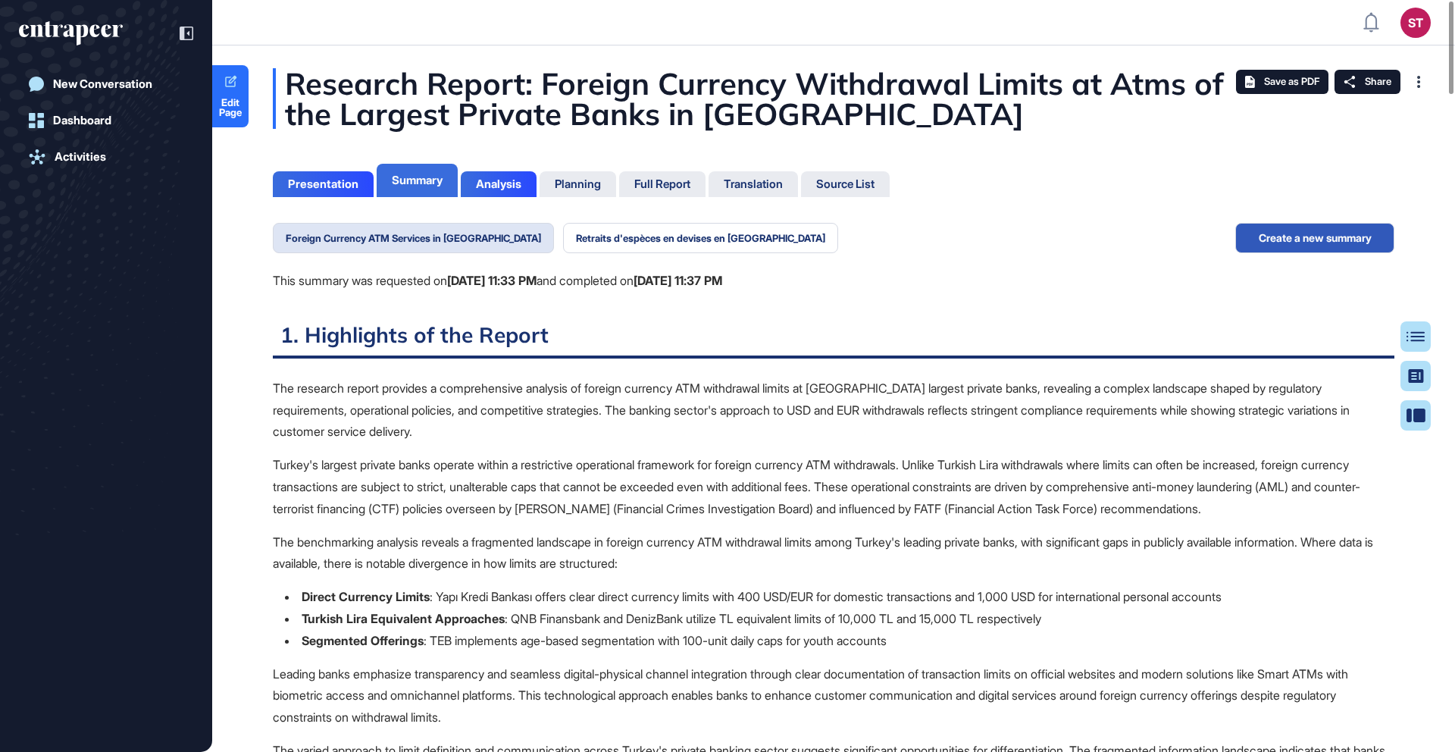
scroll to position [7, 1]
click at [563, 246] on button "Retraits d'espèces en devises en [GEOGRAPHIC_DATA]" at bounding box center [700, 238] width 275 height 30
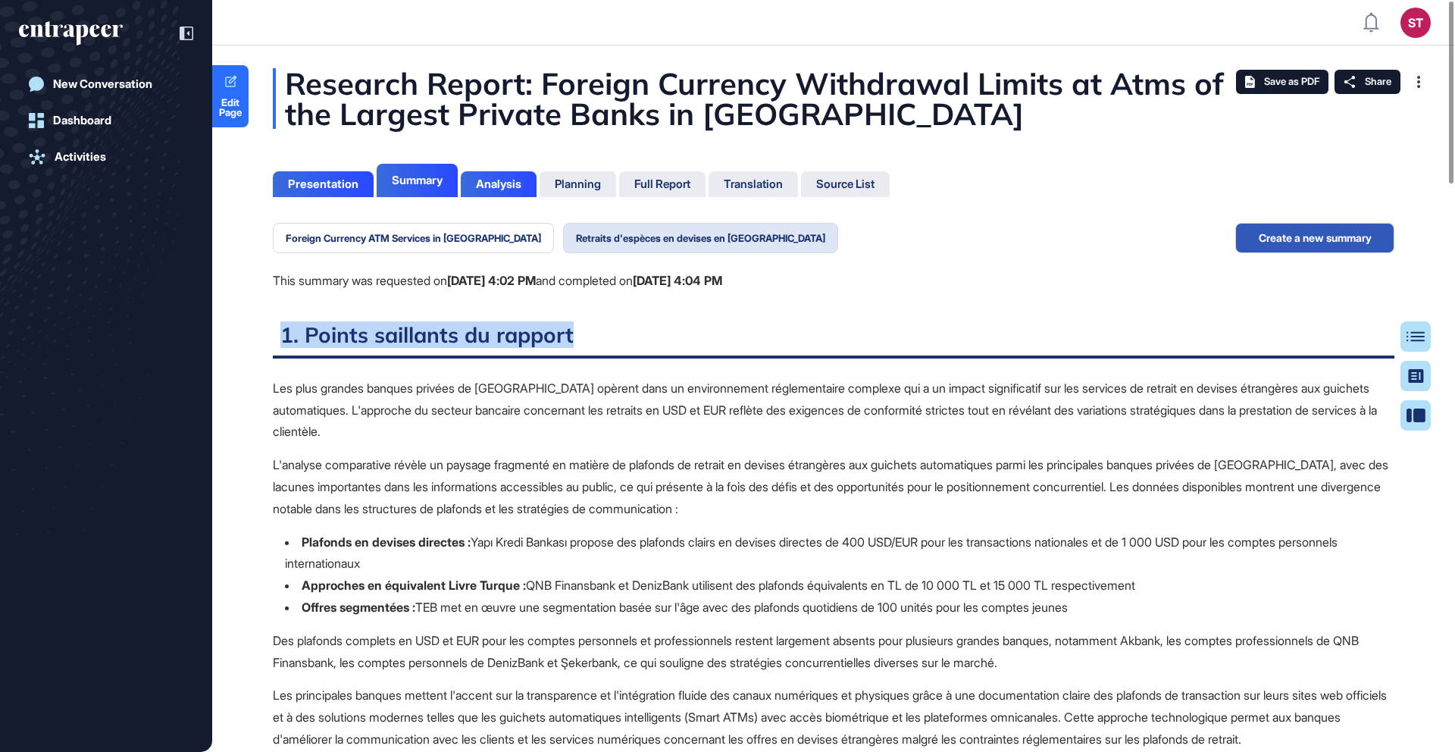
drag, startPoint x: 275, startPoint y: 333, endPoint x: 593, endPoint y: 330, distance: 317.5
click at [593, 330] on h2 "1. Points saillants du rapport" at bounding box center [834, 339] width 1122 height 37
copy h2 "1. Points saillants du rapport"
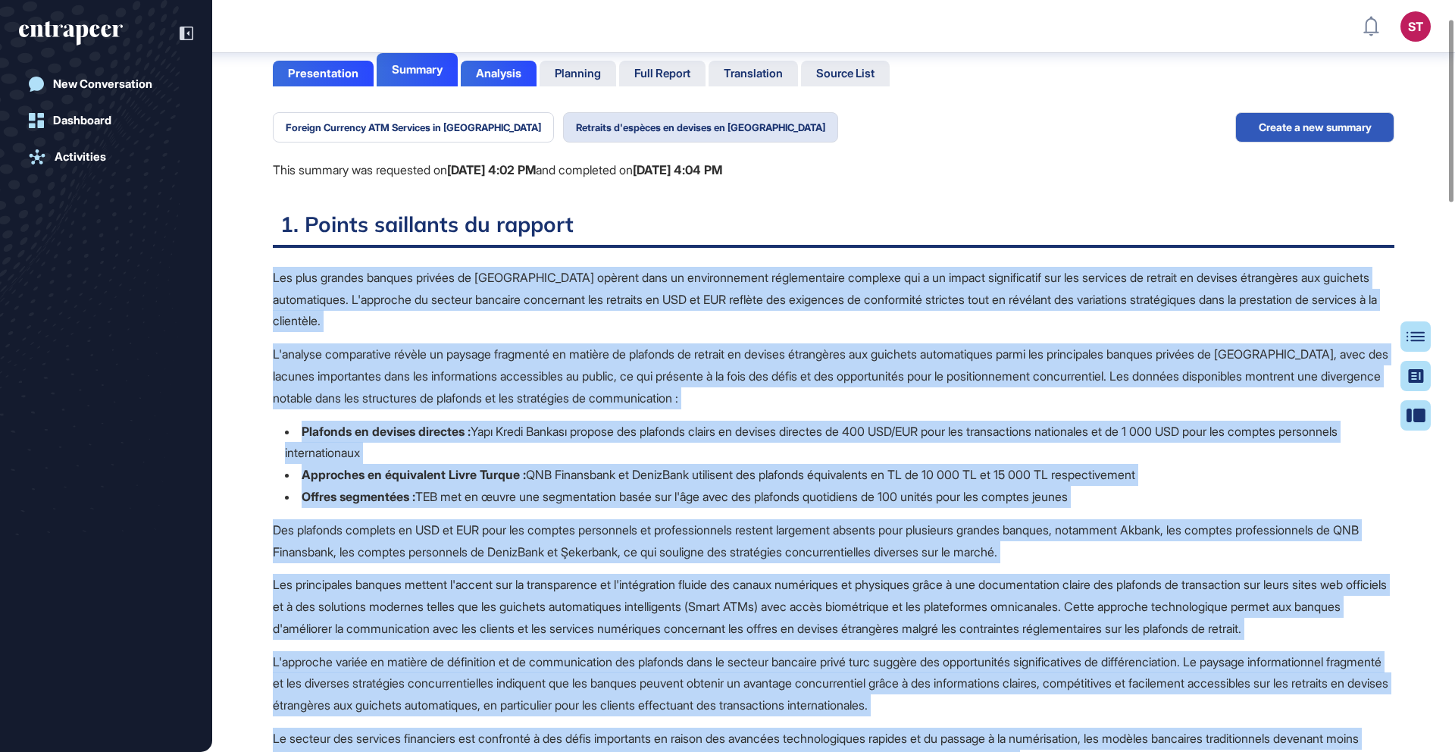
scroll to position [150, 0]
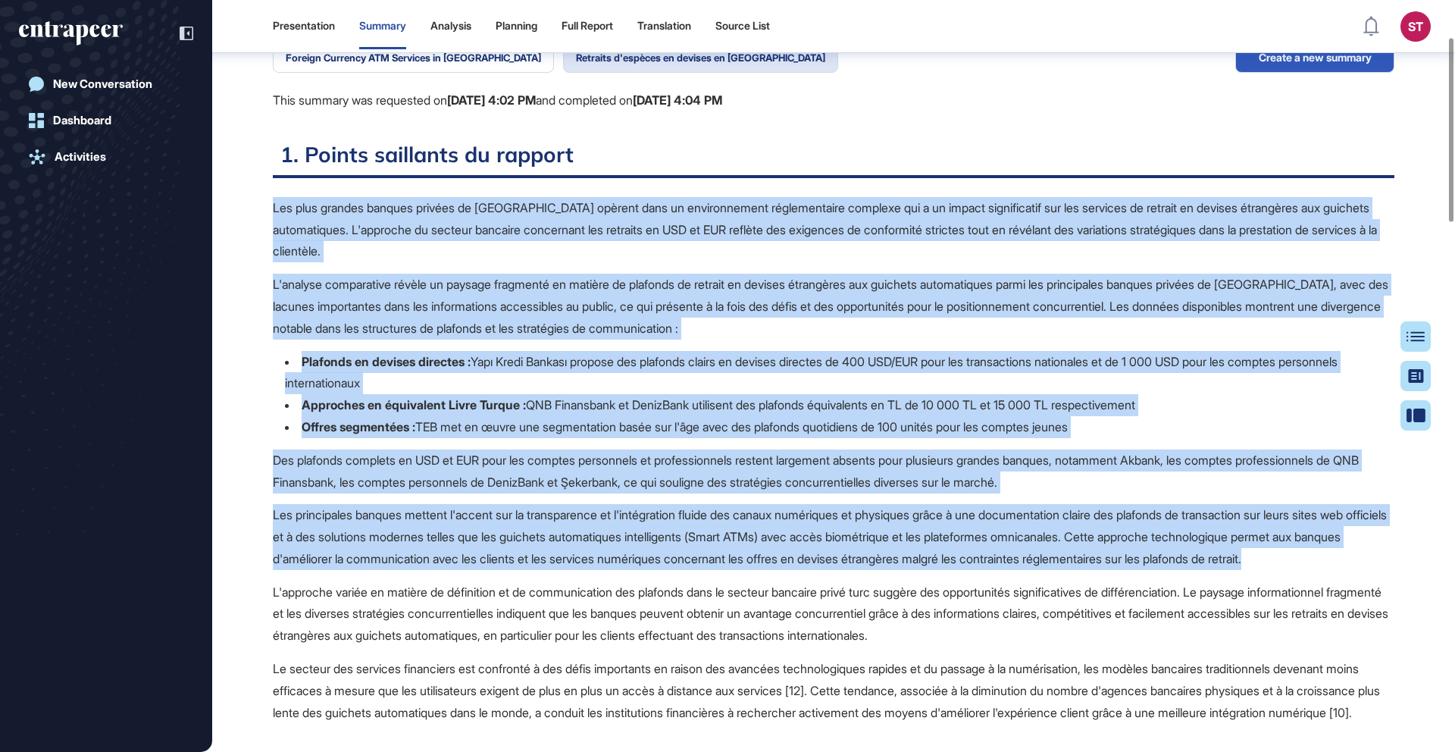
drag, startPoint x: 266, startPoint y: 381, endPoint x: 1175, endPoint y: 577, distance: 930.3
copy span "Lor ipsu dolorsi ametcon adipisc el Seddoei tempori utla et doloremagnaal enima…"
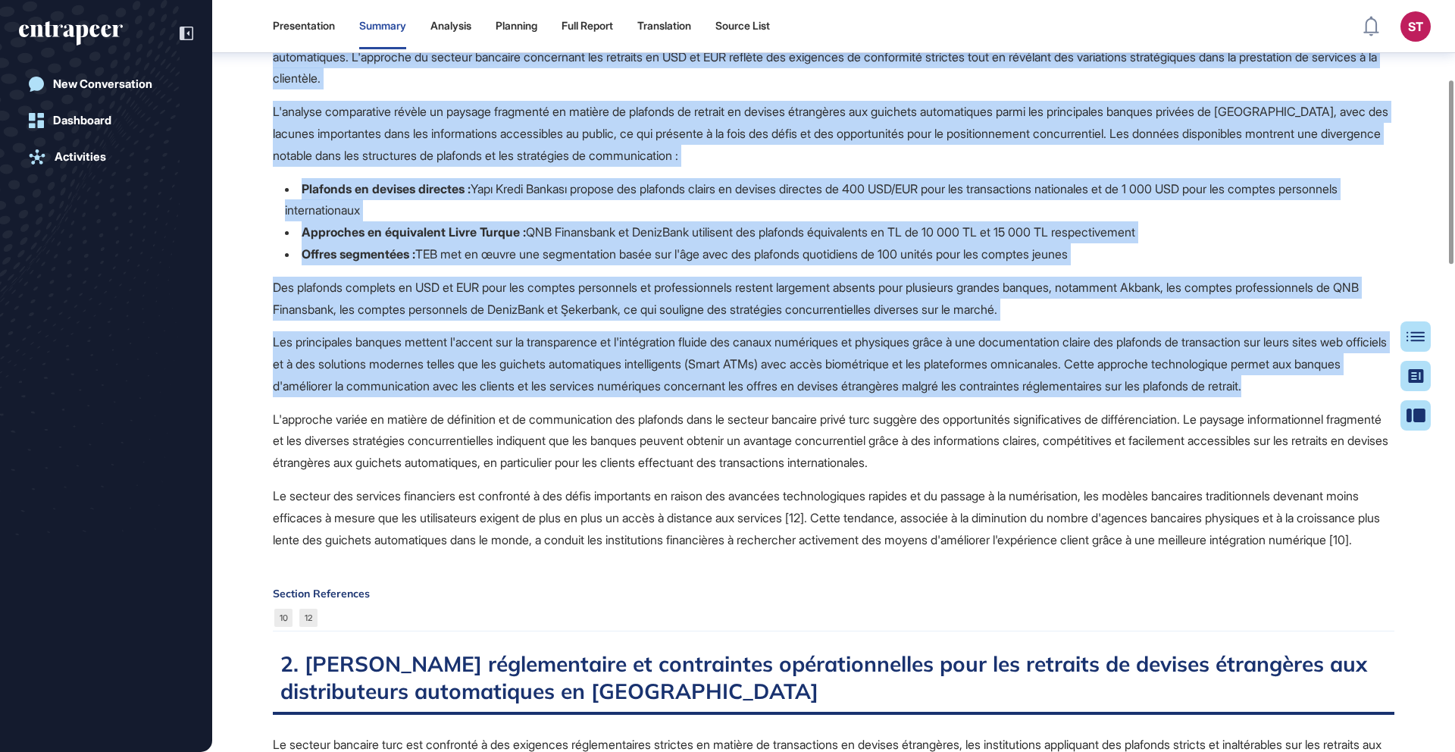
scroll to position [433, 0]
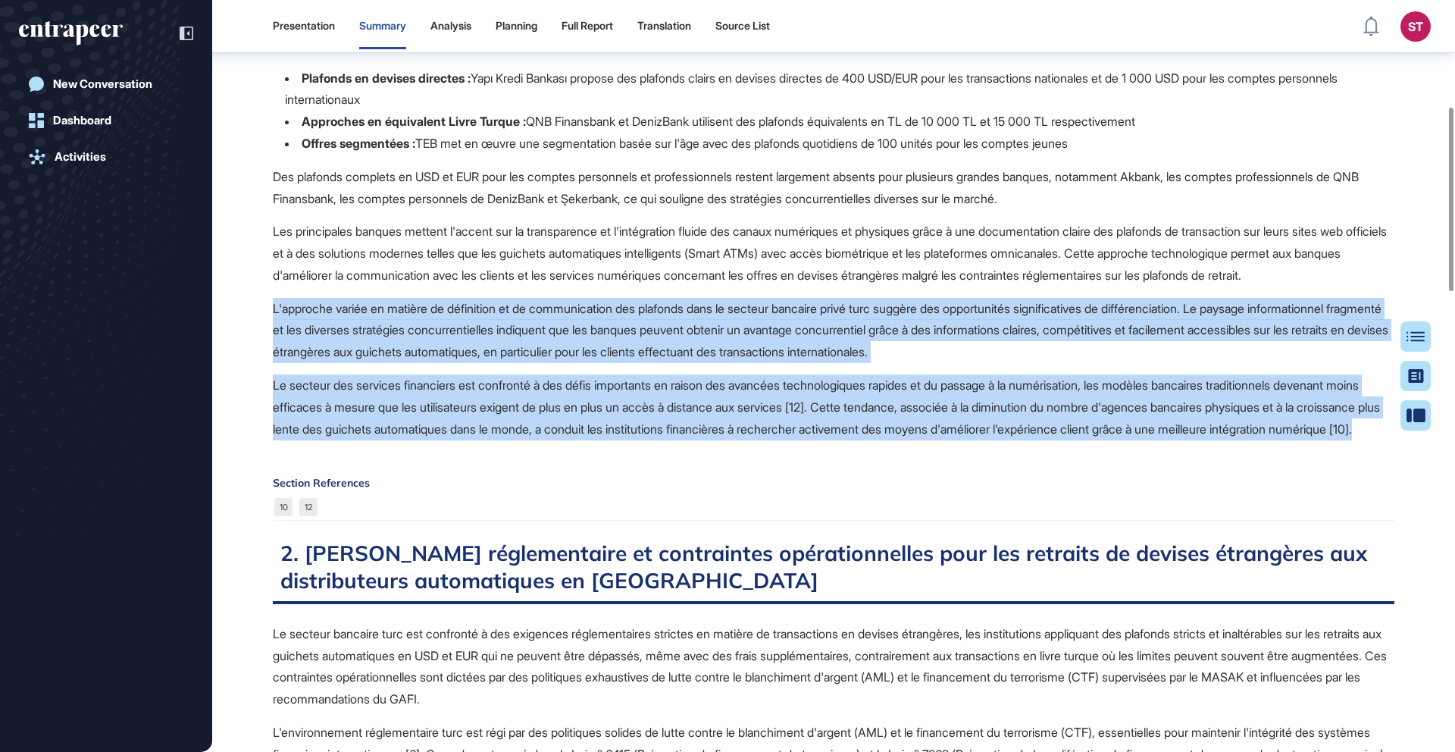
drag, startPoint x: 318, startPoint y: 363, endPoint x: 565, endPoint y: 480, distance: 274.2
copy span "L'ipsumdol sitame co adipisc el seddoeiusm te in utlaboreetdol mag aliquaen adm…"
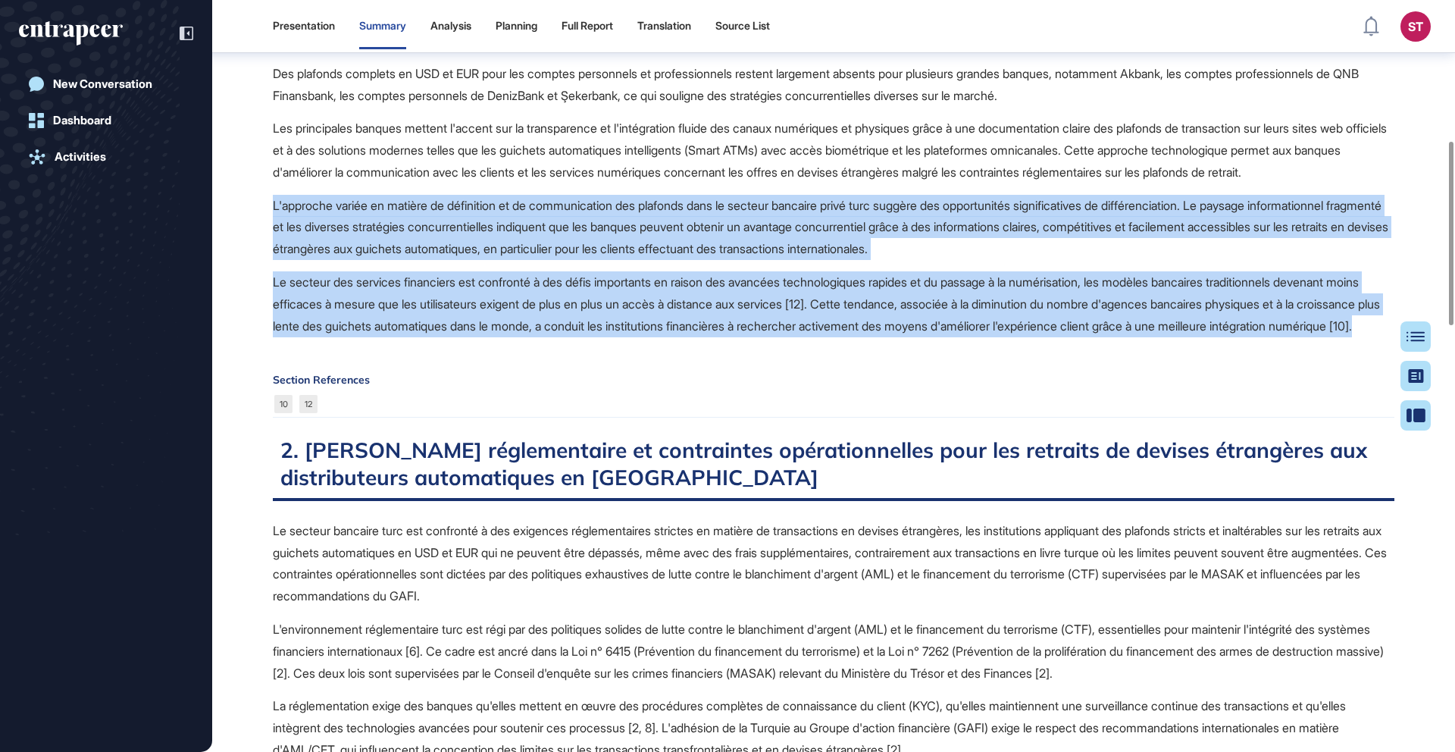
scroll to position [574, 0]
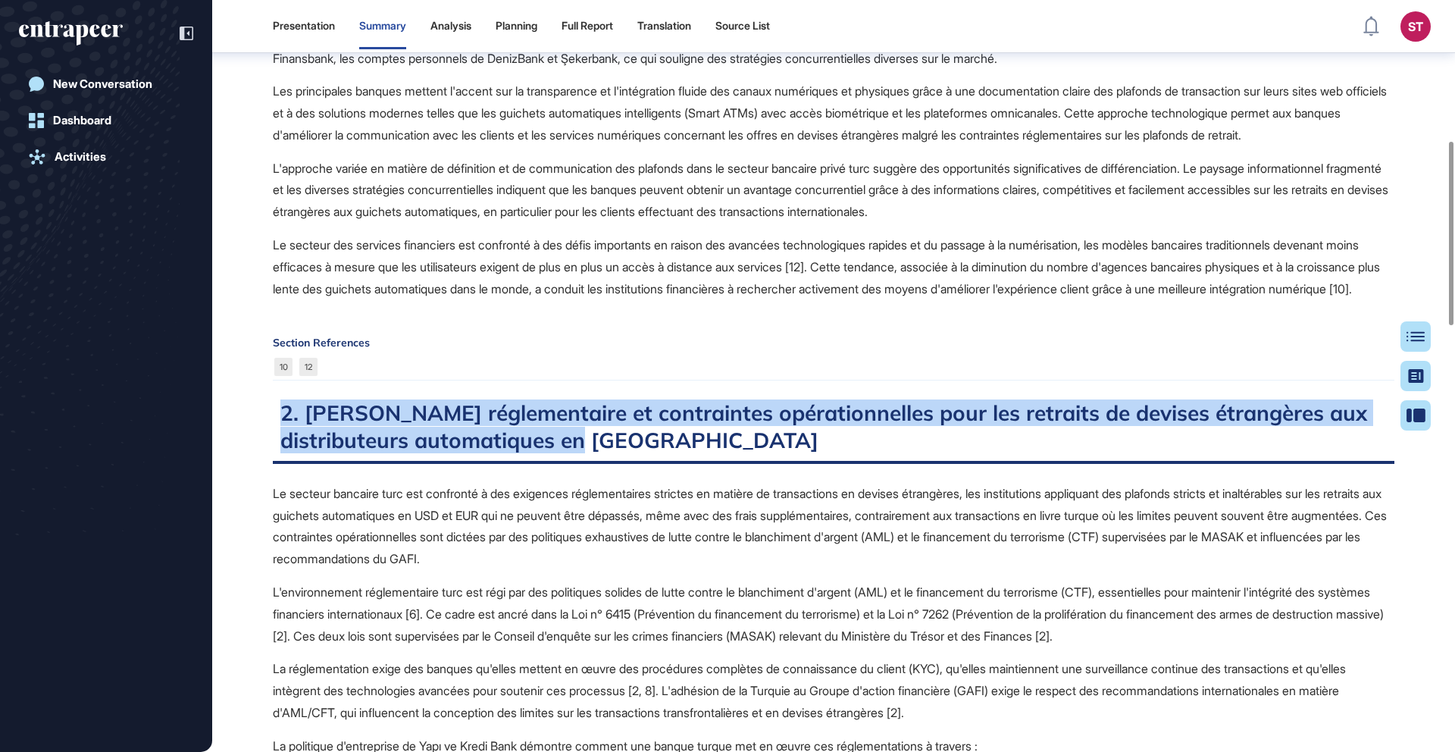
drag, startPoint x: 275, startPoint y: 449, endPoint x: 623, endPoint y: 489, distance: 350.1
click at [623, 463] on h2 "2. [PERSON_NAME] réglementaire et contraintes opérationnelles pour les retraits…" at bounding box center [834, 431] width 1122 height 64
copy h2 "2. [PERSON_NAME] réglementaire et contraintes opérationnelles pour les retraits…"
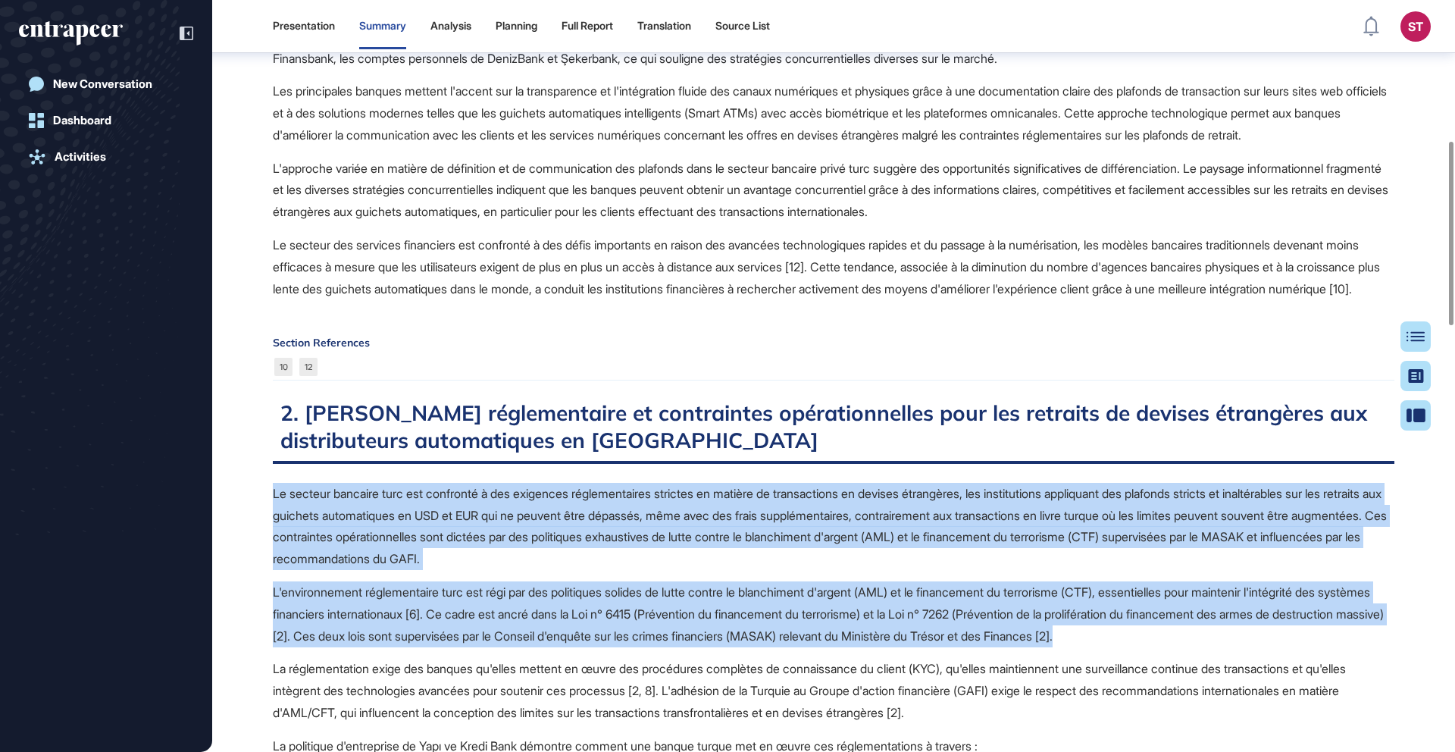
drag, startPoint x: 271, startPoint y: 529, endPoint x: 1281, endPoint y: 688, distance: 1021.9
copy span "Lo ipsumdo sitametc adip eli seddoeius t inc utlaboree doloremagnaali enimadmi …"
